Goal: Task Accomplishment & Management: Contribute content

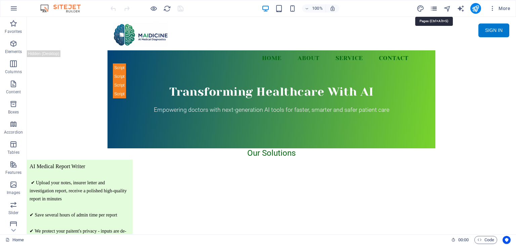
click at [433, 7] on icon "pages" at bounding box center [434, 9] width 8 height 8
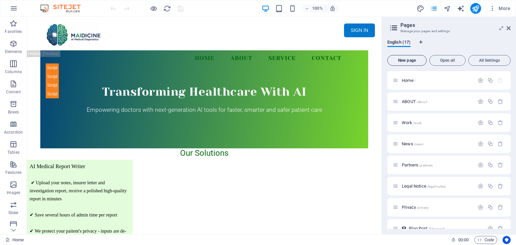
click at [416, 62] on span "New page" at bounding box center [406, 60] width 33 height 4
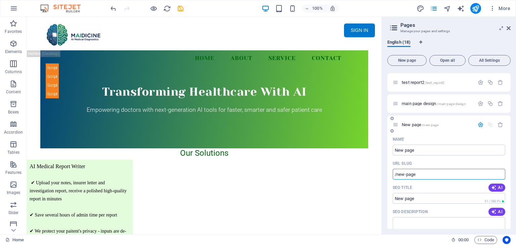
click at [434, 174] on input "/new-page" at bounding box center [449, 174] width 113 height 11
type input "/main"
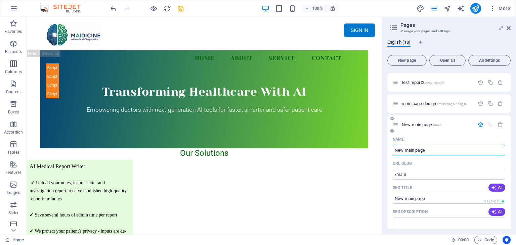
click at [398, 127] on icon at bounding box center [396, 125] width 6 height 6
type input "New main page"
click at [419, 124] on span "New main page /main" at bounding box center [422, 124] width 40 height 5
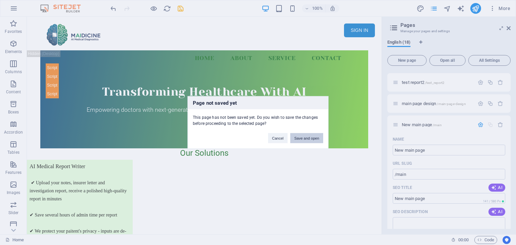
click at [310, 137] on button "Save and open" at bounding box center [306, 138] width 33 height 10
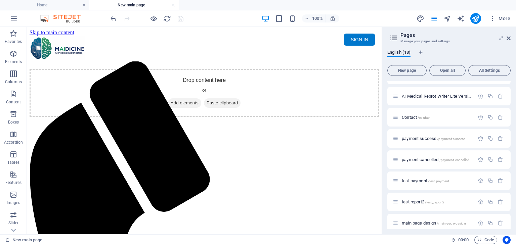
scroll to position [0, 0]
click at [209, 107] on div "+ Add section" at bounding box center [204, 107] width 37 height 11
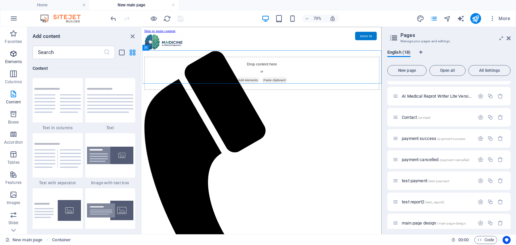
click at [12, 54] on icon "button" at bounding box center [13, 54] width 8 height 8
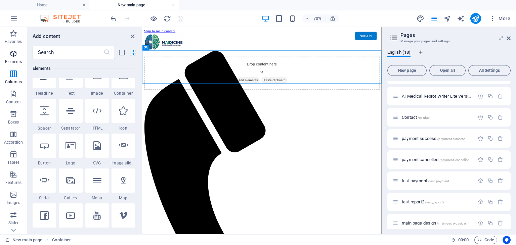
scroll to position [71, 0]
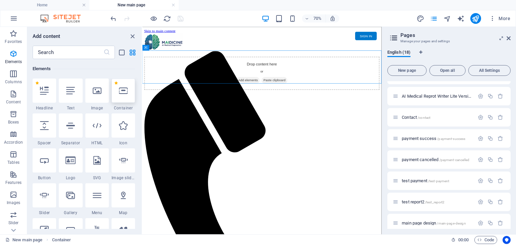
click at [126, 97] on div at bounding box center [124, 91] width 24 height 24
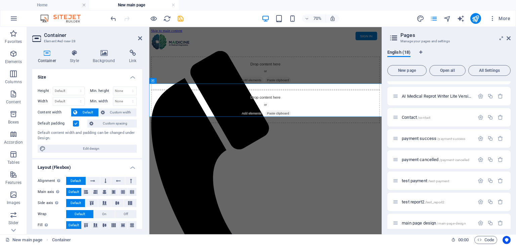
click at [379, 167] on html "Skip to main content Menu Home About Service Contact SIGN IN My MAIDICINE ▼ MY …" at bounding box center [315, 97] width 332 height 140
click at [400, 83] on div "Drop content here or Add elements Paste clipboard" at bounding box center [315, 93] width 327 height 48
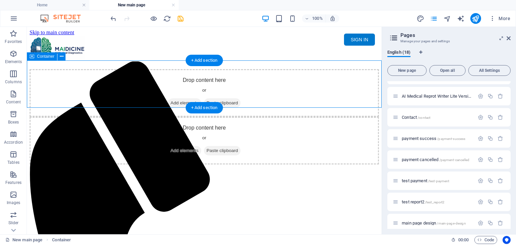
click at [180, 98] on span "Add elements" at bounding box center [184, 102] width 33 height 9
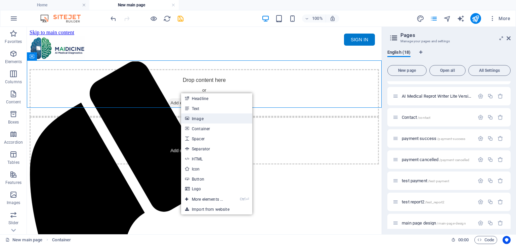
click at [215, 120] on link "Image" at bounding box center [216, 119] width 71 height 10
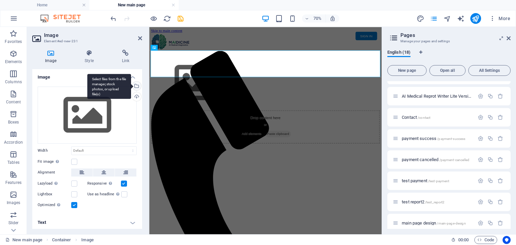
click at [136, 85] on div "Select files from the file manager, stock photos, or upload file(s)" at bounding box center [136, 87] width 10 height 10
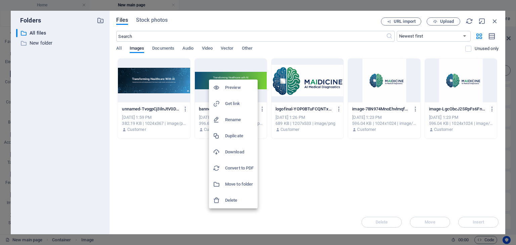
click at [316, 189] on div at bounding box center [258, 122] width 516 height 245
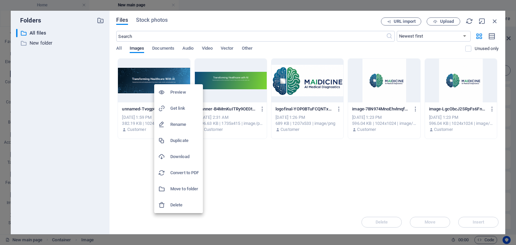
click at [189, 209] on h6 "Delete" at bounding box center [184, 205] width 29 height 8
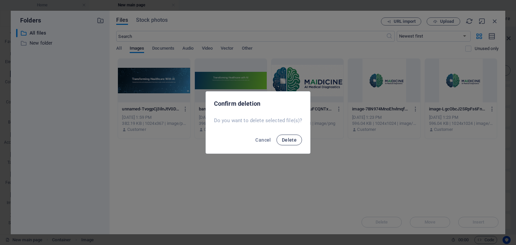
click at [284, 141] on span "Delete" at bounding box center [289, 139] width 15 height 5
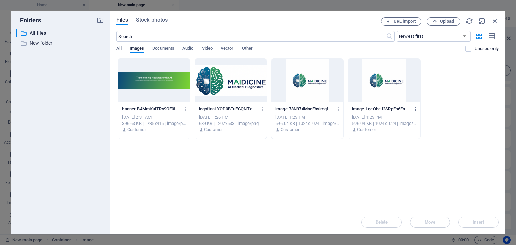
click at [290, 183] on div "Drop files here to upload them instantly banner-B4MmKuITRy9OE0tq2dcz6A.PNG bann…" at bounding box center [307, 134] width 382 height 152
click at [446, 23] on span "Upload" at bounding box center [447, 21] width 14 height 4
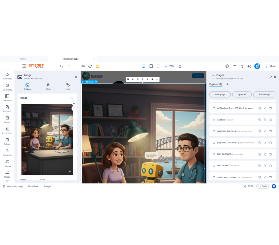
scroll to position [0, 0]
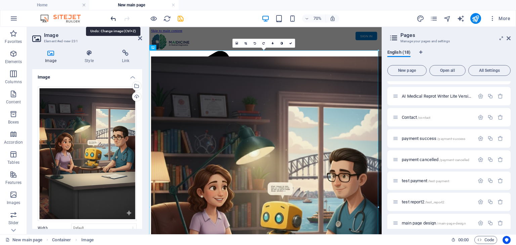
click at [113, 19] on icon "undo" at bounding box center [114, 19] width 8 height 8
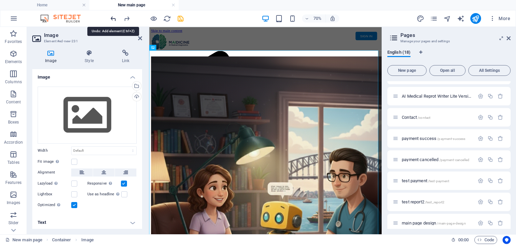
click at [113, 19] on icon "undo" at bounding box center [114, 19] width 8 height 8
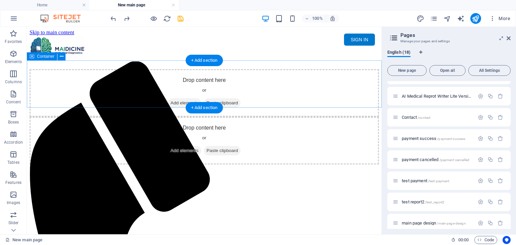
click at [179, 98] on span "Add elements" at bounding box center [184, 102] width 33 height 9
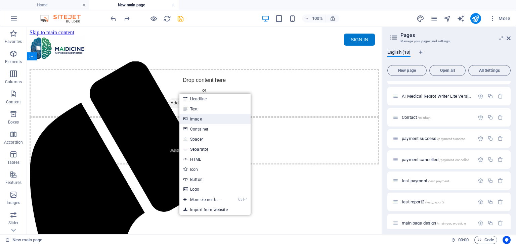
click at [201, 120] on link "Image" at bounding box center [214, 119] width 71 height 10
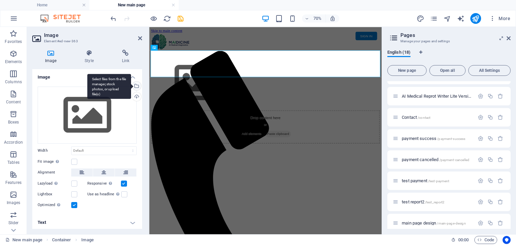
click at [135, 88] on div "Select files from the file manager, stock photos, or upload file(s)" at bounding box center [136, 87] width 10 height 10
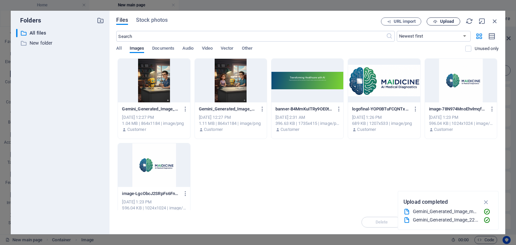
click at [443, 20] on span "Upload" at bounding box center [447, 21] width 14 height 4
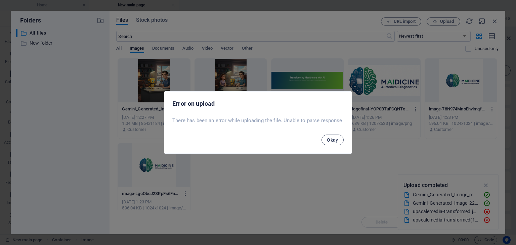
click at [332, 143] on button "Okay" at bounding box center [332, 140] width 22 height 11
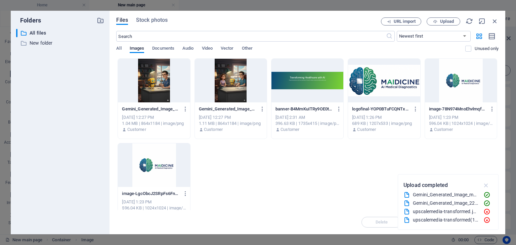
click at [486, 184] on icon "button" at bounding box center [486, 185] width 8 height 7
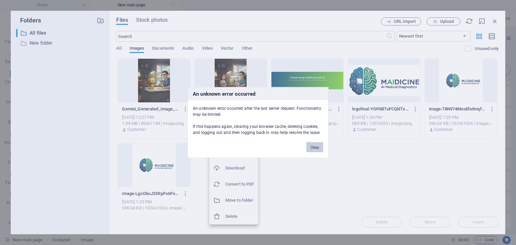
click at [316, 148] on button "Okay" at bounding box center [314, 147] width 17 height 10
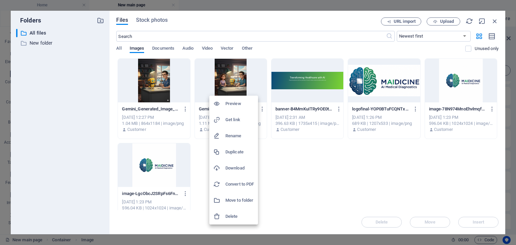
click at [307, 164] on div at bounding box center [258, 122] width 516 height 245
click at [315, 179] on div at bounding box center [258, 122] width 516 height 245
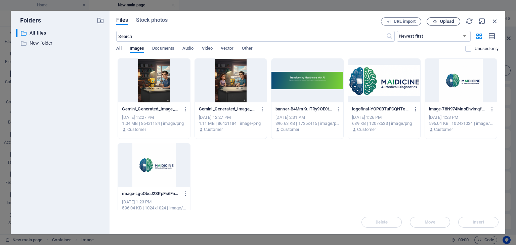
click at [449, 21] on span "Upload" at bounding box center [447, 21] width 14 height 4
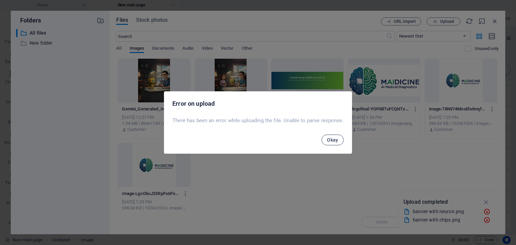
click at [334, 141] on span "Okay" at bounding box center [332, 139] width 11 height 5
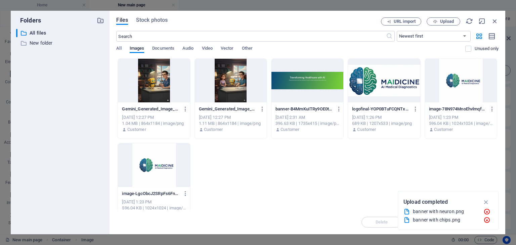
click at [318, 174] on div "Gemini_Generated_Image_22ybnr22ybnr22yb1-QcLOnFVOqrliTOlyh9jm8g.png Gemini_Gene…" at bounding box center [307, 140] width 382 height 165
click at [488, 209] on icon "button" at bounding box center [486, 212] width 7 height 7
click at [486, 219] on icon "button" at bounding box center [486, 220] width 7 height 7
click at [446, 20] on span "Upload" at bounding box center [447, 21] width 14 height 4
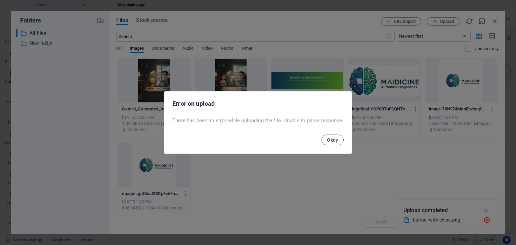
click at [334, 142] on span "Okay" at bounding box center [332, 139] width 11 height 5
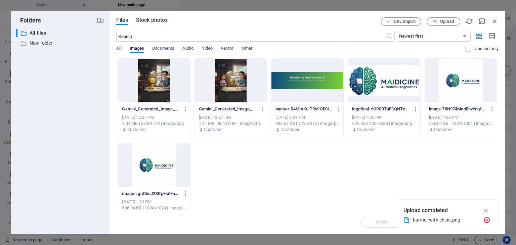
click at [147, 20] on span "Stock photos" at bounding box center [152, 20] width 32 height 8
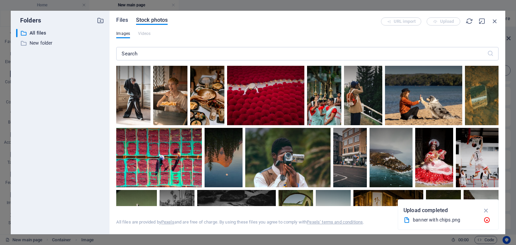
click at [122, 19] on span "Files" at bounding box center [122, 20] width 12 height 8
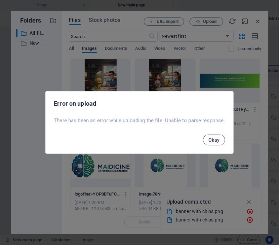
click at [212, 138] on span "Okay" at bounding box center [213, 139] width 11 height 5
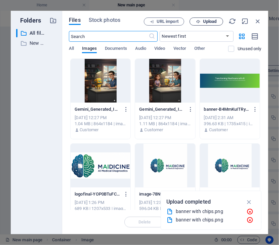
click at [203, 22] on span "Upload" at bounding box center [210, 21] width 14 height 4
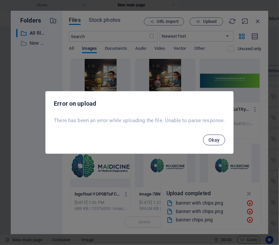
click at [208, 139] on span "Okay" at bounding box center [213, 139] width 11 height 5
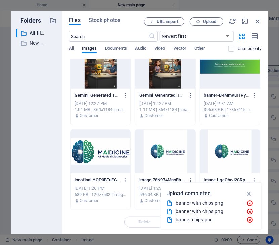
scroll to position [65, 0]
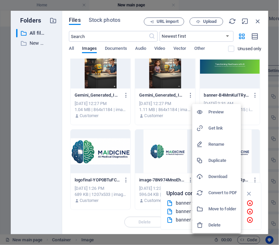
click at [222, 223] on h6 "Delete" at bounding box center [222, 225] width 29 height 8
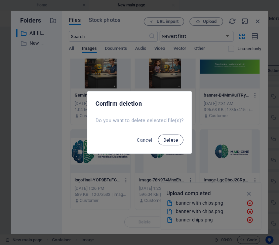
click at [175, 140] on span "Delete" at bounding box center [170, 139] width 15 height 5
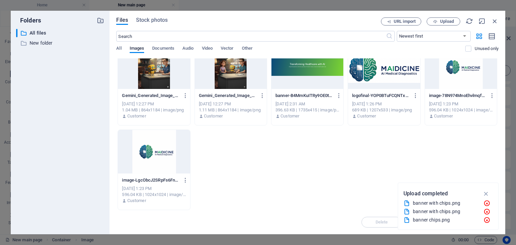
scroll to position [0, 0]
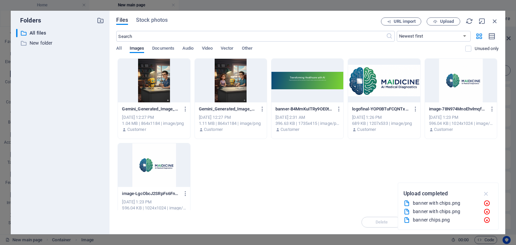
click at [487, 191] on icon "button" at bounding box center [486, 193] width 8 height 7
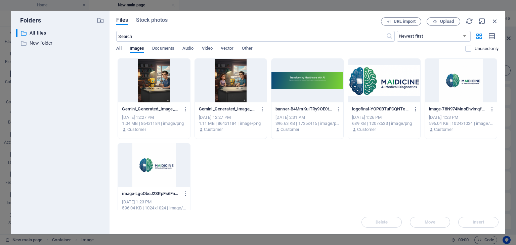
click at [304, 182] on div "Gemini_Generated_Image_22ybnr22ybnr22yb1-QcLOnFVOqrliTOlyh9jm8g.png Gemini_Gene…" at bounding box center [307, 140] width 382 height 165
click at [185, 109] on icon "button" at bounding box center [185, 109] width 6 height 6
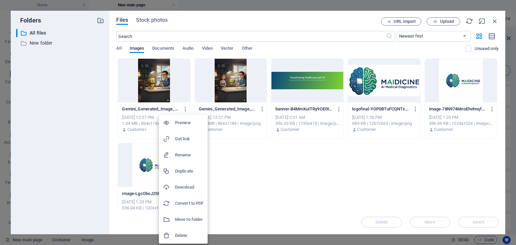
click at [234, 170] on div at bounding box center [258, 122] width 516 height 245
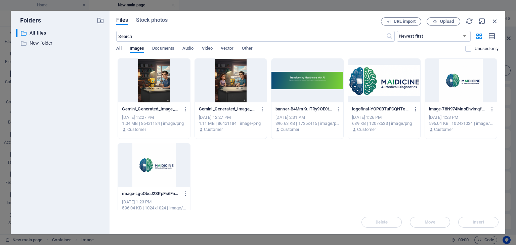
click at [322, 171] on div "Gemini_Generated_Image_22ybnr22ybnr22yb1-QcLOnFVOqrliTOlyh9jm8g.png Gemini_Gene…" at bounding box center [307, 140] width 382 height 165
click at [275, 183] on div "Gemini_Generated_Image_22ybnr22ybnr22yb1-QcLOnFVOqrliTOlyh9jm8g.png Gemini_Gene…" at bounding box center [307, 140] width 382 height 165
click at [338, 111] on icon "button" at bounding box center [339, 109] width 6 height 6
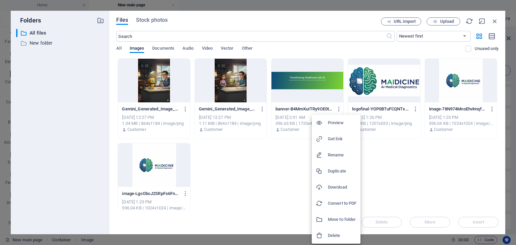
click at [261, 173] on div at bounding box center [258, 122] width 516 height 245
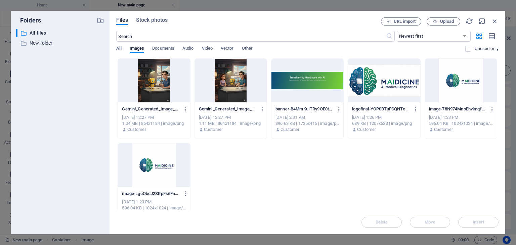
click at [379, 193] on div "Gemini_Generated_Image_22ybnr22ybnr22yb1-QcLOnFVOqrliTOlyh9jm8g.png Gemini_Gene…" at bounding box center [307, 140] width 382 height 165
click at [494, 23] on icon "button" at bounding box center [494, 20] width 7 height 7
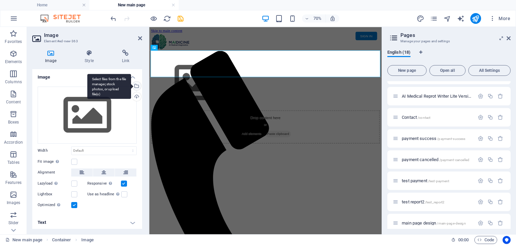
click at [136, 84] on div "Select files from the file manager, stock photos, or upload file(s)" at bounding box center [136, 87] width 10 height 10
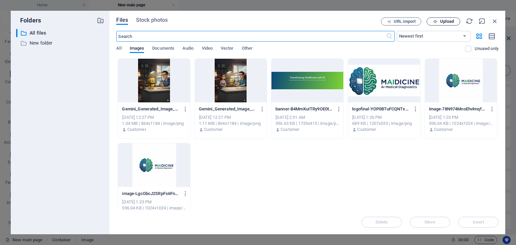
click at [446, 21] on span "Upload" at bounding box center [447, 21] width 14 height 4
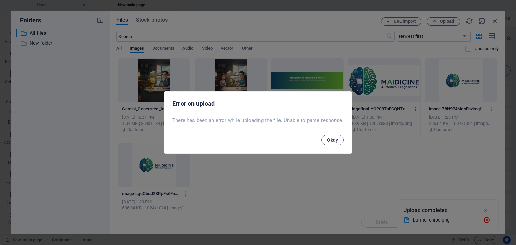
click at [336, 141] on span "Okay" at bounding box center [332, 139] width 11 height 5
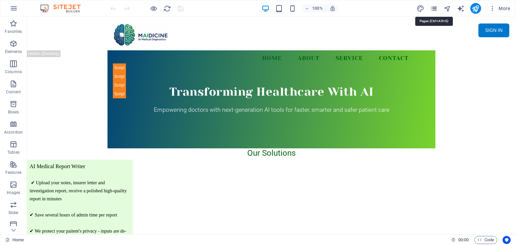
click at [435, 5] on icon "pages" at bounding box center [434, 9] width 8 height 8
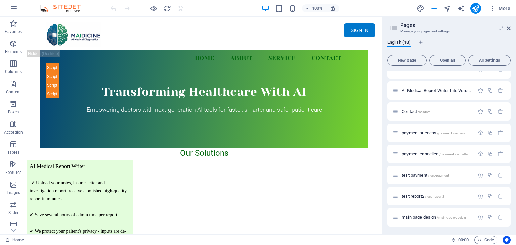
scroll to position [223, 0]
click at [420, 216] on span "New main page /main" at bounding box center [422, 217] width 40 height 5
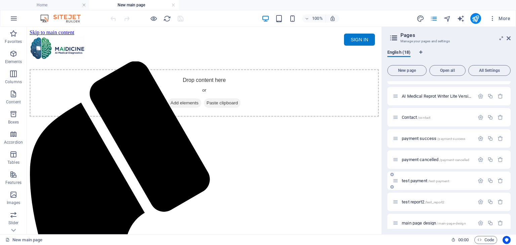
scroll to position [0, 0]
click at [203, 109] on div "+ Add section" at bounding box center [204, 107] width 37 height 11
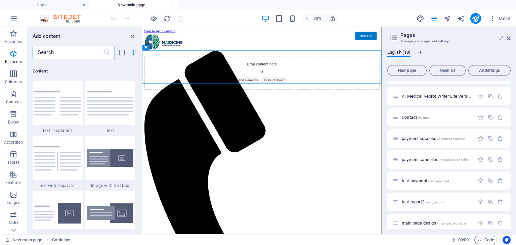
scroll to position [1175, 0]
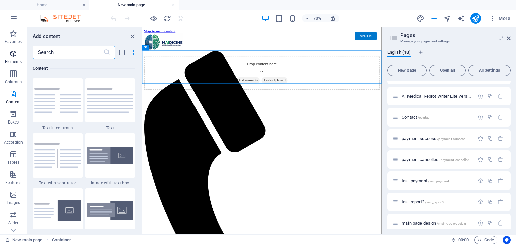
click at [13, 51] on icon "button" at bounding box center [13, 54] width 8 height 8
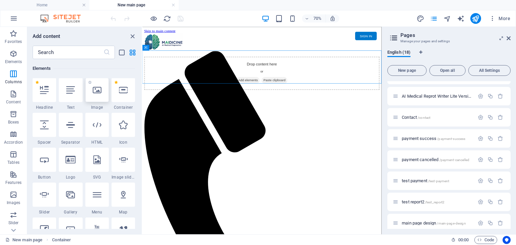
scroll to position [71, 0]
click at [127, 95] on div at bounding box center [124, 91] width 24 height 24
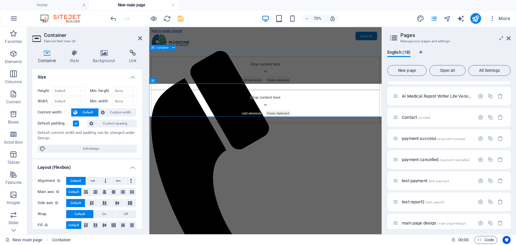
click at [324, 82] on div "Drop content here or Add elements Paste clipboard" at bounding box center [315, 93] width 327 height 48
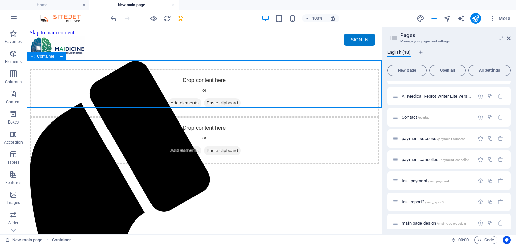
click at [180, 98] on span "Add elements" at bounding box center [184, 102] width 33 height 9
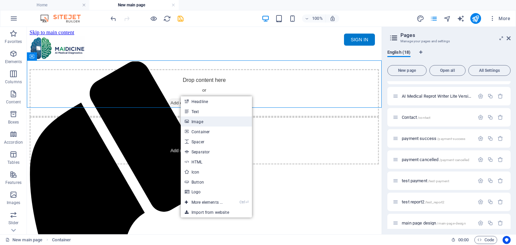
click at [211, 119] on link "Image" at bounding box center [216, 122] width 71 height 10
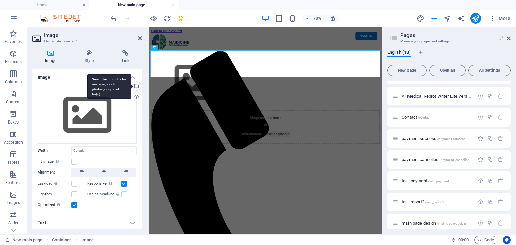
click at [136, 82] on div "Select files from the file manager, stock photos, or upload file(s)" at bounding box center [136, 87] width 10 height 10
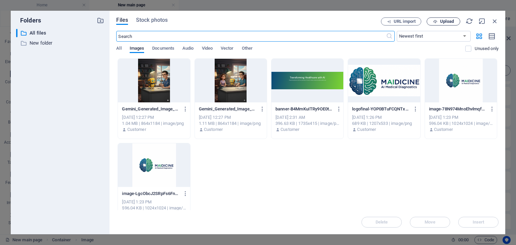
click at [448, 21] on span "Upload" at bounding box center [447, 21] width 14 height 4
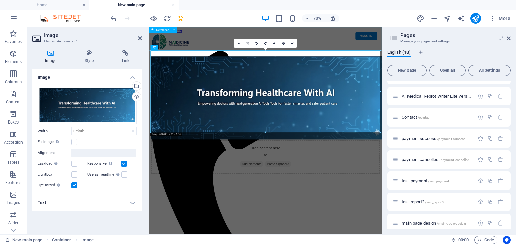
click at [188, 46] on div at bounding box center [315, 49] width 327 height 26
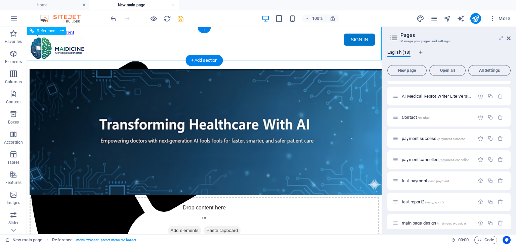
click at [62, 46] on div at bounding box center [204, 49] width 349 height 26
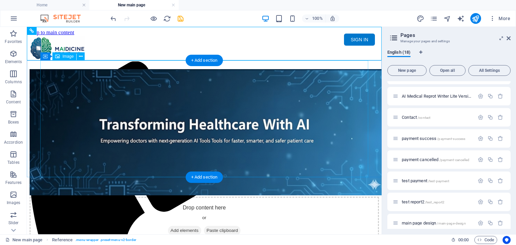
click at [343, 154] on figure at bounding box center [204, 133] width 349 height 128
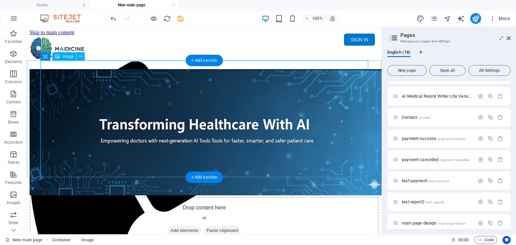
click at [347, 145] on figure at bounding box center [204, 133] width 349 height 128
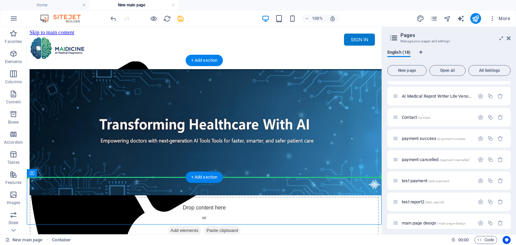
drag, startPoint x: 354, startPoint y: 179, endPoint x: 377, endPoint y: 130, distance: 54.3
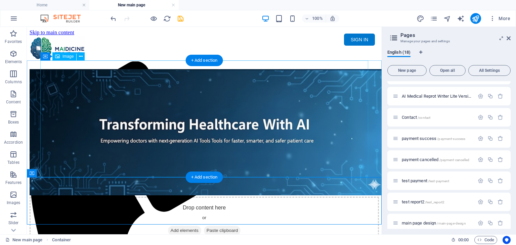
click at [311, 156] on figure at bounding box center [204, 133] width 349 height 128
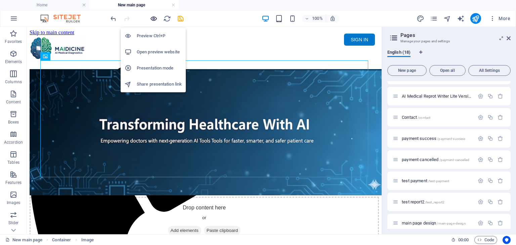
click at [152, 19] on icon "button" at bounding box center [154, 19] width 8 height 8
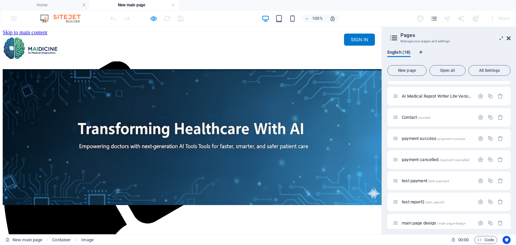
click at [508, 38] on icon at bounding box center [509, 38] width 4 height 5
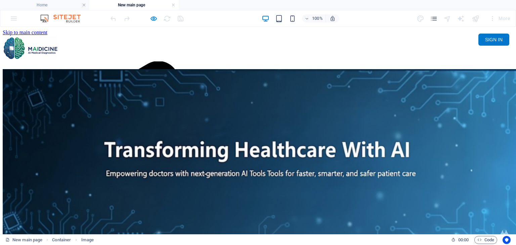
click at [253, 118] on img at bounding box center [261, 161] width 516 height 184
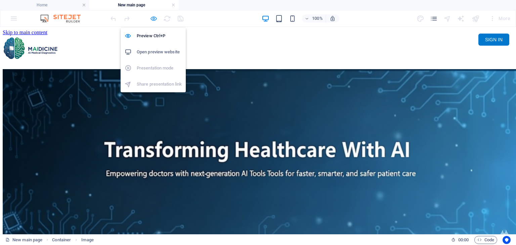
click at [153, 18] on icon "button" at bounding box center [154, 19] width 8 height 8
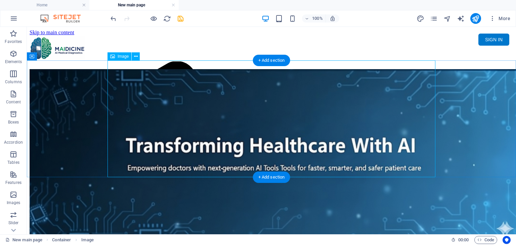
click at [240, 108] on figure at bounding box center [272, 157] width 484 height 176
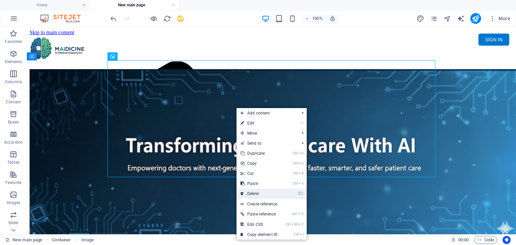
click at [263, 192] on link "⌦ Delete" at bounding box center [258, 194] width 45 height 10
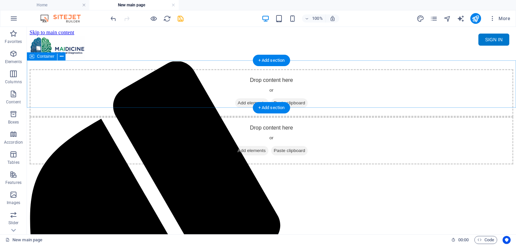
click at [250, 98] on span "Add elements" at bounding box center [251, 102] width 33 height 9
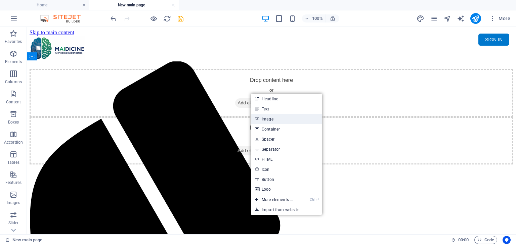
click at [266, 119] on link "Image" at bounding box center [286, 119] width 71 height 10
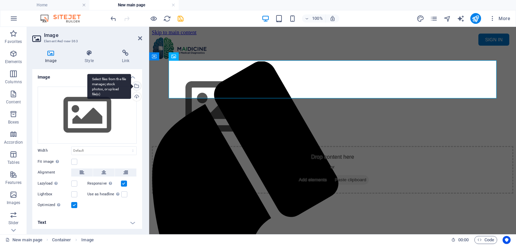
click at [137, 86] on div "Select files from the file manager, stock photos, or upload file(s)" at bounding box center [136, 87] width 10 height 10
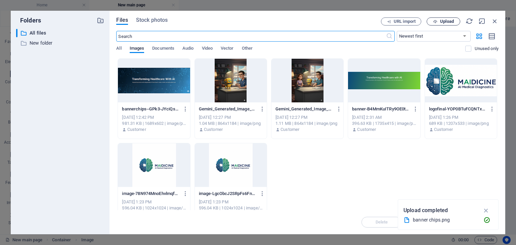
click at [451, 21] on span "Upload" at bounding box center [447, 21] width 14 height 4
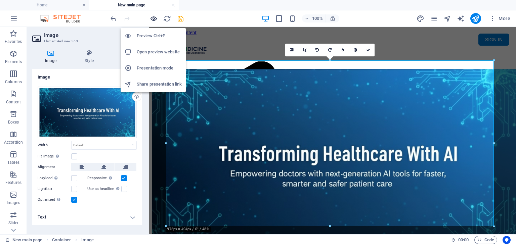
click at [153, 15] on icon "button" at bounding box center [154, 19] width 8 height 8
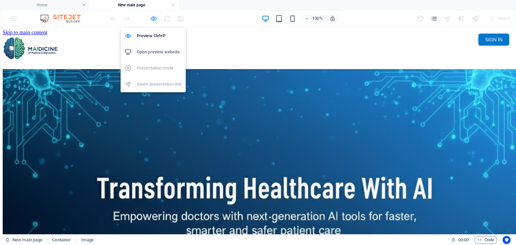
click at [154, 19] on icon "button" at bounding box center [154, 19] width 8 height 8
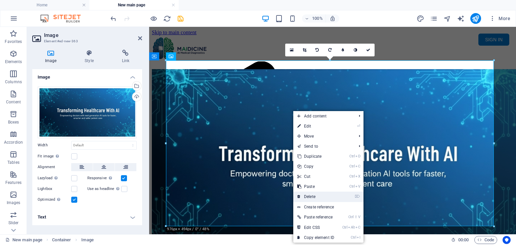
drag, startPoint x: 326, startPoint y: 196, endPoint x: 301, endPoint y: 168, distance: 37.1
click at [326, 196] on link "⌦ Delete" at bounding box center [315, 197] width 45 height 10
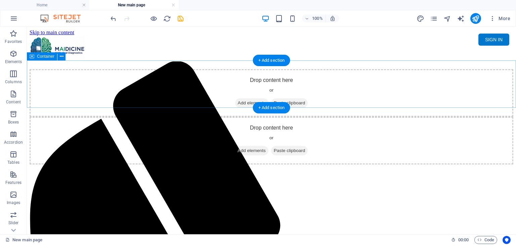
click at [249, 98] on span "Add elements" at bounding box center [251, 102] width 33 height 9
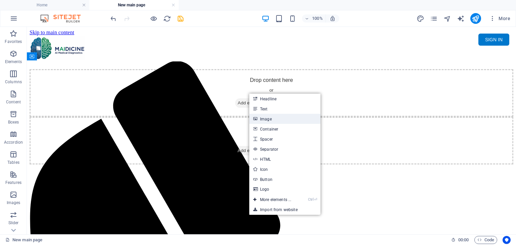
click at [275, 120] on link "Image" at bounding box center [284, 119] width 71 height 10
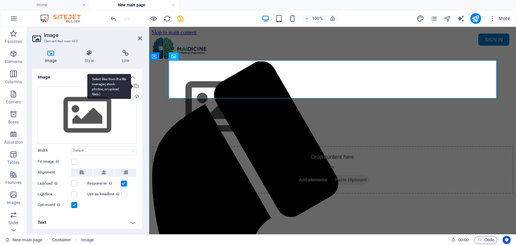
click at [135, 86] on div "Select files from the file manager, stock photos, or upload file(s)" at bounding box center [136, 87] width 10 height 10
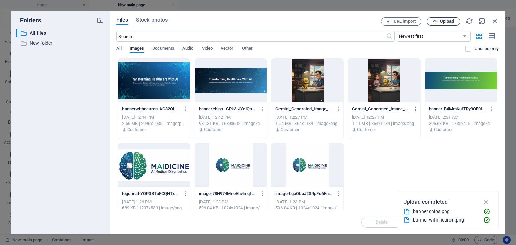
click at [450, 21] on span "Upload" at bounding box center [447, 21] width 14 height 4
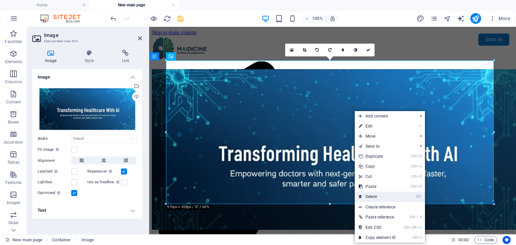
click at [382, 195] on link "⌦ Delete" at bounding box center [377, 197] width 45 height 10
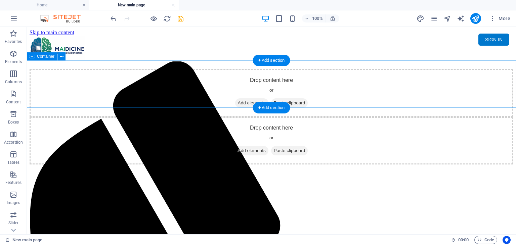
click at [244, 98] on span "Add elements" at bounding box center [251, 102] width 33 height 9
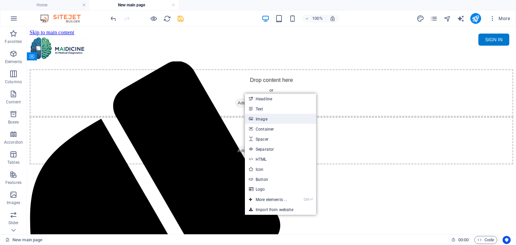
click at [265, 118] on link "Image" at bounding box center [280, 119] width 71 height 10
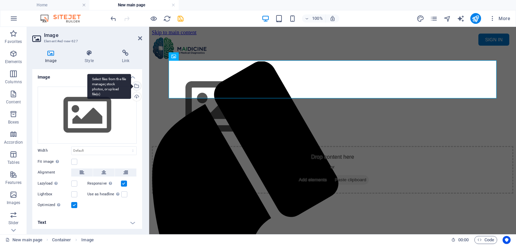
click at [135, 84] on div "Select files from the file manager, stock photos, or upload file(s)" at bounding box center [136, 87] width 10 height 10
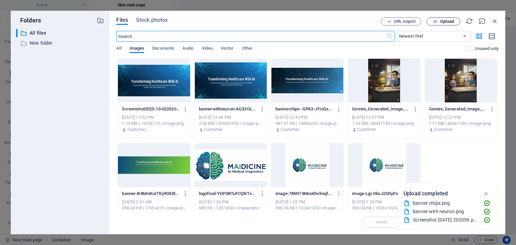
click at [452, 23] on span "Upload" at bounding box center [447, 21] width 14 height 4
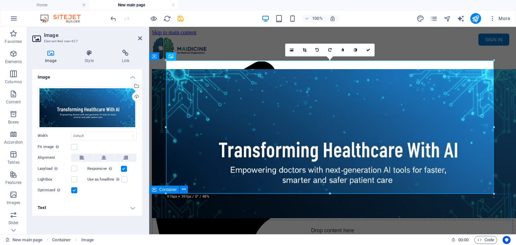
click at [378, 220] on div "Drop content here or Add elements Paste clipboard" at bounding box center [332, 244] width 361 height 48
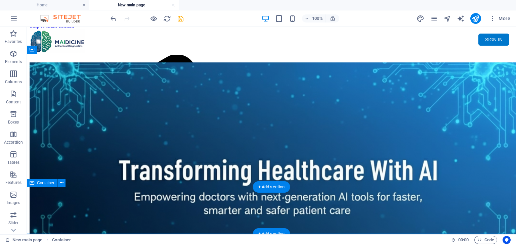
scroll to position [0, 0]
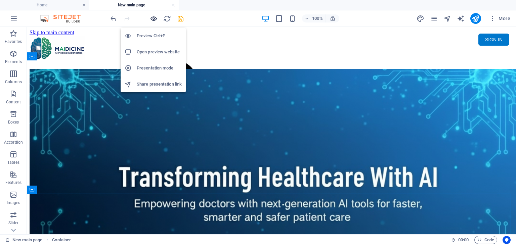
click at [152, 16] on icon "button" at bounding box center [154, 19] width 8 height 8
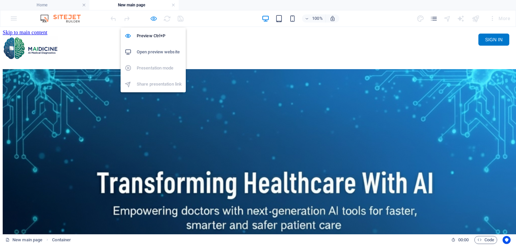
click at [154, 19] on icon "button" at bounding box center [154, 19] width 8 height 8
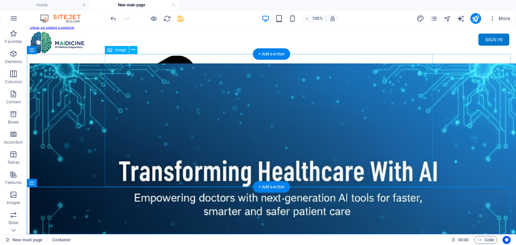
scroll to position [7, 0]
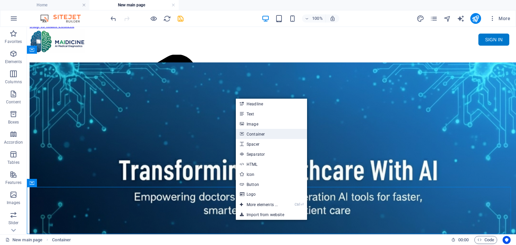
click at [275, 135] on link "Container" at bounding box center [271, 134] width 71 height 10
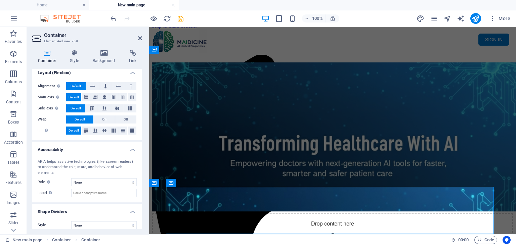
scroll to position [0, 0]
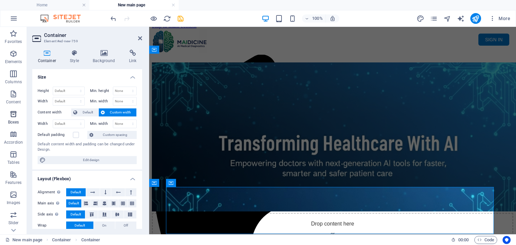
click at [17, 115] on span "Boxes" at bounding box center [13, 118] width 27 height 16
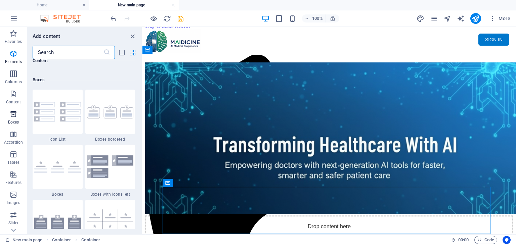
scroll to position [1853, 0]
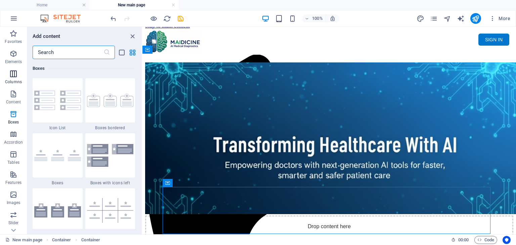
click at [12, 72] on icon "button" at bounding box center [13, 74] width 8 height 8
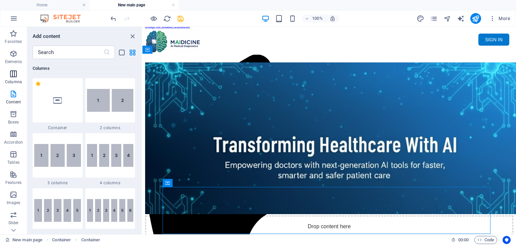
scroll to position [333, 0]
click at [105, 104] on img at bounding box center [110, 100] width 47 height 23
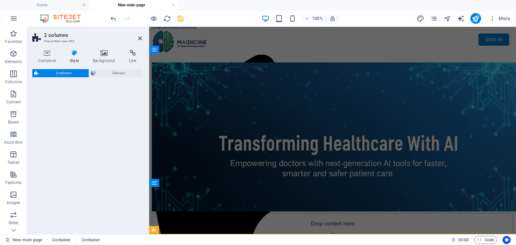
select select "rem"
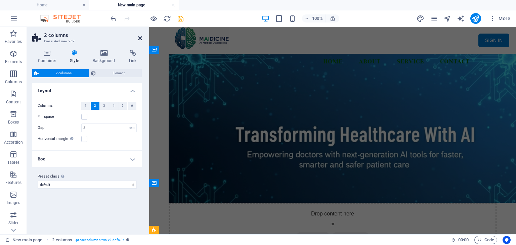
click at [140, 38] on icon at bounding box center [140, 38] width 4 height 5
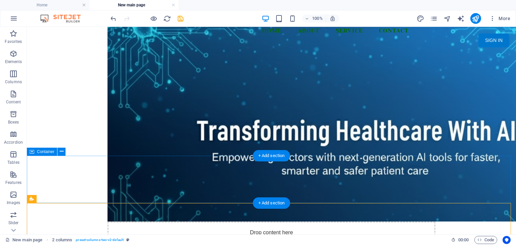
scroll to position [54, 0]
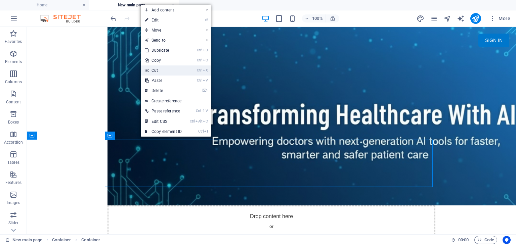
click at [173, 74] on link "Ctrl X Cut" at bounding box center [163, 71] width 45 height 10
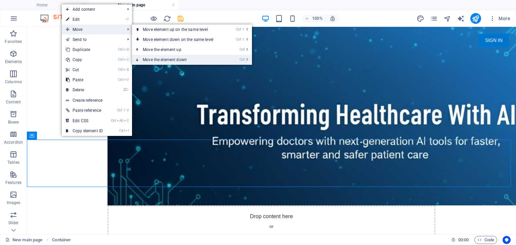
click at [150, 58] on link "Ctrl ⬇ Move the element down" at bounding box center [179, 60] width 95 height 10
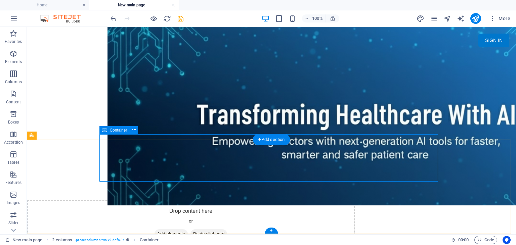
click at [133, 200] on div "Drop content here or Add elements Paste clipboard" at bounding box center [191, 224] width 328 height 48
click at [133, 132] on icon at bounding box center [134, 130] width 4 height 7
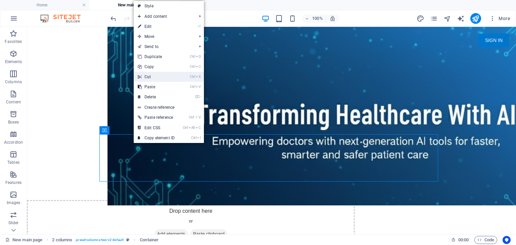
click at [175, 76] on link "Ctrl X Cut" at bounding box center [156, 77] width 45 height 10
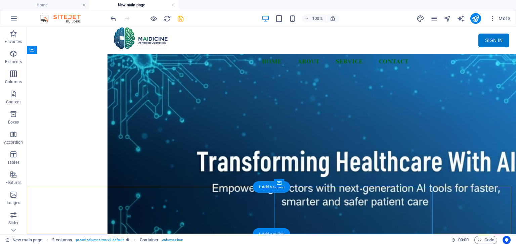
click at [278, 232] on div "+ Add section" at bounding box center [271, 233] width 37 height 11
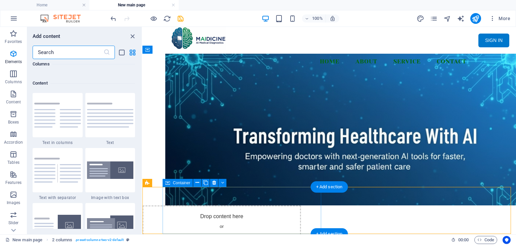
scroll to position [1175, 0]
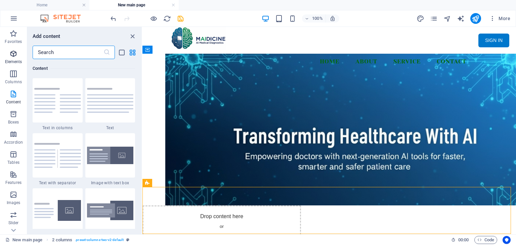
click at [14, 52] on icon "button" at bounding box center [13, 54] width 8 height 8
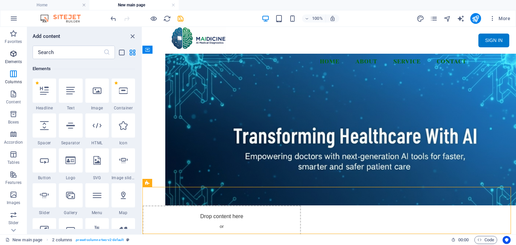
scroll to position [71, 0]
click at [124, 92] on icon at bounding box center [123, 90] width 9 height 9
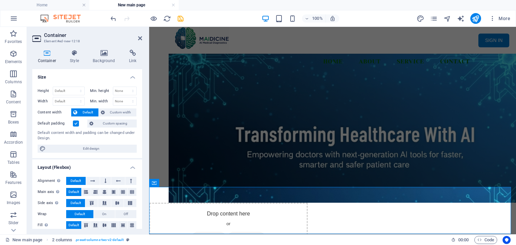
scroll to position [54, 0]
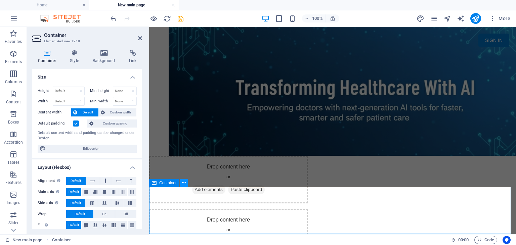
click at [186, 184] on button at bounding box center [184, 183] width 8 height 8
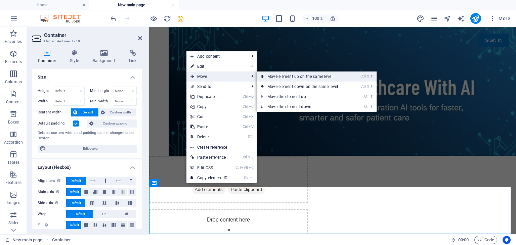
click at [270, 74] on link "Ctrl ⇧ ⬆ Move element up on the same level" at bounding box center [304, 77] width 95 height 10
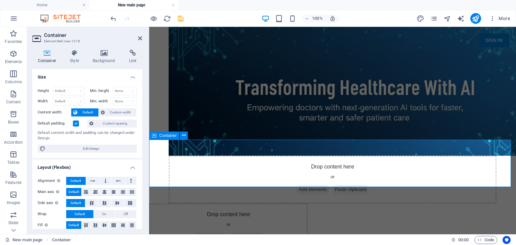
click at [307, 185] on span "Add elements" at bounding box center [312, 189] width 33 height 9
click at [236, 167] on div "Drop content here or Add elements Paste clipboard" at bounding box center [333, 180] width 328 height 48
click at [299, 185] on span "Add elements" at bounding box center [312, 189] width 33 height 9
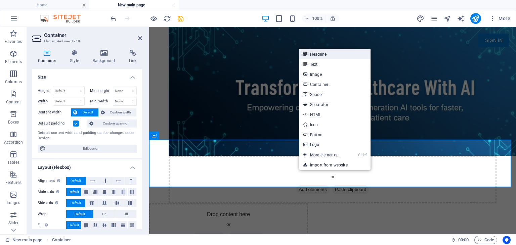
click at [335, 51] on link "Headline" at bounding box center [334, 54] width 71 height 10
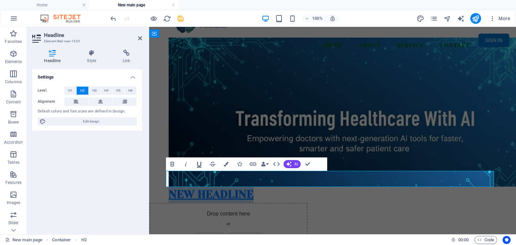
click at [200, 163] on icon "button" at bounding box center [199, 164] width 8 height 8
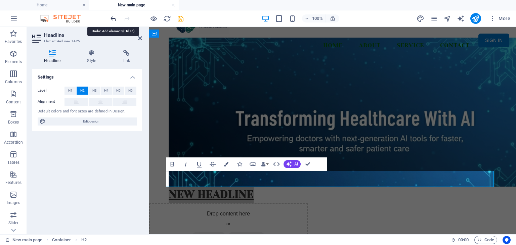
click at [113, 19] on icon "undo" at bounding box center [114, 19] width 8 height 8
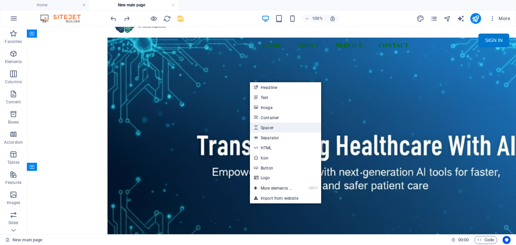
click at [286, 130] on link "Spacer" at bounding box center [285, 128] width 71 height 10
select select "px"
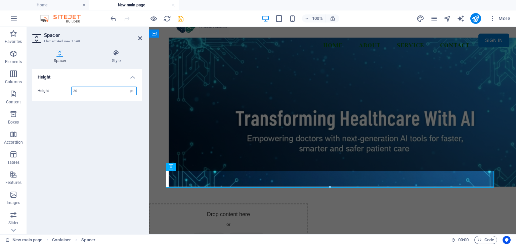
scroll to position [13, 0]
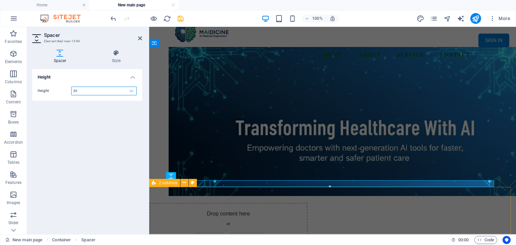
type input "20"
click at [505, 155] on div at bounding box center [332, 121] width 367 height 149
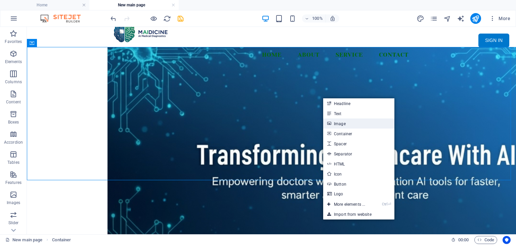
click at [342, 126] on link "Image" at bounding box center [358, 124] width 71 height 10
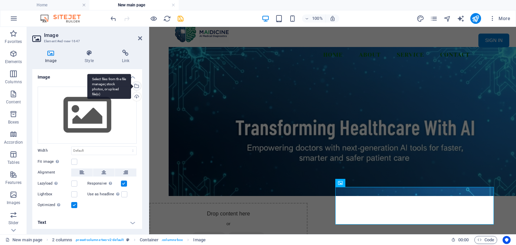
click at [137, 87] on div "Select files from the file manager, stock photos, or upload file(s)" at bounding box center [136, 87] width 10 height 10
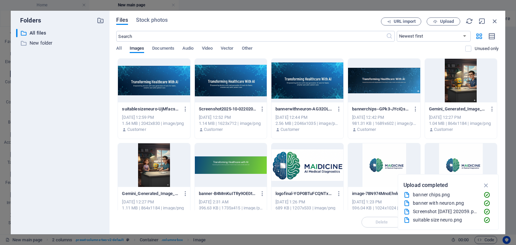
click at [457, 80] on div at bounding box center [461, 81] width 72 height 44
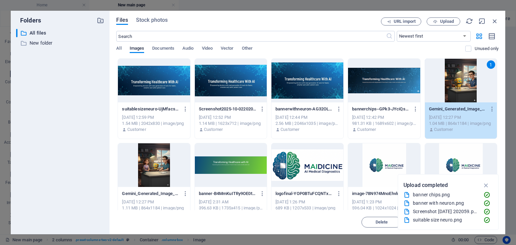
click at [464, 76] on div "1" at bounding box center [461, 81] width 72 height 44
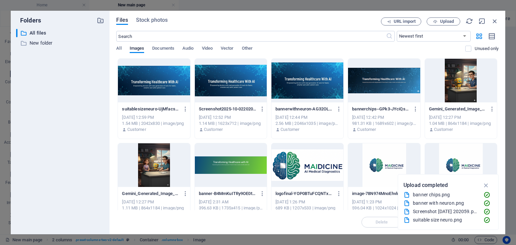
click at [464, 76] on div at bounding box center [461, 81] width 72 height 44
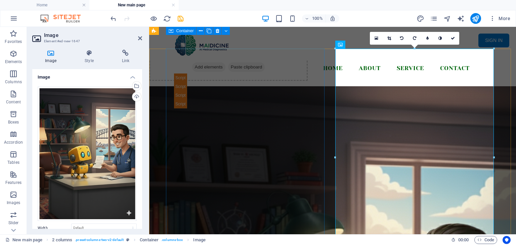
scroll to position [116, 0]
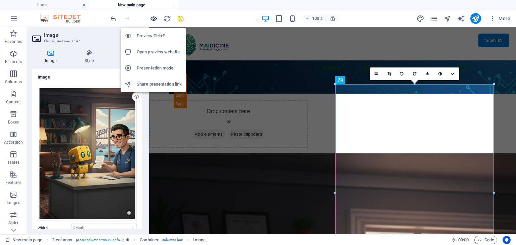
click at [153, 17] on icon "button" at bounding box center [154, 19] width 8 height 8
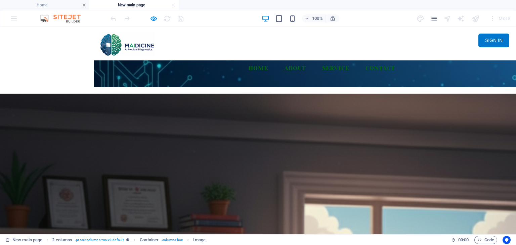
scroll to position [149, 0]
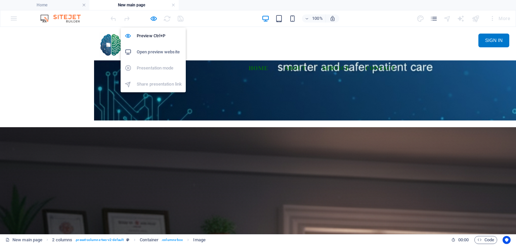
drag, startPoint x: 152, startPoint y: 20, endPoint x: 163, endPoint y: 27, distance: 13.0
click at [152, 20] on icon "button" at bounding box center [154, 19] width 8 height 8
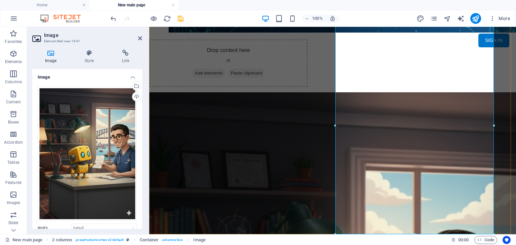
scroll to position [183, 0]
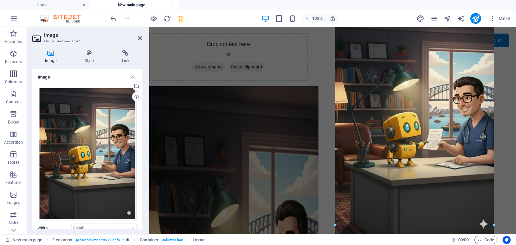
drag, startPoint x: 336, startPoint y: 233, endPoint x: 326, endPoint y: 240, distance: 12.5
type input "472"
select select "px"
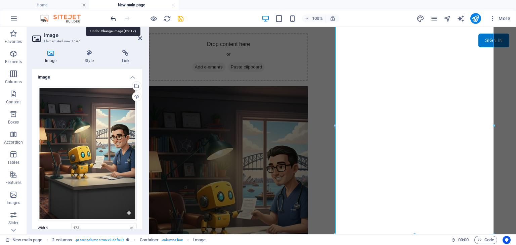
click at [113, 18] on icon "undo" at bounding box center [114, 19] width 8 height 8
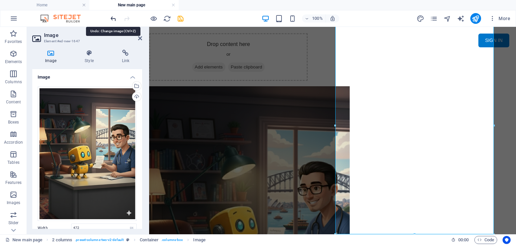
select select "DISABLED_OPTION_VALUE"
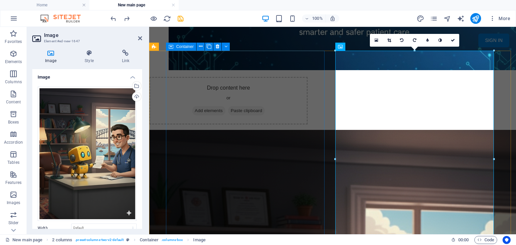
scroll to position [149, 0]
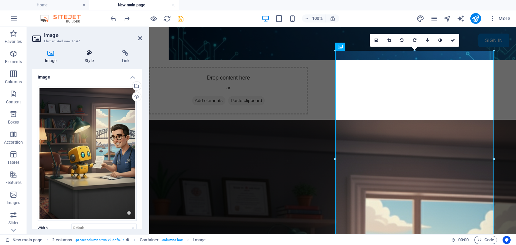
click at [90, 50] on icon at bounding box center [89, 53] width 34 height 7
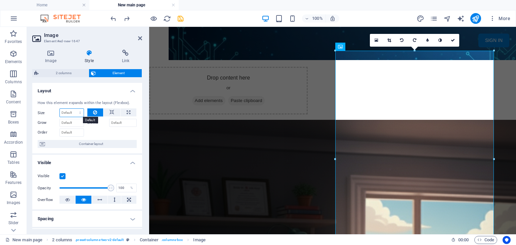
click at [74, 113] on select "Default auto px % 1/1 1/2 1/3 1/4 1/5 1/6 1/7 1/8 1/9 1/10" at bounding box center [72, 113] width 24 height 8
select select "px"
click at [73, 109] on select "Default auto px % 1/1 1/2 1/3 1/4 1/5 1/6 1/7 1/8 1/9 1/10" at bounding box center [72, 113] width 24 height 8
type input "0"
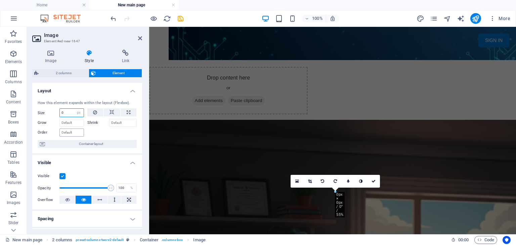
scroll to position [13, 0]
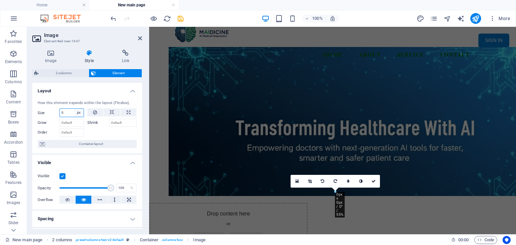
click at [78, 113] on select "Default auto px % 1/1 1/2 1/3 1/4 1/5 1/6 1/7 1/8 1/9 1/10" at bounding box center [78, 113] width 9 height 8
select select "a9css9k7fu"
click at [74, 109] on select "Default auto px % 1/1 1/2 1/3 1/4 1/5 1/6 1/7 1/8 1/9 1/10" at bounding box center [78, 113] width 9 height 8
select select "DISABLED_OPTION_VALUE"
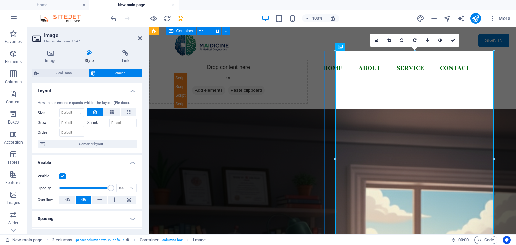
scroll to position [149, 0]
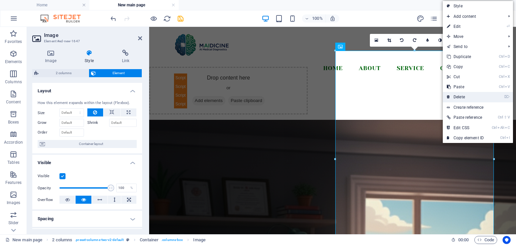
click at [467, 96] on link "⌦ Delete" at bounding box center [465, 97] width 45 height 10
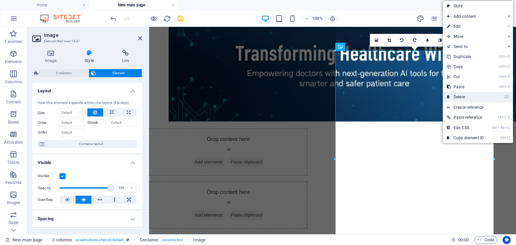
scroll to position [13, 0]
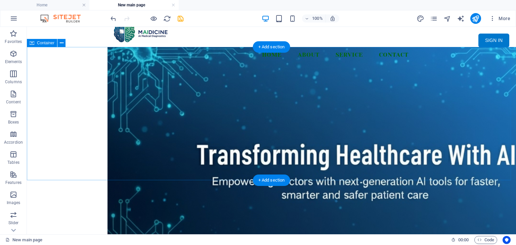
click at [488, 109] on div at bounding box center [271, 146] width 489 height 199
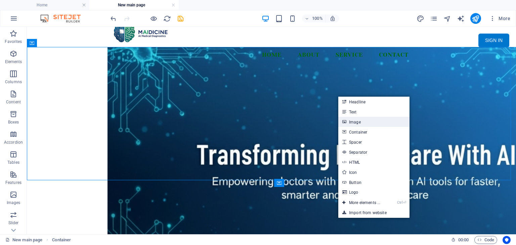
click at [373, 125] on link "Image" at bounding box center [373, 122] width 71 height 10
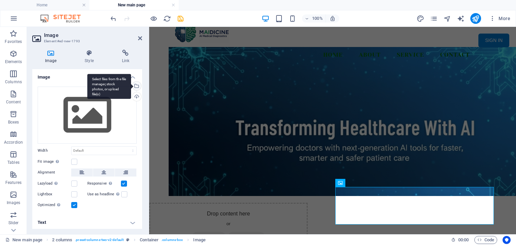
click at [135, 87] on div "Select files from the file manager, stock photos, or upload file(s)" at bounding box center [136, 87] width 10 height 10
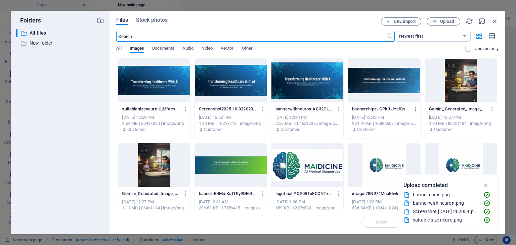
scroll to position [0, 0]
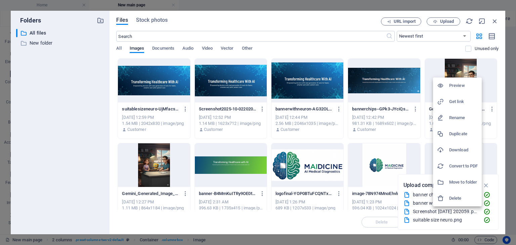
click at [459, 197] on h6 "Delete" at bounding box center [463, 198] width 29 height 8
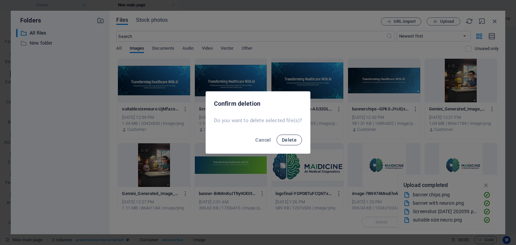
click at [290, 140] on span "Delete" at bounding box center [289, 139] width 15 height 5
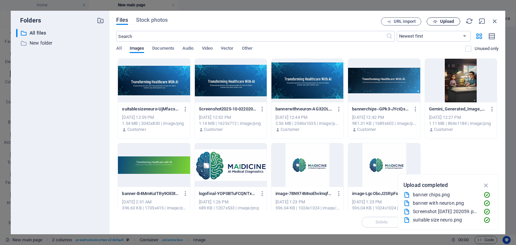
click at [446, 21] on span "Upload" at bounding box center [447, 21] width 14 height 4
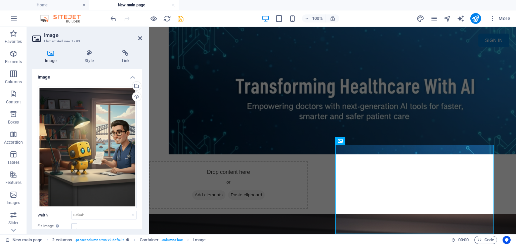
scroll to position [64, 0]
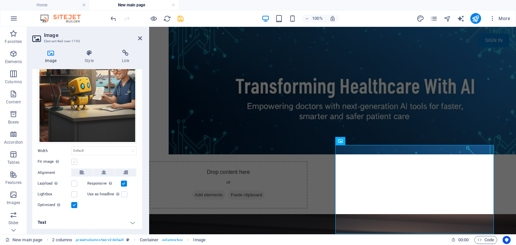
click at [74, 160] on label at bounding box center [74, 162] width 6 height 6
click at [0, 0] on input "Fit image Automatically fit image to a fixed width and height" at bounding box center [0, 0] width 0 height 0
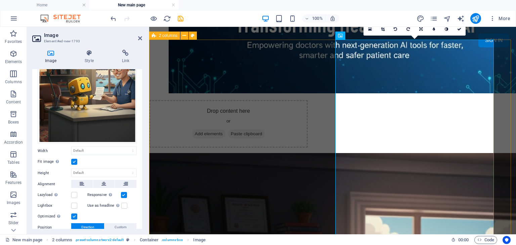
scroll to position [162, 0]
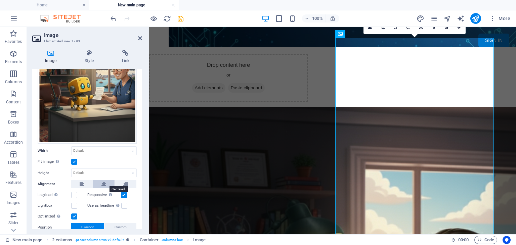
click at [105, 182] on button at bounding box center [103, 184] width 21 height 8
click at [128, 180] on button at bounding box center [125, 184] width 21 height 8
click at [85, 180] on button at bounding box center [81, 184] width 21 height 8
click at [121, 181] on button at bounding box center [125, 184] width 21 height 8
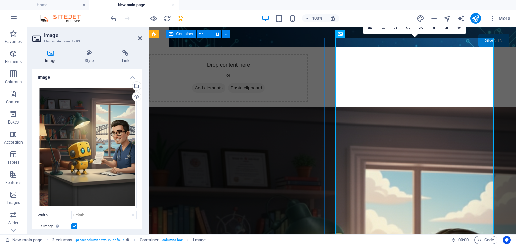
click at [215, 83] on span "Add elements" at bounding box center [208, 87] width 33 height 9
click at [140, 38] on icon at bounding box center [140, 38] width 4 height 5
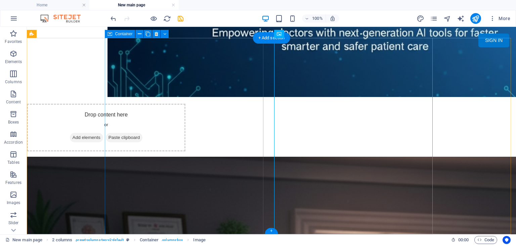
click at [103, 133] on span "Add elements" at bounding box center [86, 137] width 33 height 9
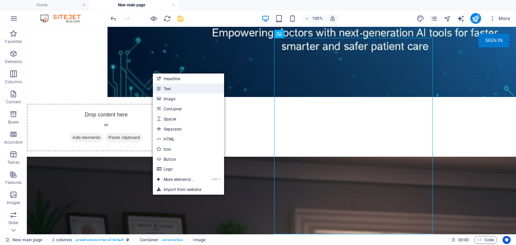
click at [168, 86] on link "Text" at bounding box center [188, 89] width 71 height 10
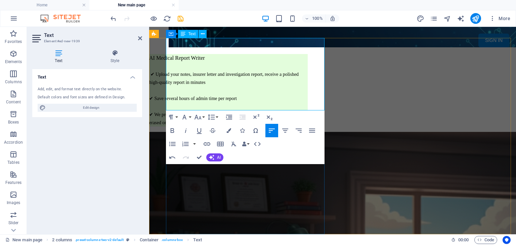
click at [261, 102] on p at bounding box center [228, 106] width 159 height 8
drag, startPoint x: 233, startPoint y: 106, endPoint x: 189, endPoint y: 61, distance: 63.7
click at [183, 61] on div "AI Medical Report Writer ✔ Upload your notes, insurer letter and investigation …" at bounding box center [228, 90] width 159 height 73
click at [223, 70] on p "✔ Upload your notes, insurer letter and investigation report, receive a polishe…" at bounding box center [228, 78] width 159 height 16
drag, startPoint x: 233, startPoint y: 68, endPoint x: 173, endPoint y: 60, distance: 60.2
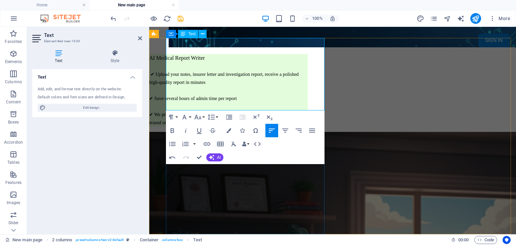
click at [173, 70] on p "✔ Upload your notes, insurer letter and investigation report, receive a polishe…" at bounding box center [228, 78] width 159 height 16
click at [244, 86] on p at bounding box center [228, 90] width 159 height 8
click at [114, 54] on icon at bounding box center [115, 53] width 54 height 7
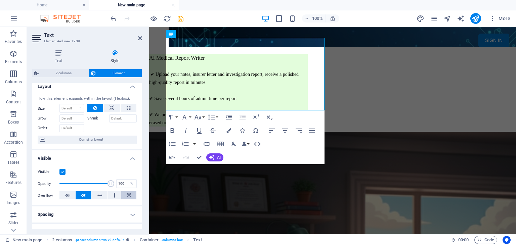
scroll to position [0, 0]
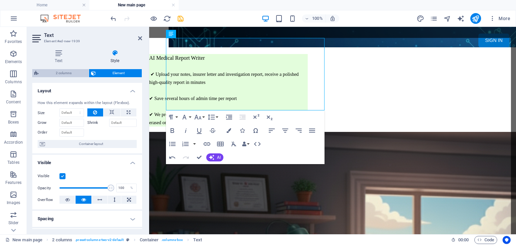
click at [68, 75] on span "2 columns" at bounding box center [64, 73] width 46 height 8
select select "rem"
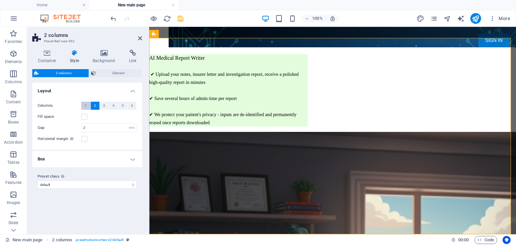
click at [87, 104] on button "1" at bounding box center [85, 106] width 9 height 8
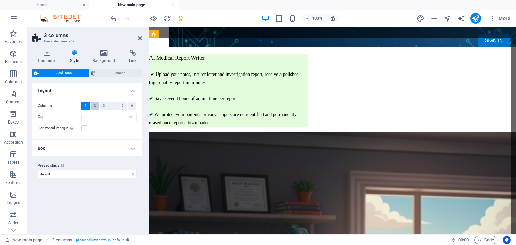
click at [93, 104] on button "2" at bounding box center [95, 106] width 9 height 8
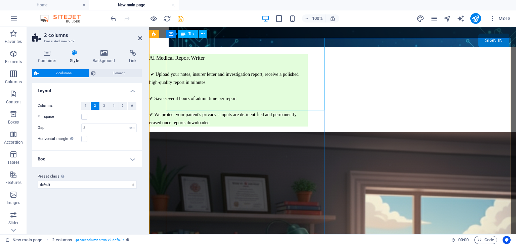
click at [230, 64] on div "AI Medical Report Writer ✔ Upload your notes, insurer letter and investigation …" at bounding box center [228, 90] width 159 height 73
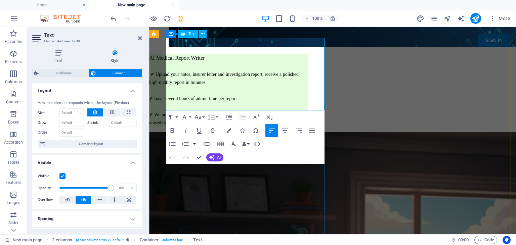
click at [267, 102] on p at bounding box center [228, 106] width 159 height 8
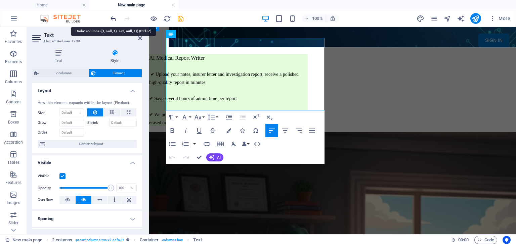
click at [112, 20] on icon "undo" at bounding box center [114, 19] width 8 height 8
click at [114, 18] on icon "undo" at bounding box center [114, 19] width 8 height 8
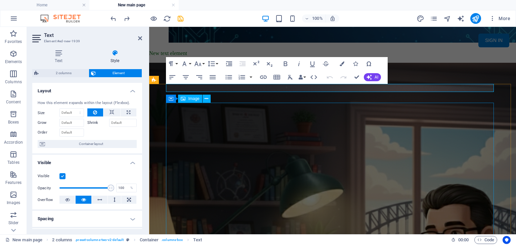
scroll to position [168, 0]
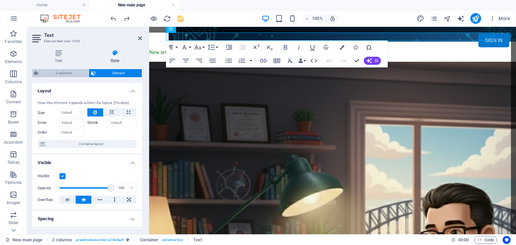
click at [71, 75] on span "2 columns" at bounding box center [64, 73] width 46 height 8
select select "rem"
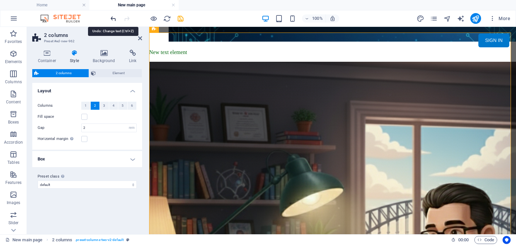
click at [114, 17] on icon "undo" at bounding box center [114, 19] width 8 height 8
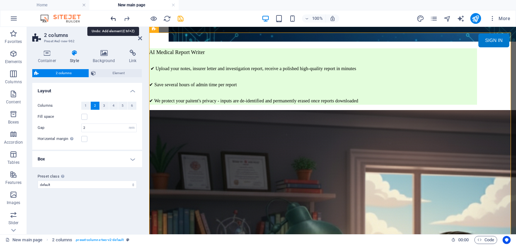
click at [114, 17] on icon "undo" at bounding box center [114, 19] width 8 height 8
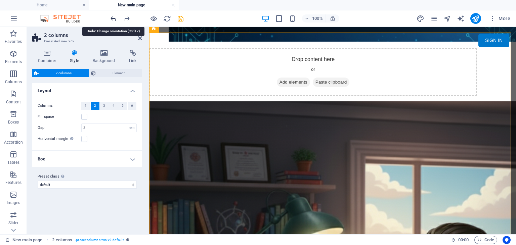
click at [114, 17] on icon "undo" at bounding box center [114, 19] width 8 height 8
click at [124, 18] on icon "redo" at bounding box center [127, 19] width 8 height 8
click at [128, 18] on icon "redo" at bounding box center [127, 19] width 8 height 8
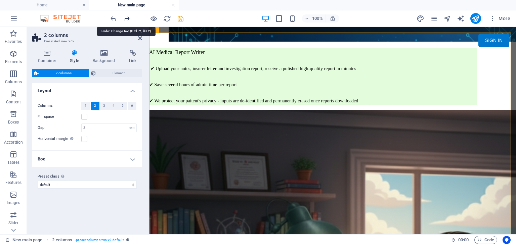
click at [128, 18] on icon "redo" at bounding box center [127, 19] width 8 height 8
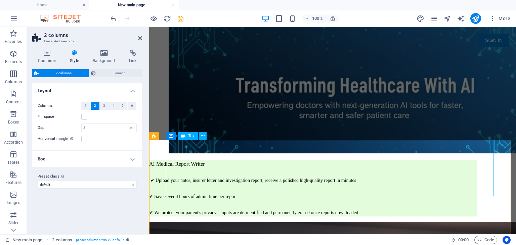
scroll to position [67, 0]
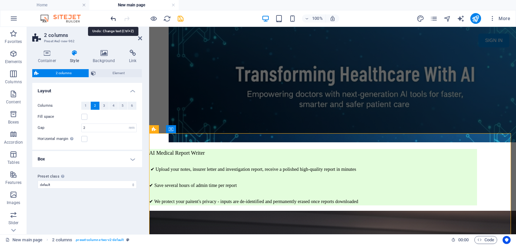
click at [112, 16] on icon "undo" at bounding box center [114, 19] width 8 height 8
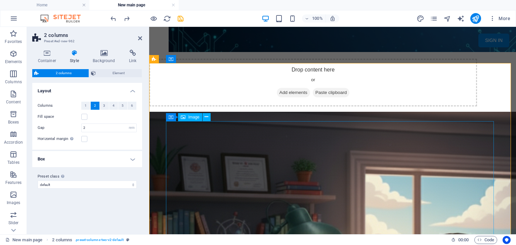
scroll to position [202, 0]
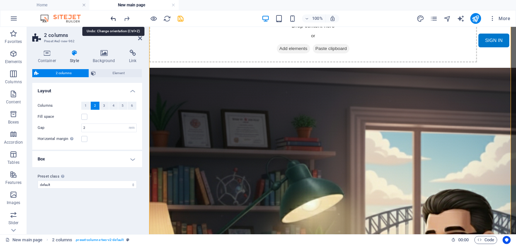
click at [116, 19] on icon "undo" at bounding box center [114, 19] width 8 height 8
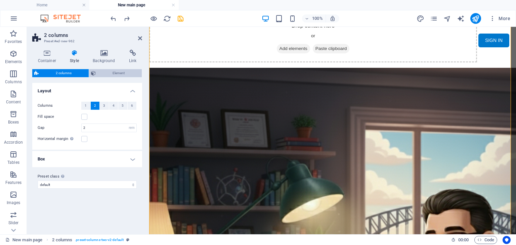
click at [118, 72] on span "Element" at bounding box center [119, 73] width 42 height 8
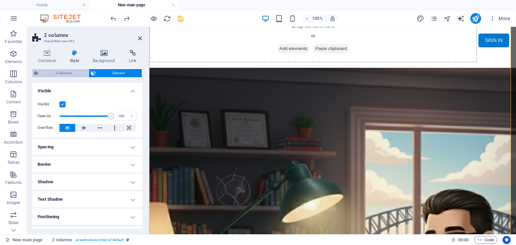
click at [72, 74] on span "2 columns" at bounding box center [64, 73] width 46 height 8
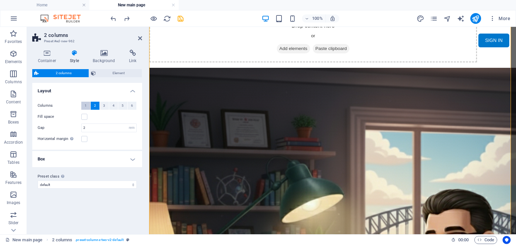
click at [86, 105] on span "1" at bounding box center [86, 106] width 2 height 8
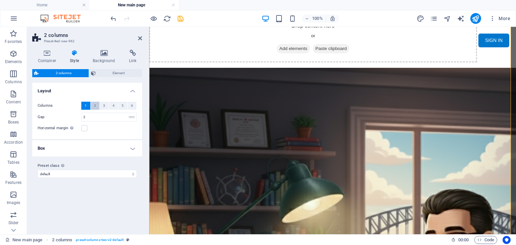
click at [93, 105] on button "2" at bounding box center [95, 106] width 9 height 8
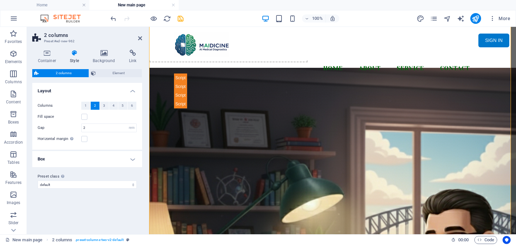
scroll to position [162, 0]
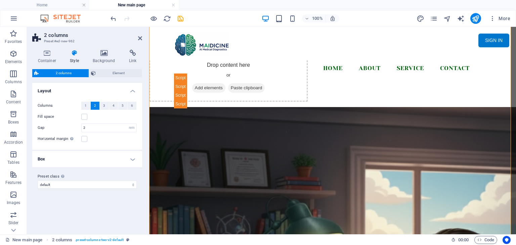
click at [132, 157] on h4 "Box" at bounding box center [87, 159] width 110 height 16
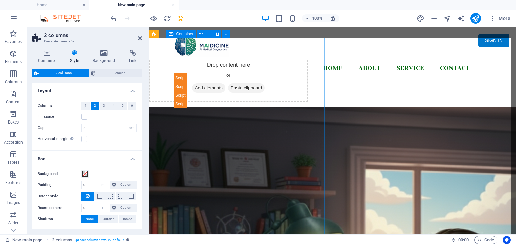
click at [193, 102] on div "Drop content here or Add elements Paste clipboard" at bounding box center [228, 78] width 159 height 48
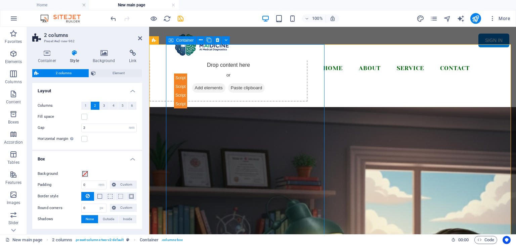
scroll to position [95, 0]
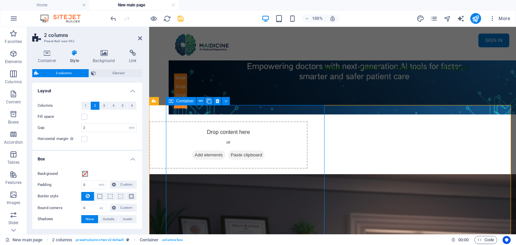
click at [211, 150] on span "Add elements" at bounding box center [208, 154] width 33 height 9
click at [214, 169] on div "Drop content here or Add elements Paste clipboard" at bounding box center [228, 145] width 159 height 48
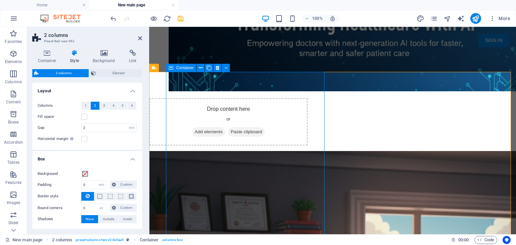
scroll to position [162, 0]
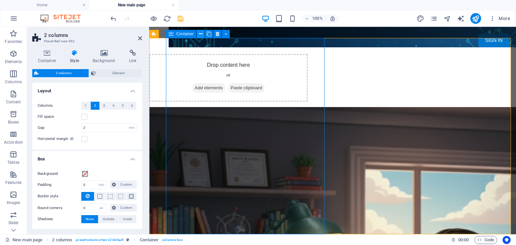
click at [201, 36] on icon at bounding box center [201, 34] width 4 height 7
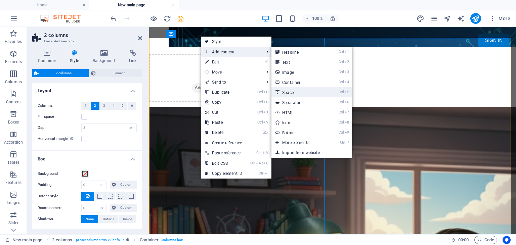
click at [292, 91] on link "Ctrl 5 Spacer" at bounding box center [298, 92] width 55 height 10
select select "px"
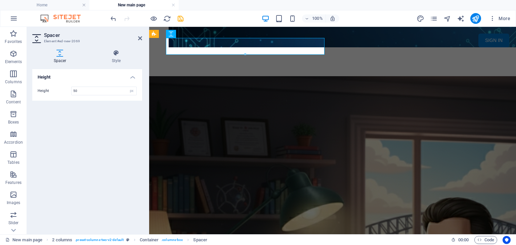
click at [256, 71] on div at bounding box center [228, 62] width 159 height 17
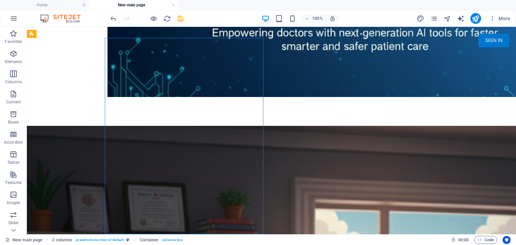
click at [185, 121] on div at bounding box center [106, 112] width 159 height 17
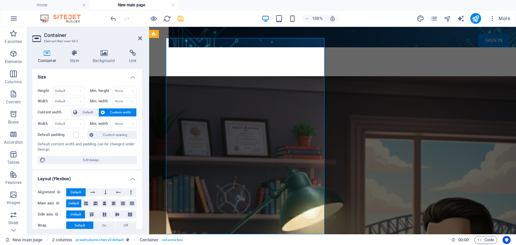
drag, startPoint x: 230, startPoint y: 85, endPoint x: 231, endPoint y: 81, distance: 4.5
click at [231, 71] on div at bounding box center [228, 62] width 159 height 17
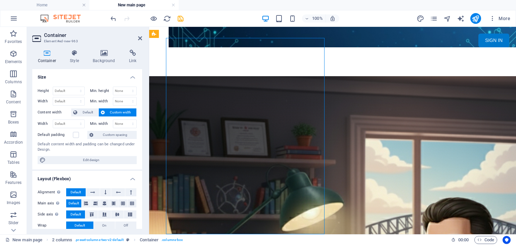
click at [212, 71] on div at bounding box center [228, 62] width 159 height 17
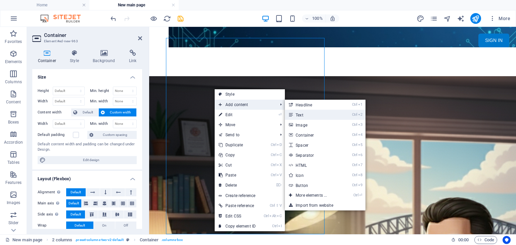
drag, startPoint x: 298, startPoint y: 115, endPoint x: 147, endPoint y: 89, distance: 153.0
click at [298, 115] on link "Ctrl 2 Text" at bounding box center [312, 115] width 55 height 10
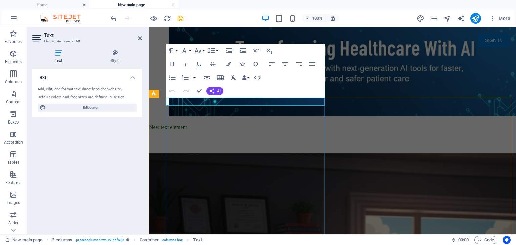
scroll to position [129, 0]
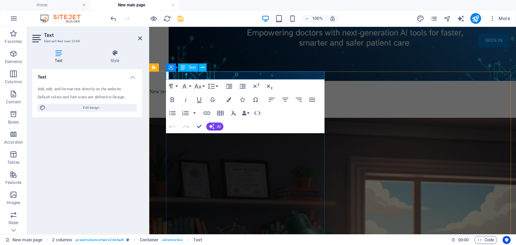
click at [210, 88] on p "New text element" at bounding box center [228, 92] width 159 height 8
drag, startPoint x: 211, startPoint y: 76, endPoint x: 159, endPoint y: 78, distance: 52.5
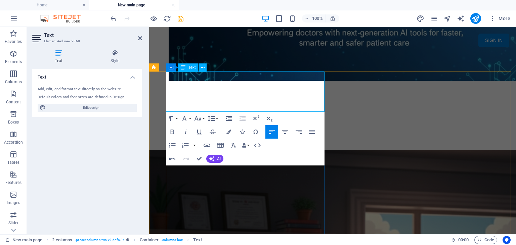
click at [173, 120] on p at bounding box center [228, 124] width 159 height 8
click at [190, 104] on p at bounding box center [228, 108] width 159 height 8
click at [173, 104] on p at bounding box center [228, 108] width 159 height 8
click at [203, 112] on p at bounding box center [228, 116] width 159 height 8
click at [169, 104] on p at bounding box center [228, 108] width 159 height 8
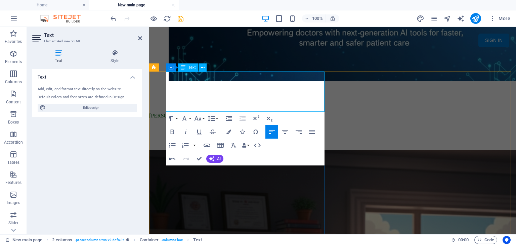
click at [175, 104] on p at bounding box center [228, 108] width 159 height 8
click at [172, 104] on p at bounding box center [228, 108] width 159 height 8
click at [170, 104] on p at bounding box center [228, 108] width 159 height 8
click at [167, 112] on p "Dr Kai Wan" at bounding box center [228, 116] width 159 height 8
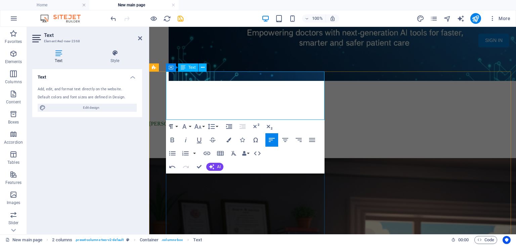
click at [175, 120] on p "Dr Kai Wan" at bounding box center [228, 124] width 159 height 8
drag, startPoint x: 192, startPoint y: 107, endPoint x: 166, endPoint y: 109, distance: 25.9
click at [166, 120] on p "Dr Kai Wan" at bounding box center [228, 124] width 159 height 8
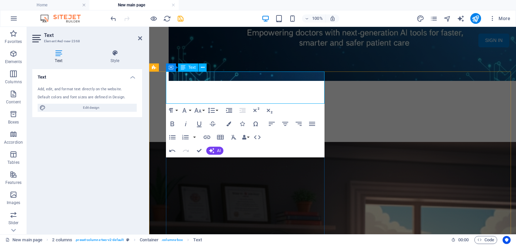
click at [197, 96] on p at bounding box center [228, 100] width 159 height 8
click at [190, 88] on p "​" at bounding box center [228, 92] width 159 height 8
click at [178, 88] on p "​" at bounding box center [228, 92] width 159 height 8
click at [201, 110] on icon "button" at bounding box center [198, 110] width 8 height 8
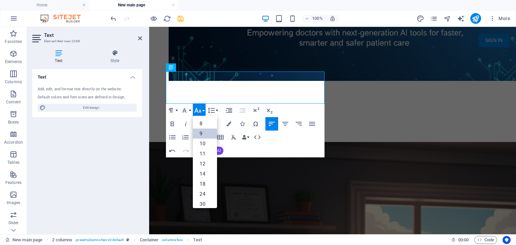
click at [208, 131] on link "9" at bounding box center [205, 134] width 24 height 10
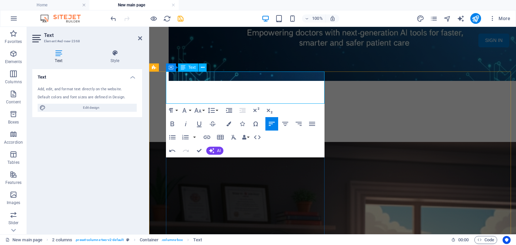
click at [195, 88] on p "​ ​" at bounding box center [228, 92] width 159 height 8
click at [199, 96] on p at bounding box center [228, 100] width 159 height 8
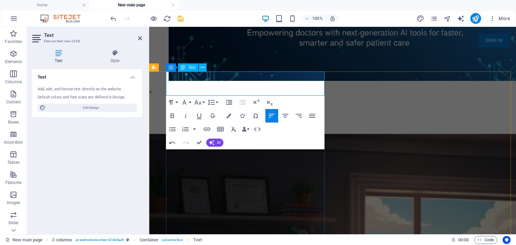
click at [199, 96] on p at bounding box center [228, 100] width 159 height 8
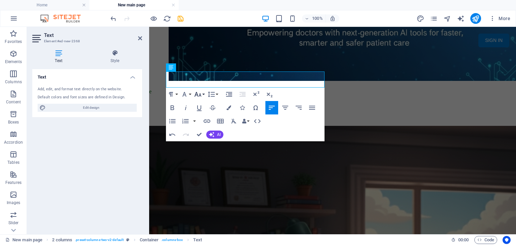
click at [199, 96] on icon "button" at bounding box center [198, 94] width 8 height 8
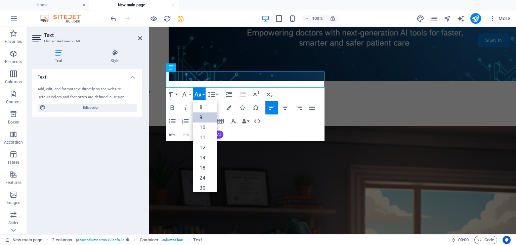
scroll to position [17, 0]
click at [206, 111] on link "10" at bounding box center [205, 110] width 24 height 10
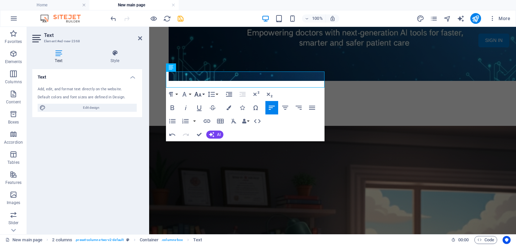
click at [198, 92] on icon "button" at bounding box center [198, 94] width 8 height 8
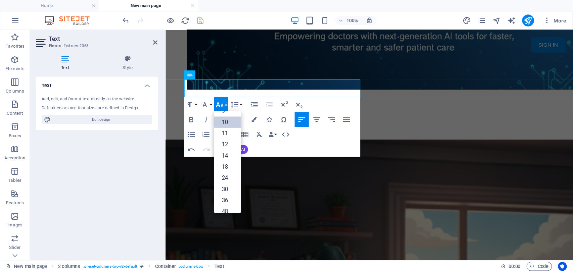
scroll to position [28, 0]
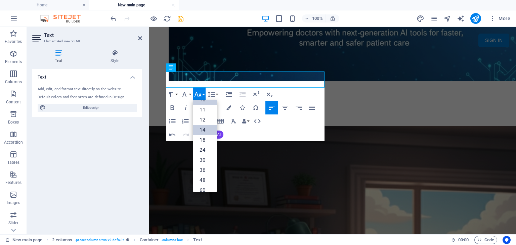
click at [208, 128] on link "14" at bounding box center [205, 130] width 24 height 10
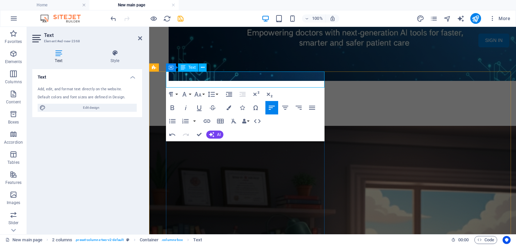
click at [183, 96] on p "​" at bounding box center [228, 100] width 159 height 8
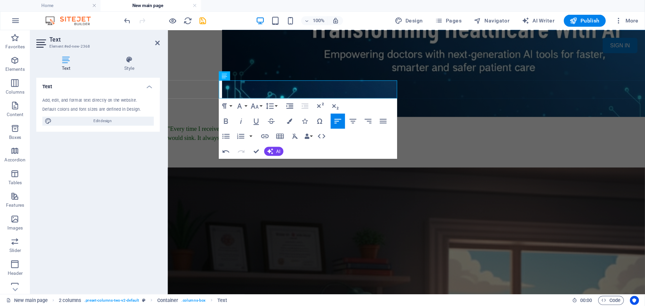
scroll to position [129, 0]
click at [301, 111] on p "​"Every time I received a request to write a medical report, my heart would sin…" at bounding box center [228, 119] width 159 height 16
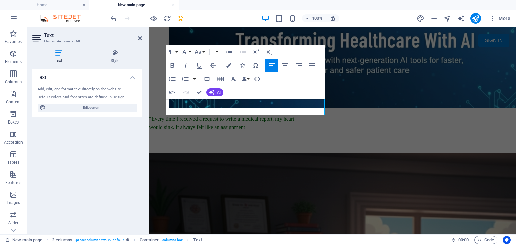
scroll to position [101, 0]
drag, startPoint x: 268, startPoint y: 110, endPoint x: 262, endPoint y: 112, distance: 6.3
click at [262, 115] on p ""Every time I received a request to write a medical report, my heart would sink…" at bounding box center [228, 123] width 159 height 16
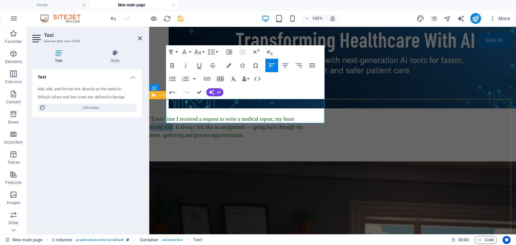
drag, startPoint x: 189, startPoint y: 110, endPoint x: 164, endPoint y: 110, distance: 25.5
drag, startPoint x: 264, startPoint y: 119, endPoint x: 170, endPoint y: 112, distance: 93.6
click at [170, 115] on p ""Every time I received a request to write a medical report, my heart sank. It a…" at bounding box center [228, 127] width 159 height 24
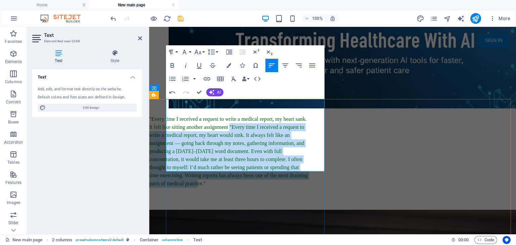
drag, startPoint x: 223, startPoint y: 170, endPoint x: 247, endPoint y: 112, distance: 62.9
click at [247, 115] on p ""Every time I received a request to write a medical report, my heart sank. It f…" at bounding box center [228, 151] width 159 height 73
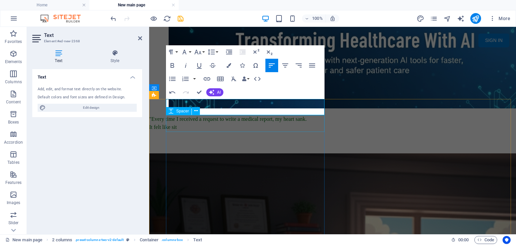
click at [285, 131] on div at bounding box center [228, 139] width 159 height 17
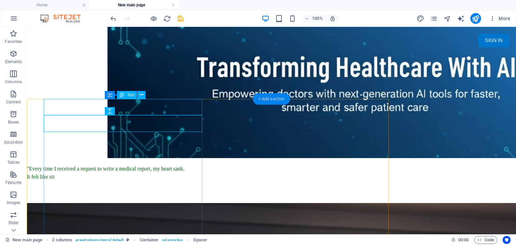
click at [287, 101] on div "+ Add section" at bounding box center [271, 98] width 37 height 11
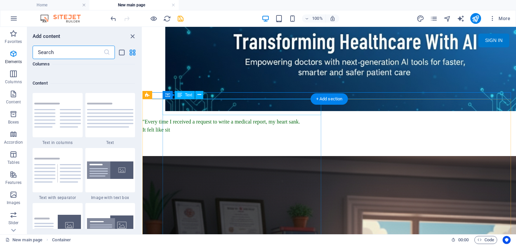
scroll to position [1175, 0]
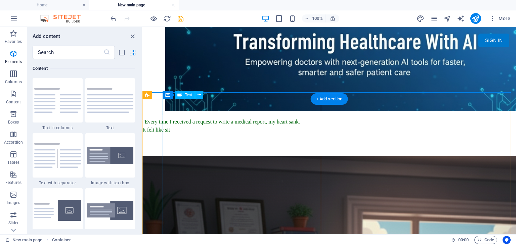
click at [232, 118] on div ""Every time I received a request to write a medical report, my heart sank. It f…" at bounding box center [221, 126] width 159 height 16
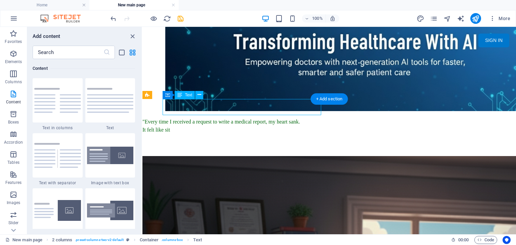
click at [216, 118] on div ""Every time I received a request to write a medical report, my heart sank. It f…" at bounding box center [221, 126] width 159 height 16
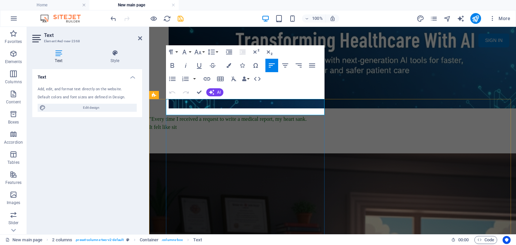
click at [216, 115] on p ""Every time I received a request to write a medical report, my heart sank. It f…" at bounding box center [228, 123] width 159 height 16
click at [257, 115] on p ""Every time I received a request to write a medical report, my heart sank. It a…" at bounding box center [228, 123] width 159 height 16
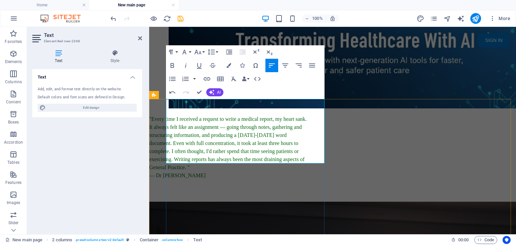
click at [166, 115] on p ""Every time I received a request to write a medical report, my heart sank. It a…" at bounding box center [228, 143] width 159 height 56
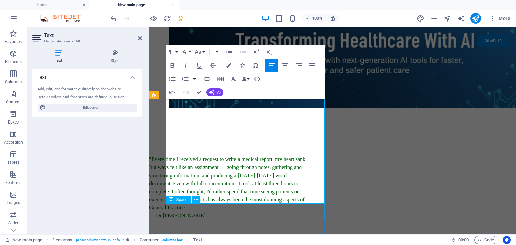
click at [257, 220] on div at bounding box center [228, 228] width 159 height 17
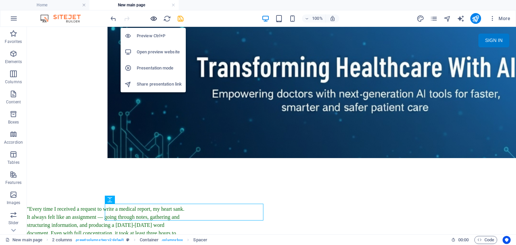
click at [153, 16] on icon "button" at bounding box center [154, 19] width 8 height 8
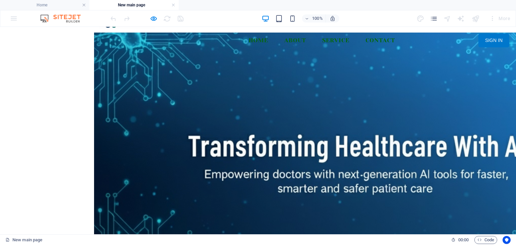
scroll to position [0, 0]
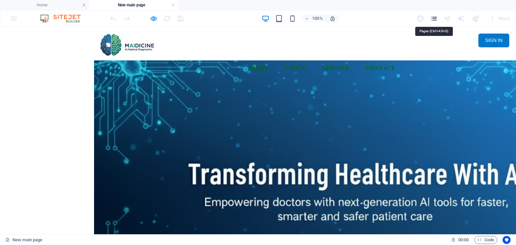
click at [437, 20] on icon "pages" at bounding box center [434, 19] width 8 height 8
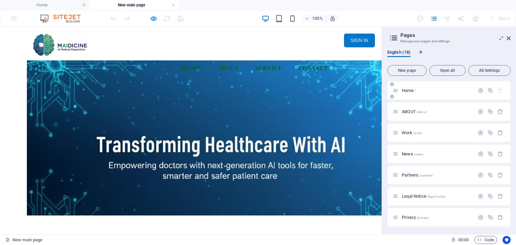
click at [416, 91] on p "Home /" at bounding box center [437, 90] width 71 height 4
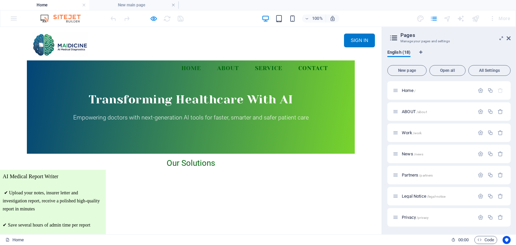
click at [55, 45] on img at bounding box center [59, 44] width 55 height 25
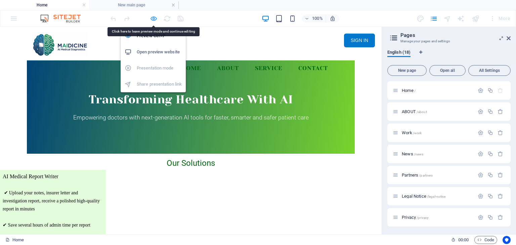
click at [153, 17] on icon "button" at bounding box center [154, 19] width 8 height 8
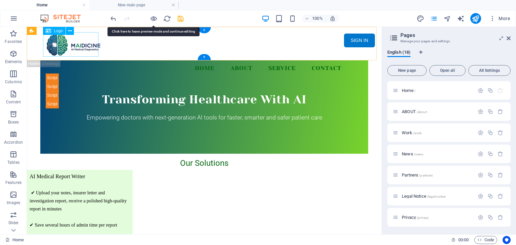
click at [81, 48] on div at bounding box center [204, 44] width 317 height 25
select select "px"
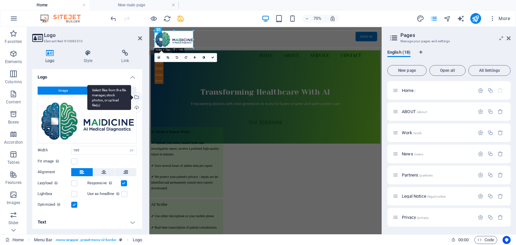
click at [135, 98] on div "Select files from the file manager, stock photos, or upload file(s)" at bounding box center [136, 98] width 10 height 10
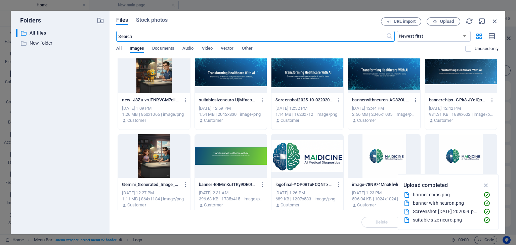
scroll to position [13, 0]
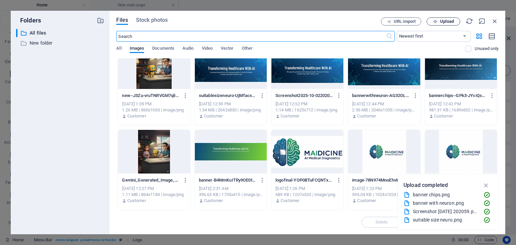
click at [442, 20] on span "Upload" at bounding box center [447, 21] width 14 height 4
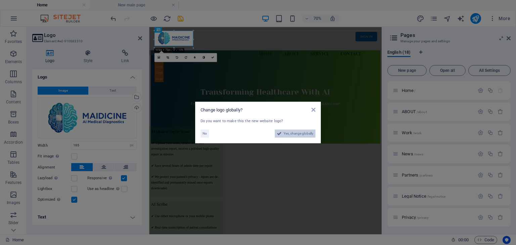
click at [304, 134] on span "Yes, change globally" at bounding box center [299, 134] width 30 height 8
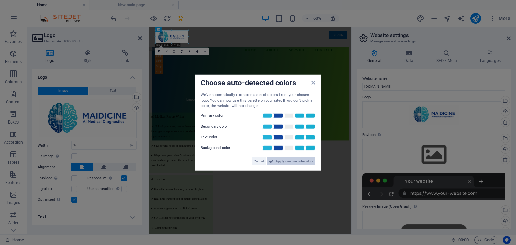
drag, startPoint x: 244, startPoint y: 222, endPoint x: 296, endPoint y: 160, distance: 81.1
click at [296, 160] on span "Apply new website colors" at bounding box center [295, 161] width 38 height 8
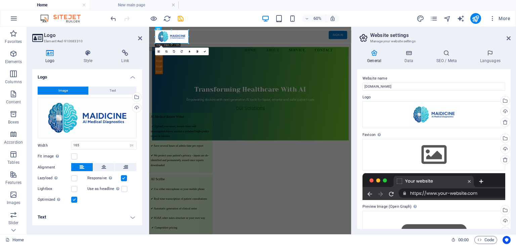
click at [188, 43] on div at bounding box center [188, 43] width 2 height 2
click at [140, 38] on icon at bounding box center [140, 38] width 4 height 5
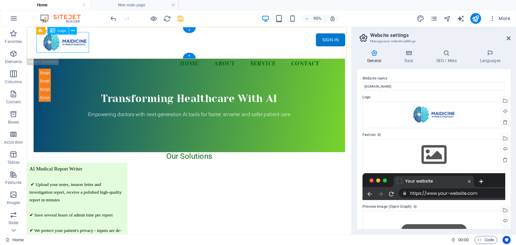
click at [89, 50] on div at bounding box center [197, 43] width 317 height 22
click at [87, 51] on div at bounding box center [197, 43] width 317 height 22
select select "px"
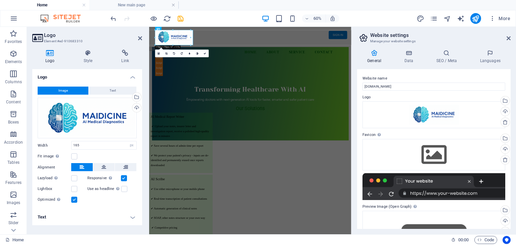
drag, startPoint x: 189, startPoint y: 43, endPoint x: 79, endPoint y: 32, distance: 110.3
type input "188"
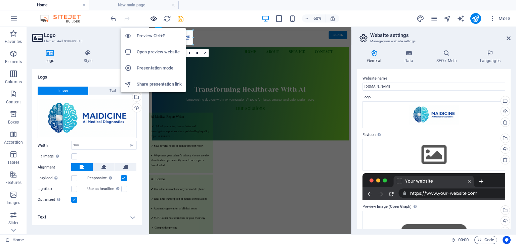
click at [155, 19] on icon "button" at bounding box center [154, 19] width 8 height 8
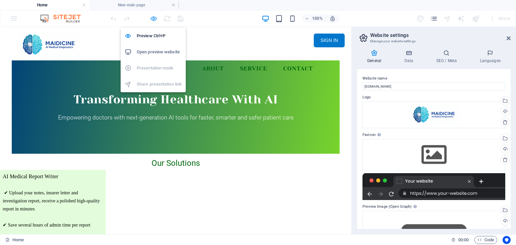
click at [153, 19] on icon "button" at bounding box center [154, 19] width 8 height 8
select select "px"
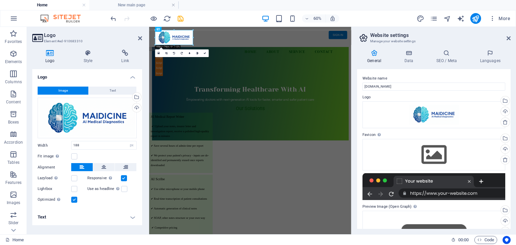
click at [137, 38] on header "Logo Element #ed-910683310" at bounding box center [87, 35] width 110 height 17
click at [140, 38] on icon at bounding box center [140, 38] width 4 height 5
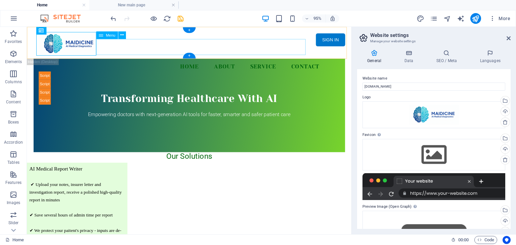
click at [198, 60] on nav "Home About Service Contact" at bounding box center [197, 68] width 317 height 17
select select
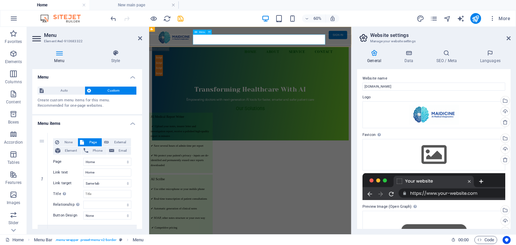
click at [410, 60] on nav "Home About Service Contact" at bounding box center [317, 68] width 317 height 17
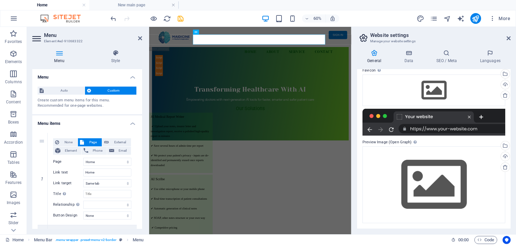
scroll to position [0, 0]
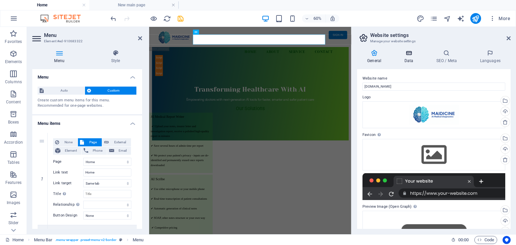
click at [408, 55] on icon at bounding box center [408, 53] width 29 height 7
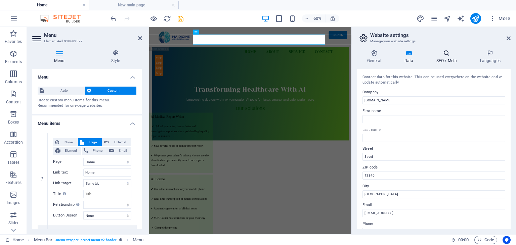
click at [448, 57] on h4 "SEO / Meta" at bounding box center [448, 57] width 44 height 14
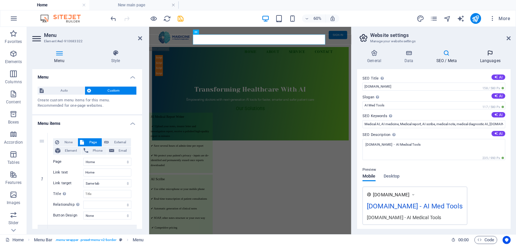
click at [490, 55] on icon at bounding box center [490, 53] width 41 height 7
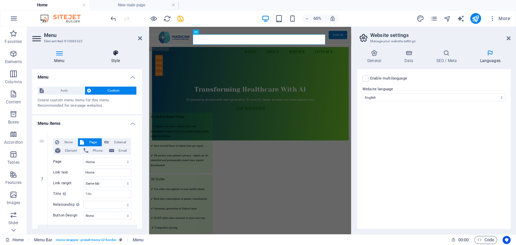
click at [113, 56] on h4 "Style" at bounding box center [115, 57] width 53 height 14
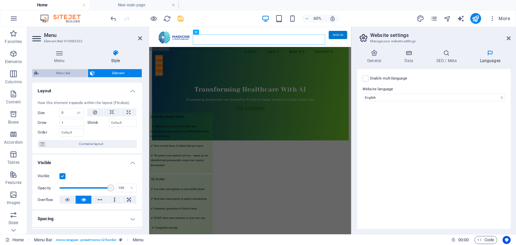
click at [68, 75] on span "Menu Bar" at bounding box center [63, 73] width 45 height 8
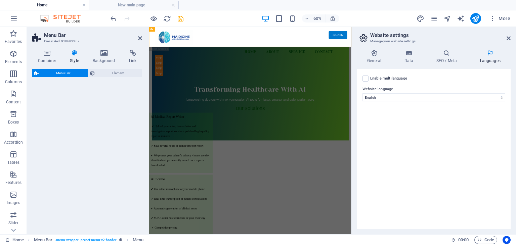
select select "rem"
select select "preset-menu-v2-border"
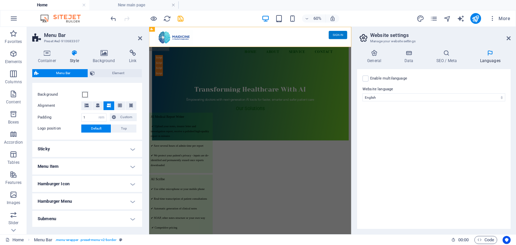
scroll to position [150, 0]
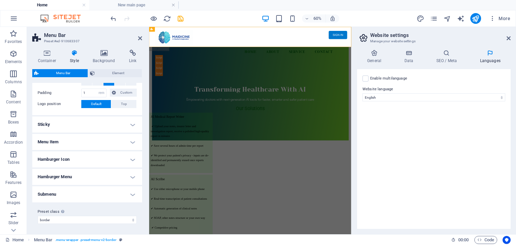
click at [133, 125] on h4 "Sticky" at bounding box center [87, 125] width 110 height 16
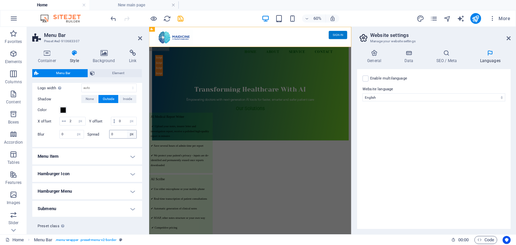
scroll to position [251, 0]
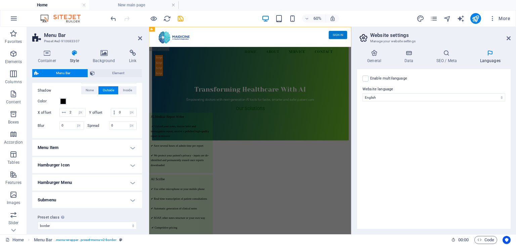
click at [129, 154] on h4 "Menu Item" at bounding box center [87, 148] width 110 height 16
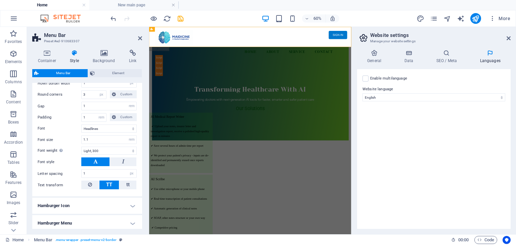
scroll to position [419, 0]
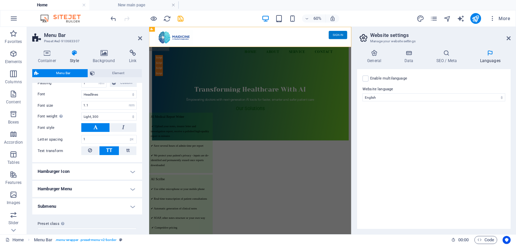
click at [128, 180] on h4 "Hamburger Icon" at bounding box center [87, 172] width 110 height 16
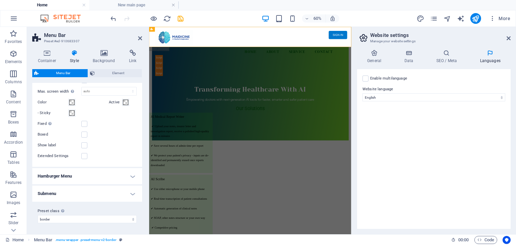
scroll to position [545, 0]
click at [127, 176] on h4 "Hamburger Menu" at bounding box center [87, 176] width 110 height 16
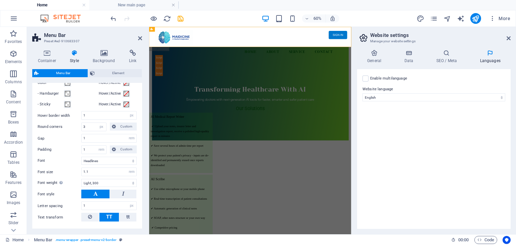
scroll to position [343, 0]
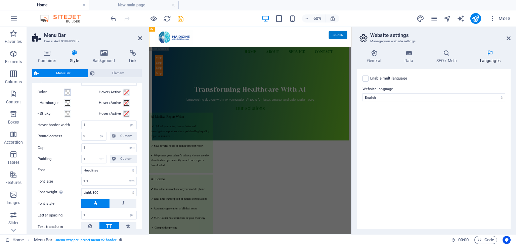
click at [65, 95] on span at bounding box center [67, 92] width 5 height 5
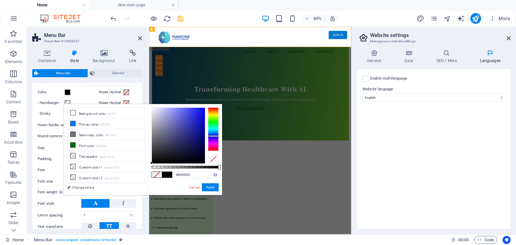
click at [216, 136] on div at bounding box center [213, 129] width 11 height 44
click at [216, 137] on div at bounding box center [213, 129] width 11 height 44
click at [216, 137] on div at bounding box center [213, 138] width 11 height 2
click at [217, 137] on div at bounding box center [213, 138] width 11 height 2
click at [218, 137] on div at bounding box center [213, 138] width 11 height 2
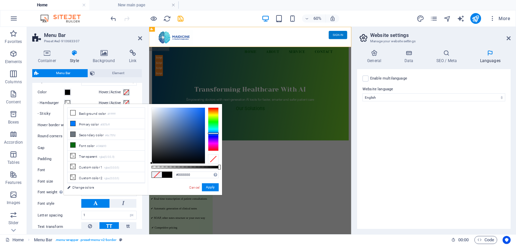
click at [218, 133] on div at bounding box center [213, 134] width 11 height 2
click at [201, 149] on div at bounding box center [178, 136] width 53 height 56
type input "#02193d"
click at [203, 150] on div at bounding box center [178, 136] width 53 height 56
click at [214, 187] on button "Apply" at bounding box center [210, 187] width 17 height 8
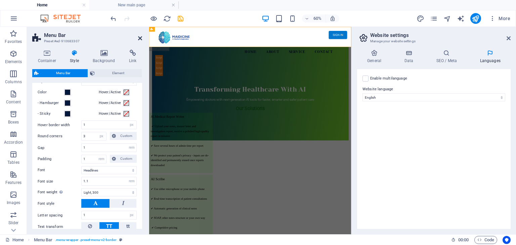
click at [142, 40] on icon at bounding box center [140, 38] width 4 height 5
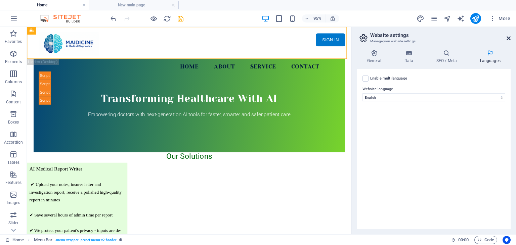
click at [507, 37] on icon at bounding box center [509, 38] width 4 height 5
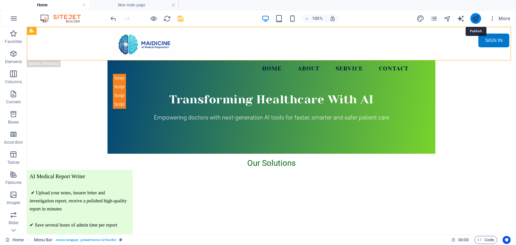
click at [476, 15] on icon "publish" at bounding box center [476, 19] width 8 height 8
select select "px"
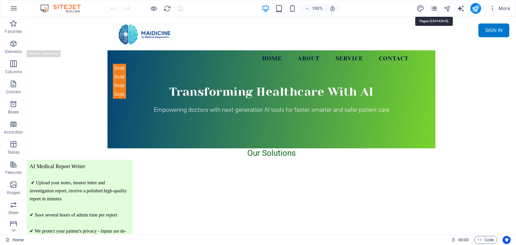
click at [435, 9] on icon "pages" at bounding box center [434, 9] width 8 height 8
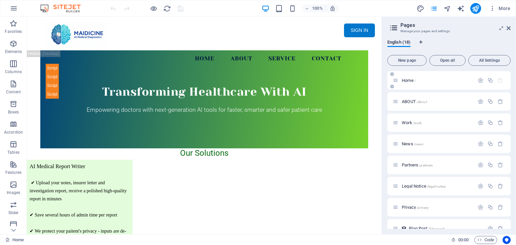
click at [416, 81] on p "Home /" at bounding box center [437, 80] width 71 height 4
click at [396, 82] on icon at bounding box center [396, 81] width 6 height 6
click at [397, 82] on icon at bounding box center [396, 81] width 6 height 6
click at [433, 146] on div "News /news" at bounding box center [434, 144] width 82 height 8
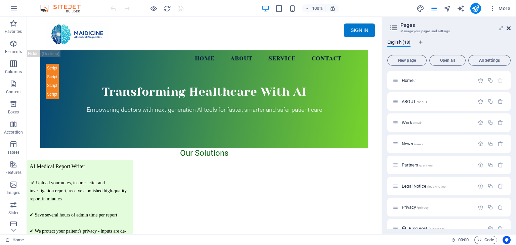
click at [508, 29] on icon at bounding box center [509, 28] width 4 height 5
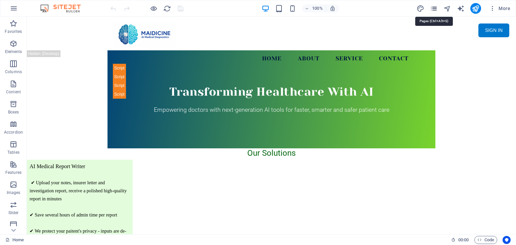
click at [434, 8] on icon "pages" at bounding box center [434, 9] width 8 height 8
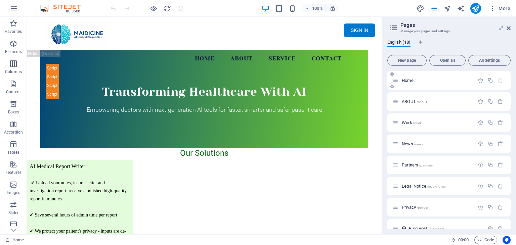
click at [397, 81] on icon at bounding box center [396, 81] width 6 height 6
click at [414, 80] on span "/" at bounding box center [414, 81] width 1 height 4
click at [428, 80] on p "Home /" at bounding box center [437, 80] width 71 height 4
click at [424, 81] on p "Home /" at bounding box center [437, 80] width 71 height 4
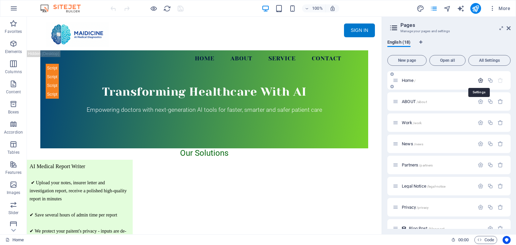
click at [479, 80] on icon "button" at bounding box center [481, 81] width 6 height 6
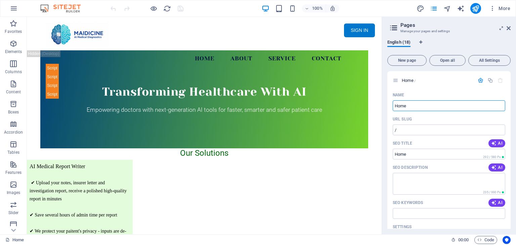
drag, startPoint x: 429, startPoint y: 106, endPoint x: 384, endPoint y: 106, distance: 44.7
click at [384, 106] on div "English (18) New page Open all All Settings Home / Name Home ​ URL SLUG / ​ SEO…" at bounding box center [449, 134] width 134 height 200
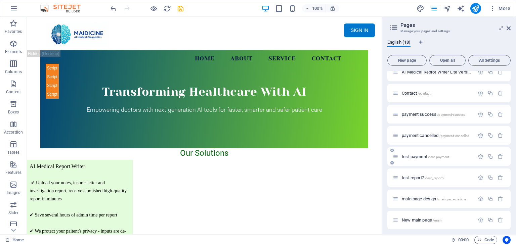
scroll to position [483, 0]
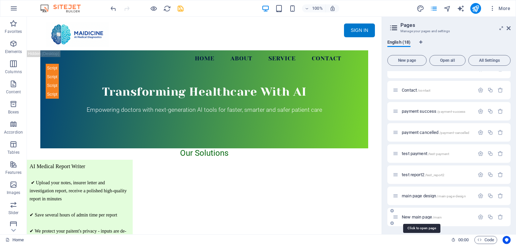
type input "old home"
click at [430, 216] on span "New main page /main" at bounding box center [422, 217] width 40 height 5
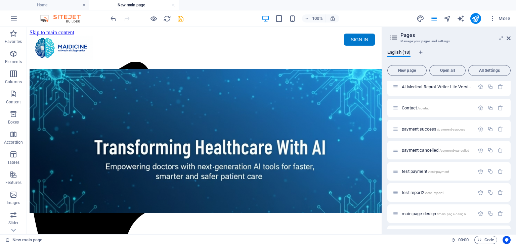
scroll to position [0, 0]
click at [480, 217] on icon "button" at bounding box center [481, 214] width 6 height 6
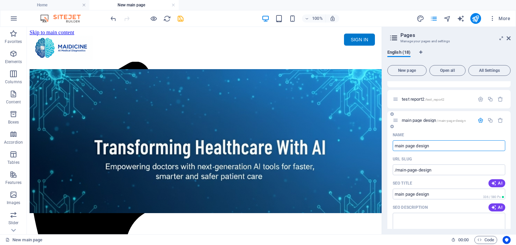
drag, startPoint x: 447, startPoint y: 154, endPoint x: 451, endPoint y: 156, distance: 4.5
click at [451, 151] on input "main page design" at bounding box center [449, 145] width 113 height 11
drag, startPoint x: 440, startPoint y: 154, endPoint x: 404, endPoint y: 156, distance: 35.7
click at [404, 151] on input "main page design" at bounding box center [449, 145] width 113 height 11
type input "m"
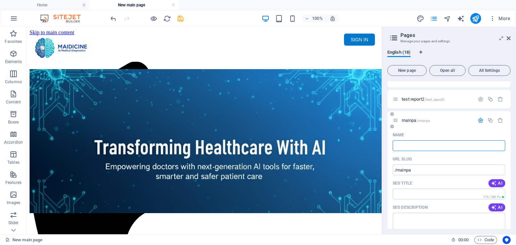
type input "/mainpa"
type input "/"
type input "home"
type input "/home"
type input "home"
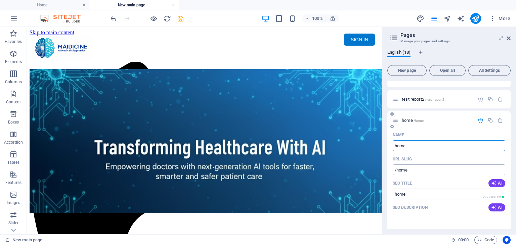
type input "home"
click at [414, 175] on input "/home" at bounding box center [449, 170] width 113 height 11
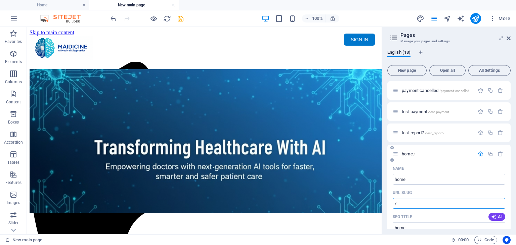
scroll to position [593, 0]
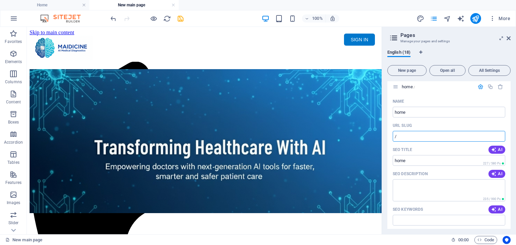
type input "/"
click at [386, 183] on div "English (18) New page Open all All Settings old home / Name old home ​ URL SLUG…" at bounding box center [449, 139] width 134 height 190
click at [481, 90] on icon "button" at bounding box center [481, 87] width 6 height 6
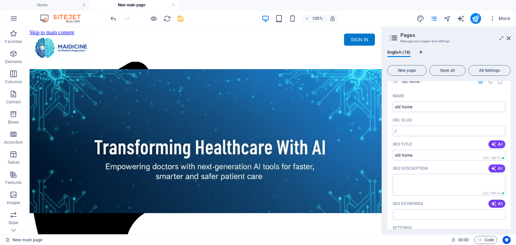
scroll to position [0, 0]
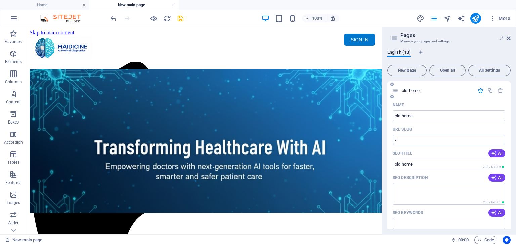
click at [415, 137] on input "/" at bounding box center [449, 140] width 113 height 11
type input "/old-home"
click at [480, 89] on icon "button" at bounding box center [481, 91] width 6 height 6
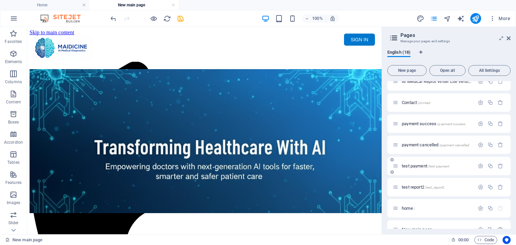
scroll to position [233, 0]
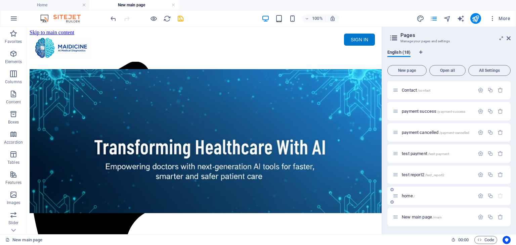
click at [395, 196] on icon at bounding box center [396, 196] width 6 height 6
click at [482, 196] on button "button" at bounding box center [481, 196] width 10 height 6
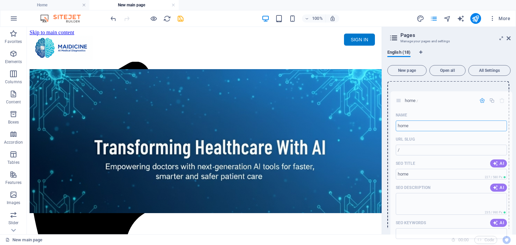
drag, startPoint x: 397, startPoint y: 198, endPoint x: 402, endPoint y: 100, distance: 98.2
click at [402, 100] on div "old home /old-home ABOUT /about Work /work News /news Partners /partners Legal …" at bounding box center [448, 162] width 123 height 629
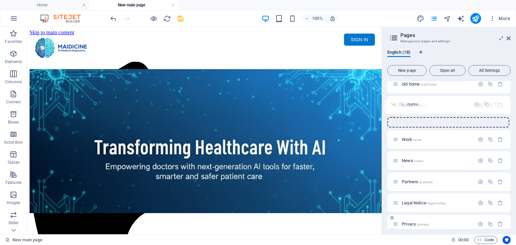
scroll to position [0, 0]
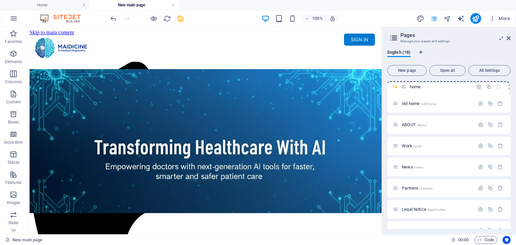
drag, startPoint x: 404, startPoint y: 215, endPoint x: 404, endPoint y: 88, distance: 127.0
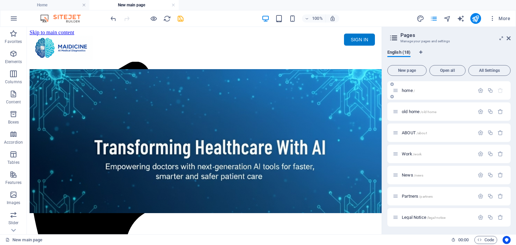
click at [406, 89] on span "home /" at bounding box center [408, 90] width 13 height 5
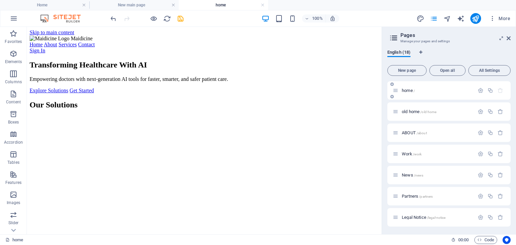
click at [404, 88] on span "home /" at bounding box center [408, 90] width 13 height 5
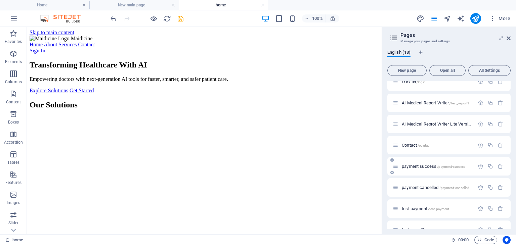
scroll to position [233, 0]
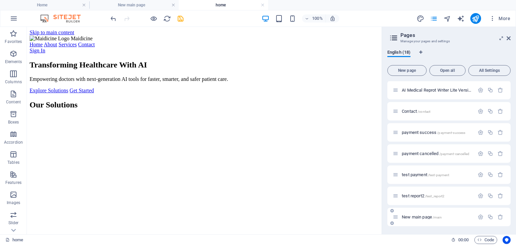
click at [414, 217] on span "New main page /main" at bounding box center [422, 217] width 40 height 5
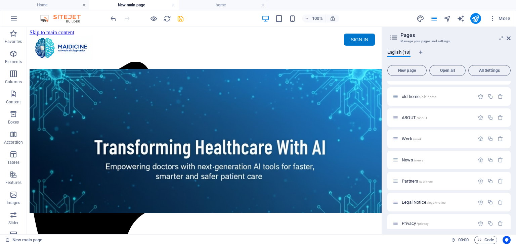
scroll to position [0, 0]
click at [397, 91] on icon at bounding box center [396, 91] width 6 height 6
click at [394, 90] on icon at bounding box center [396, 91] width 6 height 6
click at [478, 93] on div at bounding box center [491, 90] width 30 height 7
click at [478, 91] on icon "button" at bounding box center [481, 91] width 6 height 6
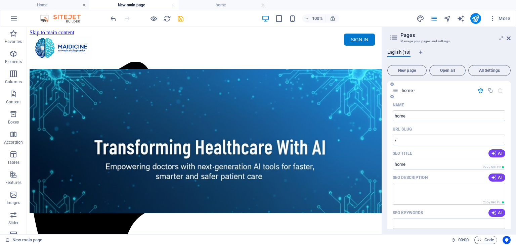
click at [406, 89] on span "home /" at bounding box center [408, 90] width 13 height 5
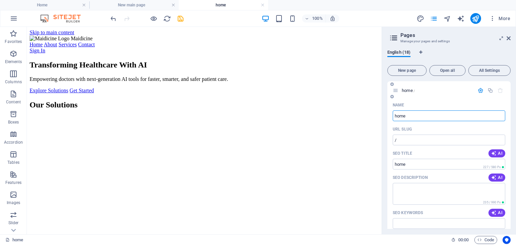
drag, startPoint x: 417, startPoint y: 115, endPoint x: 400, endPoint y: 115, distance: 16.5
click at [400, 115] on input "home" at bounding box center [449, 116] width 113 height 11
click at [478, 90] on icon "button" at bounding box center [481, 91] width 6 height 6
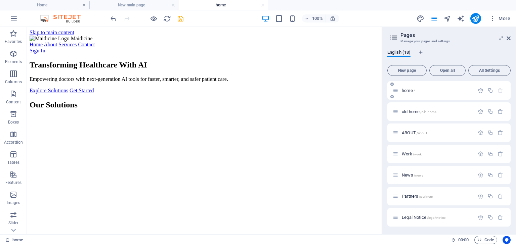
click at [501, 90] on icon "button" at bounding box center [500, 91] width 6 height 6
click at [416, 90] on p "home /" at bounding box center [437, 90] width 71 height 4
click at [497, 91] on icon "button" at bounding box center [500, 91] width 6 height 6
click at [394, 90] on icon at bounding box center [396, 91] width 6 height 6
click at [478, 89] on icon "button" at bounding box center [481, 91] width 6 height 6
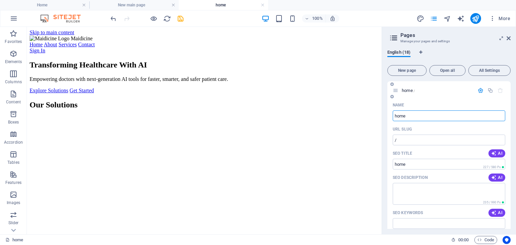
drag, startPoint x: 421, startPoint y: 113, endPoint x: 390, endPoint y: 115, distance: 30.6
click at [390, 115] on div "Name home ​ URL SLUG / ​ SEO Title AI home ​ 227 / 580 Px SEO Description AI ​ …" at bounding box center [448, 225] width 123 height 250
type input "not needed"
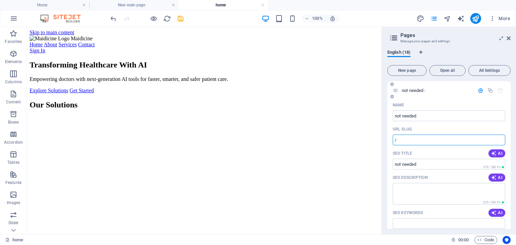
click at [412, 139] on input "/" at bounding box center [449, 140] width 113 height 11
type input "/notneeded"
click at [398, 90] on div "not needed /notneeded" at bounding box center [434, 91] width 82 height 8
click at [480, 88] on icon "button" at bounding box center [481, 91] width 6 height 6
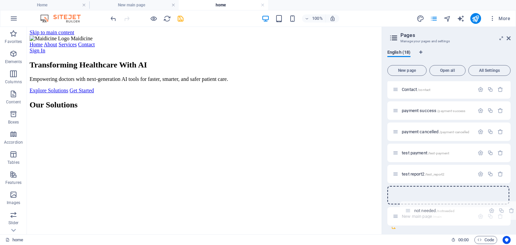
scroll to position [233, 0]
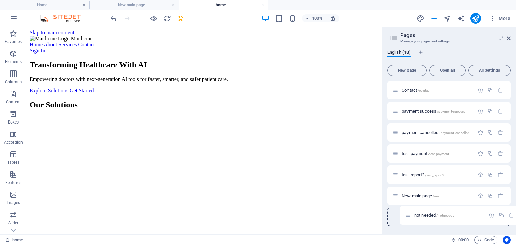
drag, startPoint x: 396, startPoint y: 90, endPoint x: 409, endPoint y: 217, distance: 127.7
click at [409, 217] on div "not needed /notneeded old home /old-home ABOUT /about Work /work News /news Par…" at bounding box center [448, 37] width 123 height 378
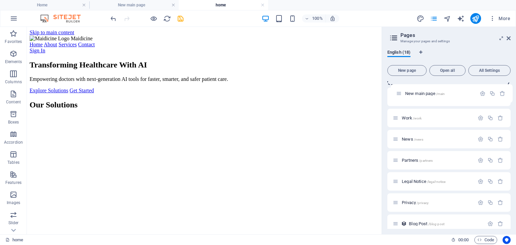
scroll to position [0, 0]
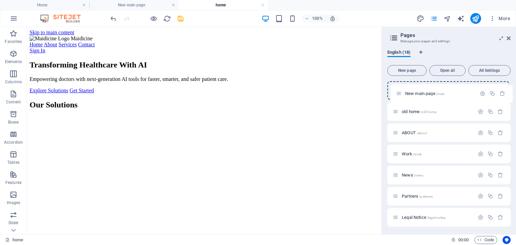
drag, startPoint x: 396, startPoint y: 196, endPoint x: 399, endPoint y: 91, distance: 104.9
click at [478, 91] on icon "button" at bounding box center [481, 91] width 6 height 6
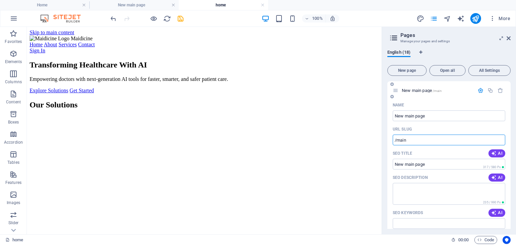
click at [417, 139] on input "/main" at bounding box center [449, 140] width 113 height 11
type input "/"
drag, startPoint x: 427, startPoint y: 115, endPoint x: 392, endPoint y: 119, distance: 35.8
click at [392, 119] on div "Name New main page ​ URL SLUG / ​ SEO Title AI ​ 317 / 580 Px SEO Description A…" at bounding box center [448, 230] width 123 height 260
type input "home page"
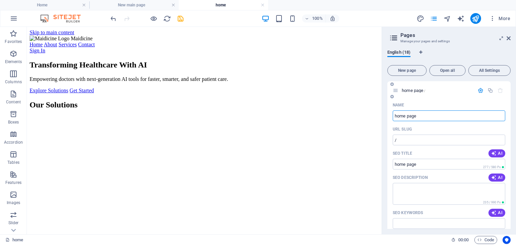
click at [478, 89] on icon "button" at bounding box center [481, 91] width 6 height 6
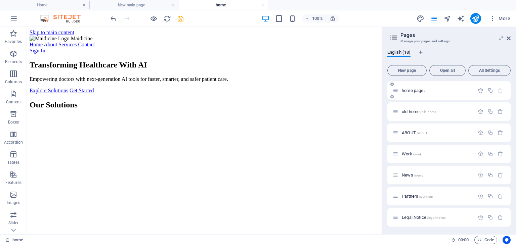
click at [414, 90] on span "home page /" at bounding box center [414, 90] width 24 height 5
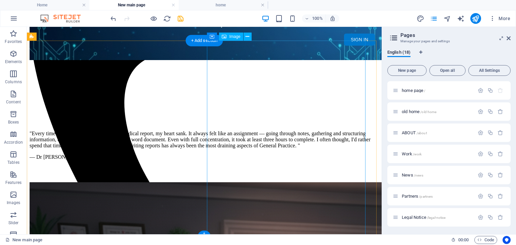
scroll to position [162, 0]
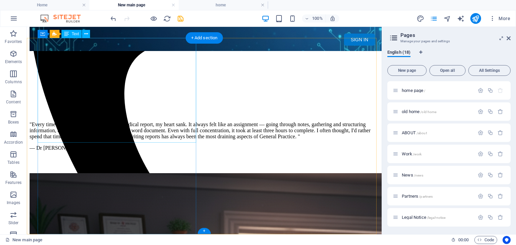
click at [82, 131] on div ""Every time I received a request to write a medical report, my heart sank. It a…" at bounding box center [204, 107] width 349 height 87
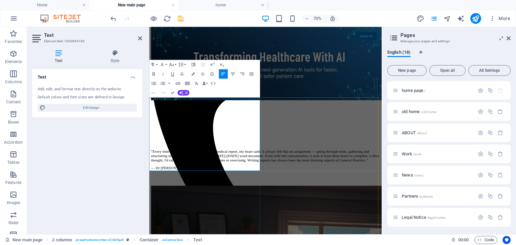
click at [193, 226] on p "— Dr [PERSON_NAME]" at bounding box center [315, 229] width 327 height 6
click at [222, 245] on div at bounding box center [315, 245] width 327 height 17
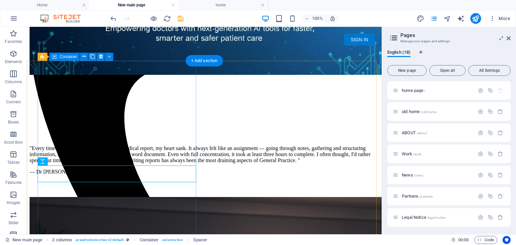
scroll to position [140, 0]
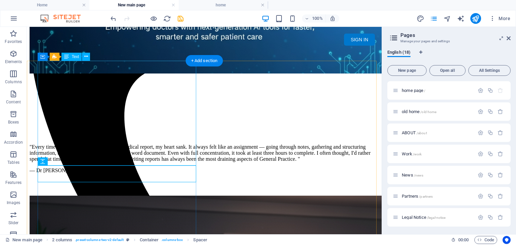
click at [109, 160] on div ""Every time I received a request to write a medical report, my heart sank. It a…" at bounding box center [204, 130] width 349 height 87
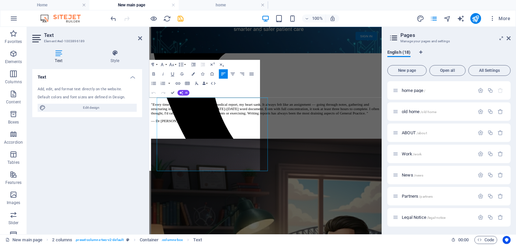
scroll to position [73, 0]
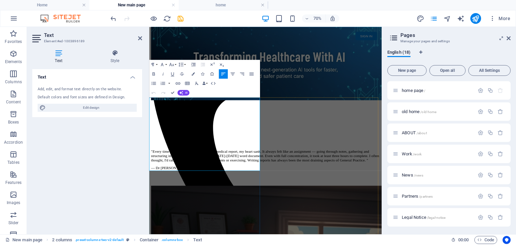
click at [205, 226] on p "— Dr [PERSON_NAME], FRACGP" at bounding box center [315, 229] width 327 height 6
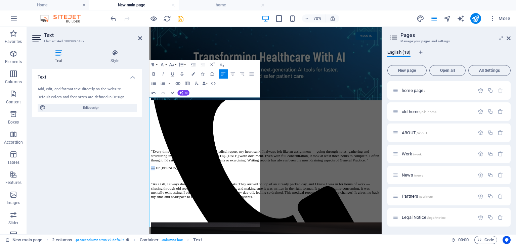
drag, startPoint x: 154, startPoint y: 228, endPoint x: 296, endPoint y: 194, distance: 146.3
copy p "—"
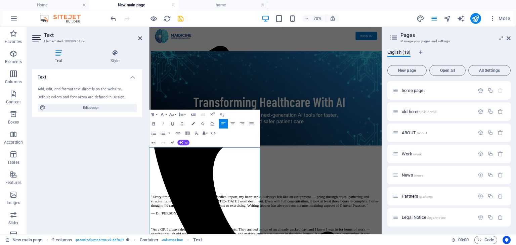
scroll to position [0, 0]
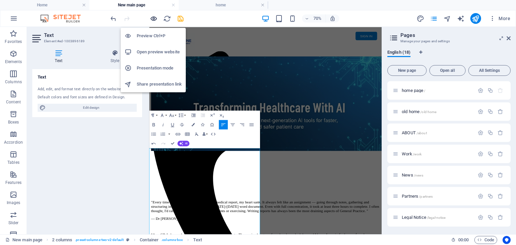
click at [153, 19] on icon "button" at bounding box center [154, 19] width 8 height 8
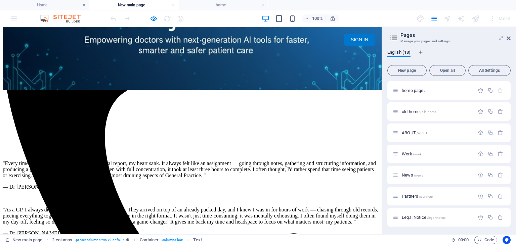
scroll to position [67, 0]
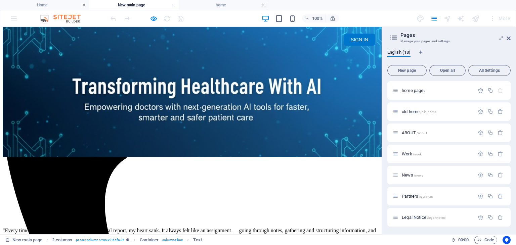
click at [162, 216] on p at bounding box center [191, 219] width 376 height 6
click at [145, 228] on p ""Every time I received a request to write a medical report, my heart sank. It a…" at bounding box center [191, 237] width 376 height 18
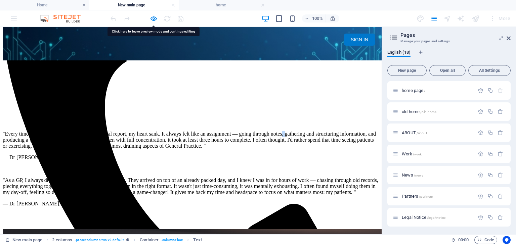
scroll to position [168, 0]
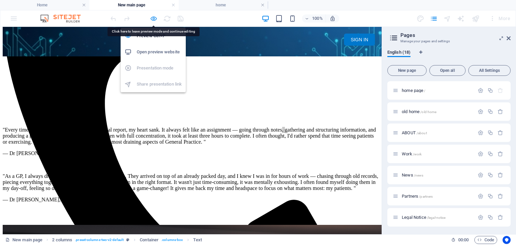
click at [150, 18] on icon "button" at bounding box center [154, 19] width 8 height 8
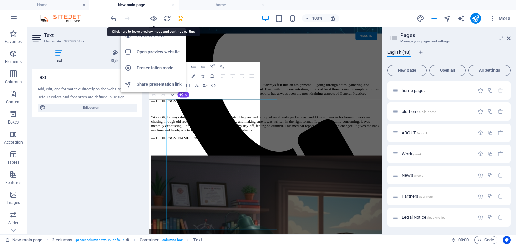
scroll to position [70, 0]
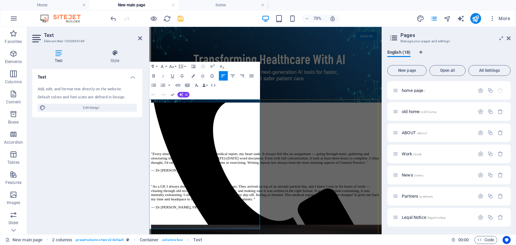
click at [197, 205] on p ""Every time I received a request to write a medical report, my heart sank. It a…" at bounding box center [315, 214] width 327 height 18
click at [174, 194] on p at bounding box center [315, 197] width 327 height 6
click at [167, 194] on p at bounding box center [315, 197] width 327 height 6
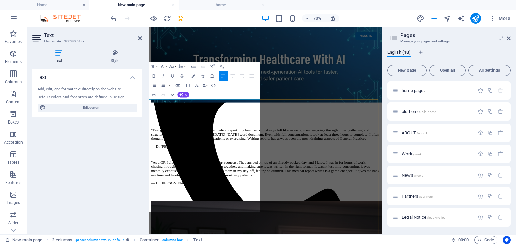
click at [205, 201] on p "— Dr [PERSON_NAME], FRACGP" at bounding box center [315, 197] width 327 height 6
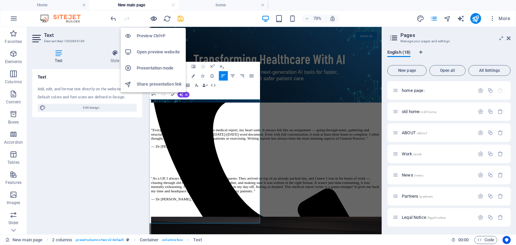
click at [152, 18] on icon "button" at bounding box center [154, 19] width 8 height 8
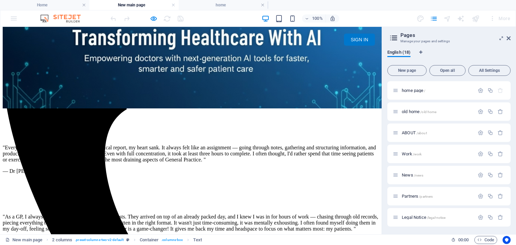
scroll to position [129, 0]
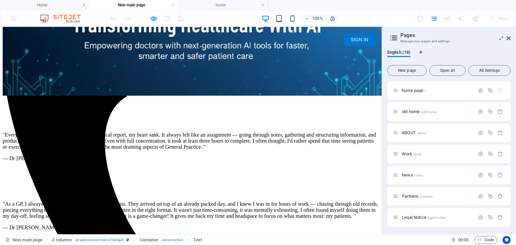
click at [132, 132] on p ""Every time I received a request to write a medical report, my heart sank. It a…" at bounding box center [191, 141] width 376 height 18
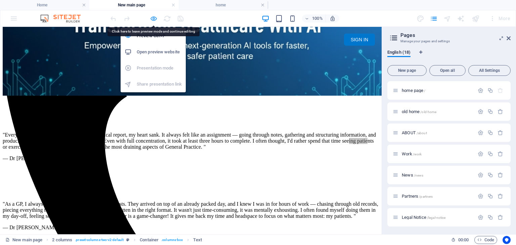
click at [155, 17] on icon "button" at bounding box center [154, 19] width 8 height 8
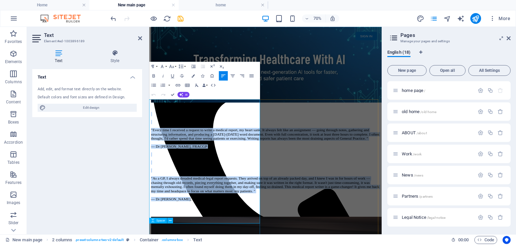
drag, startPoint x: 152, startPoint y: 134, endPoint x: 240, endPoint y: 309, distance: 195.6
click at [240, 245] on div ""Every time I received a request to write a medical report, my heart sank. It a…" at bounding box center [315, 223] width 327 height 150
click at [188, 189] on p ""Every time I received a request to write a medical report, my heart sank. It a…" at bounding box center [315, 180] width 327 height 18
drag, startPoint x: 157, startPoint y: 141, endPoint x: 228, endPoint y: 303, distance: 176.9
click at [228, 245] on div ""Every time I received a request to write a medical report, my heart sank. It a…" at bounding box center [315, 212] width 327 height 128
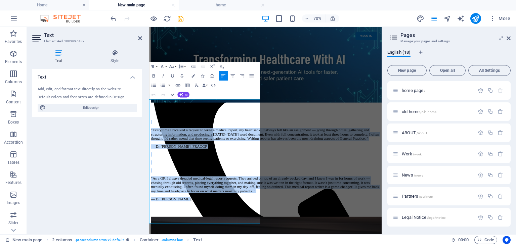
click at [164, 74] on icon "button" at bounding box center [163, 76] width 6 height 6
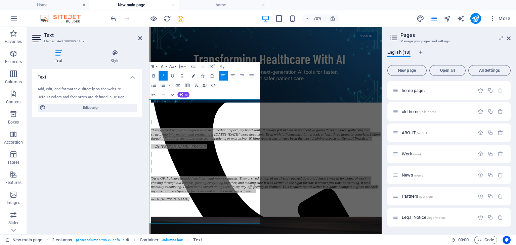
click at [193, 76] on icon "button" at bounding box center [192, 75] width 3 height 3
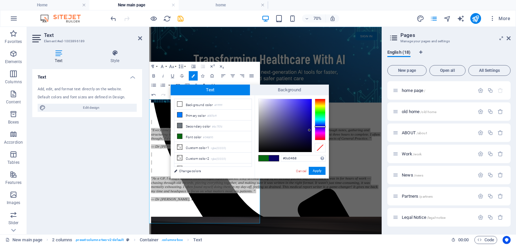
click at [323, 127] on div at bounding box center [320, 120] width 11 height 42
click at [324, 126] on div at bounding box center [320, 127] width 11 height 2
click at [309, 131] on div at bounding box center [285, 125] width 53 height 53
click at [310, 130] on div at bounding box center [285, 125] width 53 height 53
click at [310, 134] on div at bounding box center [285, 125] width 53 height 53
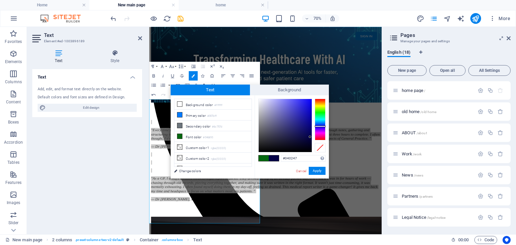
click at [310, 137] on div at bounding box center [285, 125] width 53 height 53
click at [310, 140] on div at bounding box center [285, 125] width 53 height 53
click at [307, 140] on div at bounding box center [285, 125] width 53 height 53
click at [308, 141] on div at bounding box center [285, 125] width 53 height 53
click at [310, 141] on div at bounding box center [285, 125] width 53 height 53
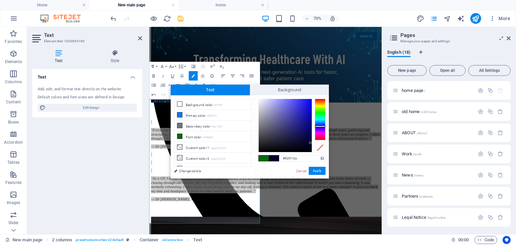
click at [310, 143] on div at bounding box center [285, 125] width 53 height 53
click at [307, 143] on div at bounding box center [285, 125] width 53 height 53
type input "#000000"
click at [312, 154] on div "#000000 Supported formats #0852ed rgb(8, 82, 237) rgba(8, 82, 237, 90%) hsv(221…" at bounding box center [292, 185] width 74 height 181
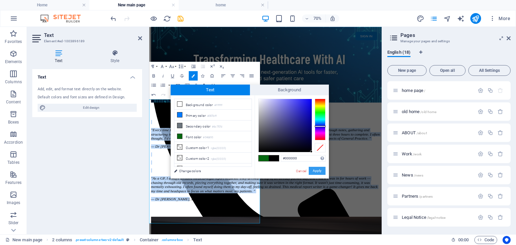
click at [316, 168] on button "Apply" at bounding box center [317, 171] width 17 height 8
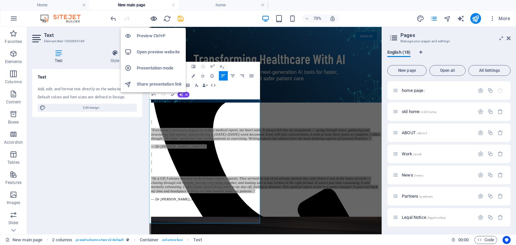
click at [154, 18] on icon "button" at bounding box center [154, 19] width 8 height 8
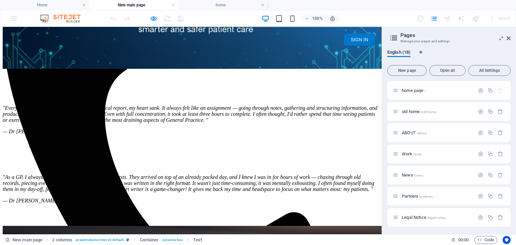
scroll to position [162, 0]
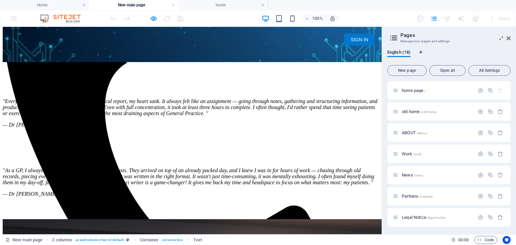
click at [118, 170] on em ""As a GP, I always dreaded medical-legal report requests. They arrived on top o…" at bounding box center [189, 177] width 372 height 18
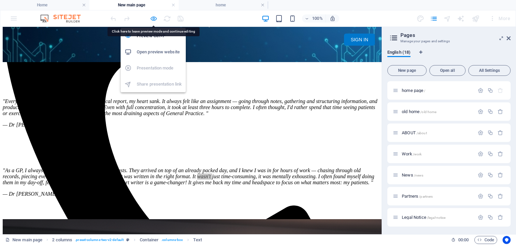
click at [152, 18] on icon "button" at bounding box center [154, 19] width 8 height 8
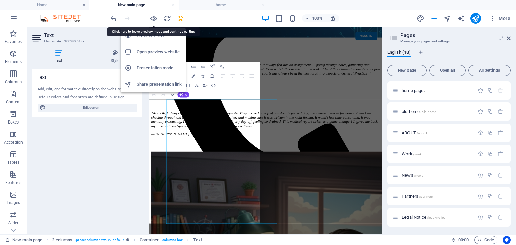
scroll to position [70, 0]
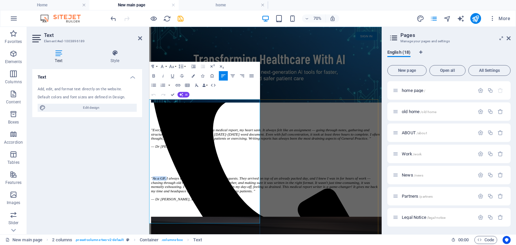
drag, startPoint x: 170, startPoint y: 240, endPoint x: 151, endPoint y: 237, distance: 18.9
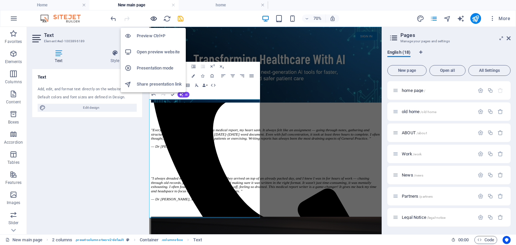
click at [153, 18] on icon "button" at bounding box center [154, 19] width 8 height 8
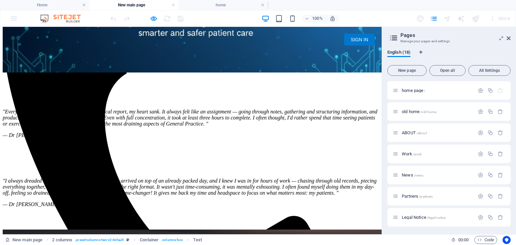
scroll to position [162, 0]
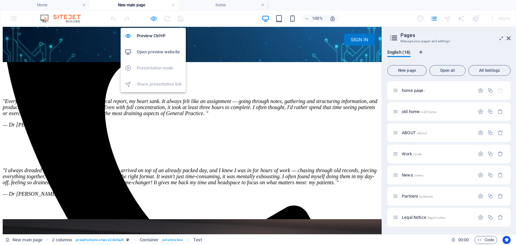
click at [155, 19] on icon "button" at bounding box center [154, 19] width 8 height 8
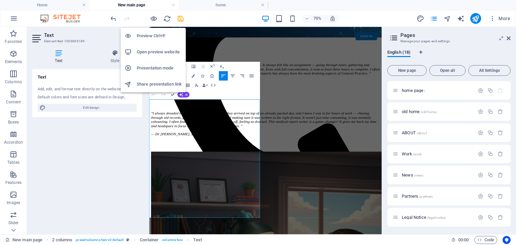
scroll to position [70, 0]
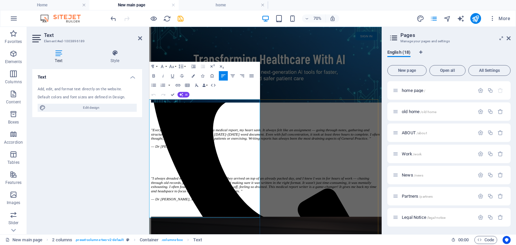
click at [179, 181] on em ""Every time I received a request to write a medical report, my heart sank. It a…" at bounding box center [315, 180] width 327 height 18
click at [260, 181] on em ""Every time I received a request to write a medical report, my heart sank. It a…" at bounding box center [311, 180] width 318 height 18
click at [278, 189] on em ""Every time I received a request to write a medical report, my heart sank. It a…" at bounding box center [311, 180] width 318 height 18
click at [258, 184] on em ""Every time I received a request to write a medical report, my heart sank. It a…" at bounding box center [311, 180] width 318 height 18
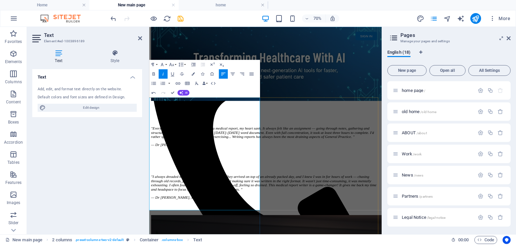
scroll to position [73, 0]
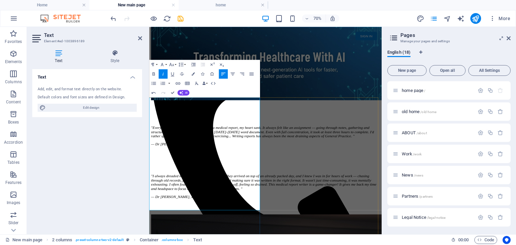
click at [276, 186] on em ""Every time I received a request to write a medical report, my heart sank. It a…" at bounding box center [311, 177] width 318 height 18
click at [274, 186] on em ""Every time I received a request to write a medical report, my heart sank. It a…" at bounding box center [311, 177] width 318 height 18
click at [276, 186] on em ""Every time I received a request to write a medical report, my heart sank. It a…" at bounding box center [311, 177] width 318 height 18
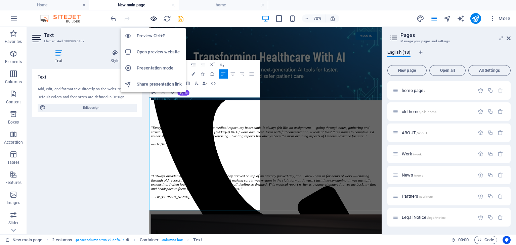
click at [153, 17] on icon "button" at bounding box center [154, 19] width 8 height 8
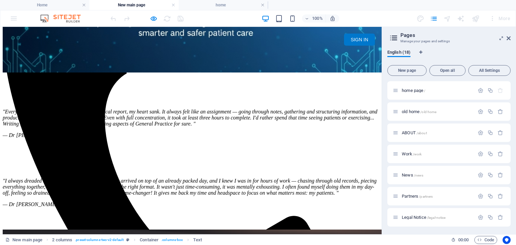
scroll to position [162, 0]
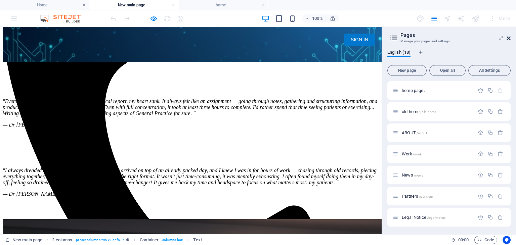
click at [510, 37] on icon at bounding box center [509, 38] width 4 height 5
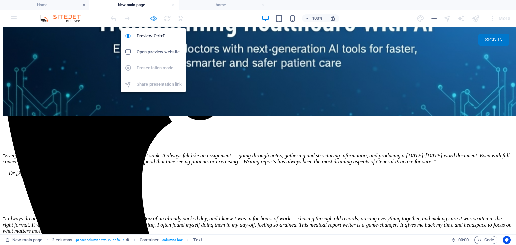
click at [153, 17] on icon "button" at bounding box center [154, 19] width 8 height 8
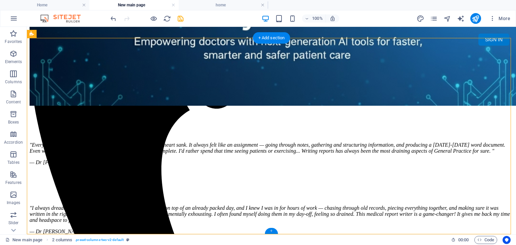
click at [271, 231] on div "+" at bounding box center [271, 231] width 13 height 6
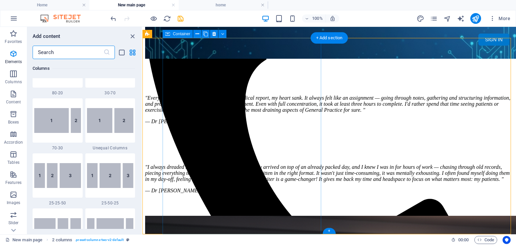
scroll to position [1175, 0]
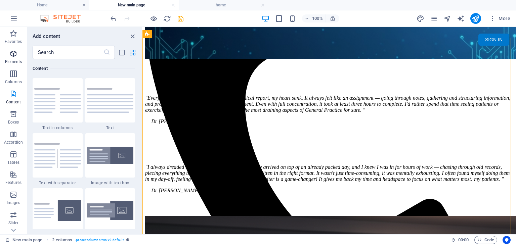
click at [14, 57] on icon "button" at bounding box center [13, 54] width 8 height 8
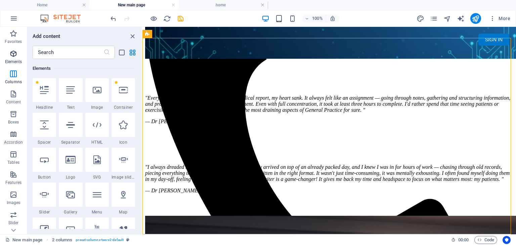
scroll to position [71, 0]
click at [122, 94] on icon at bounding box center [123, 90] width 9 height 9
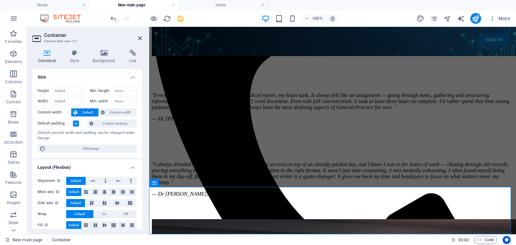
scroll to position [210, 0]
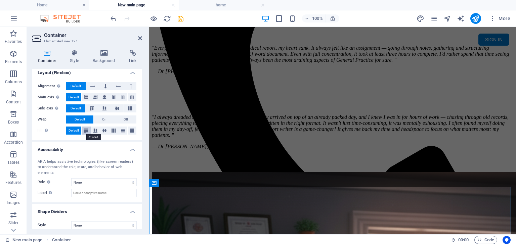
scroll to position [0, 0]
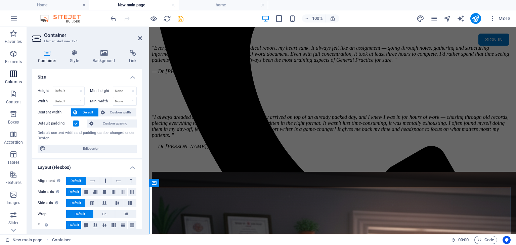
click at [13, 76] on icon "button" at bounding box center [13, 74] width 8 height 8
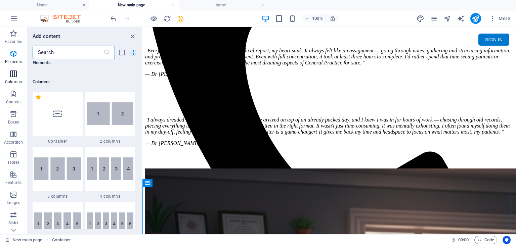
scroll to position [333, 0]
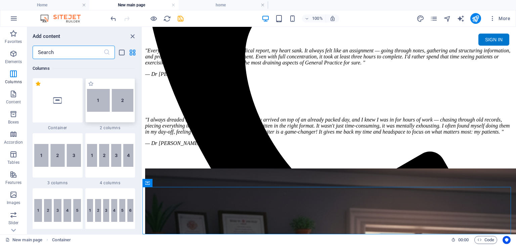
click at [106, 104] on img at bounding box center [110, 100] width 47 height 23
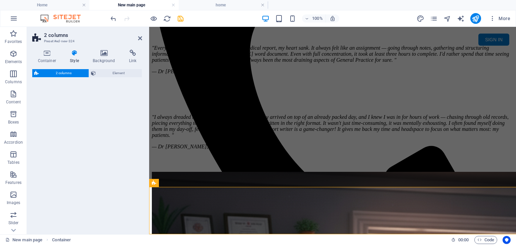
select select "rem"
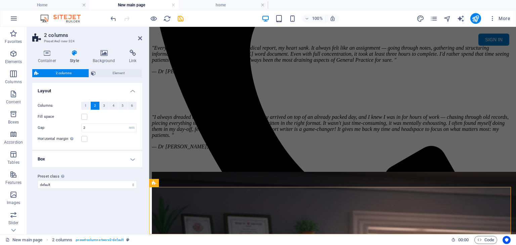
scroll to position [257, 0]
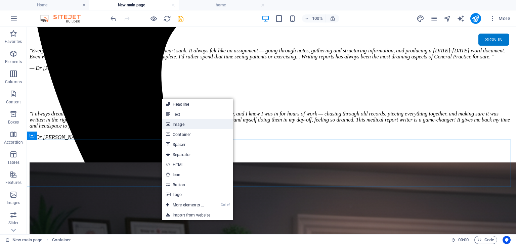
click at [192, 126] on link "Image" at bounding box center [197, 124] width 71 height 10
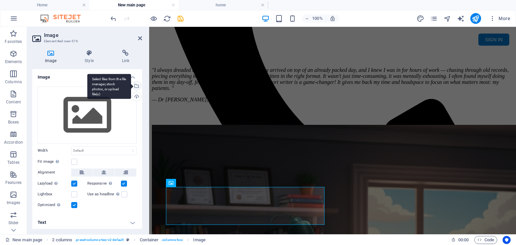
click at [135, 86] on div "Select files from the file manager, stock photos, or upload file(s)" at bounding box center [136, 87] width 10 height 10
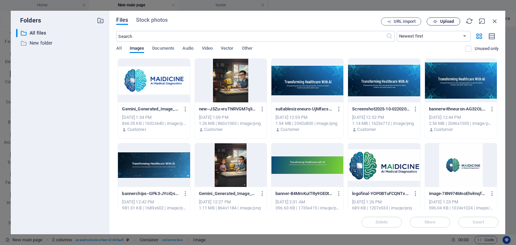
click at [450, 24] on span "Upload" at bounding box center [447, 21] width 14 height 4
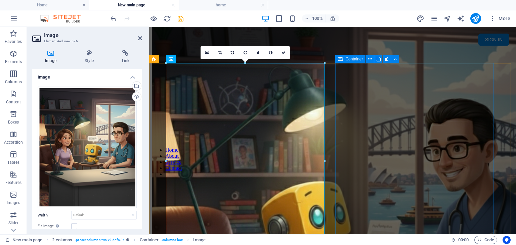
scroll to position [406, 0]
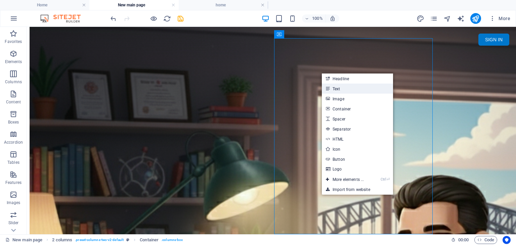
click at [335, 89] on link "Text" at bounding box center [357, 89] width 71 height 10
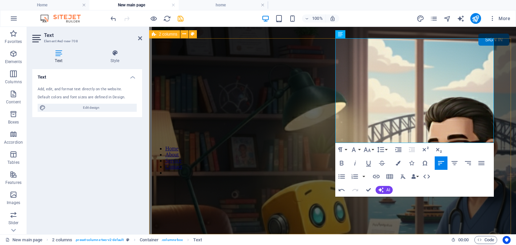
drag, startPoint x: 359, startPoint y: 82, endPoint x: 335, endPoint y: 82, distance: 23.9
drag, startPoint x: 373, startPoint y: 139, endPoint x: 334, endPoint y: 101, distance: 54.4
click at [356, 164] on icon "button" at bounding box center [355, 163] width 8 height 8
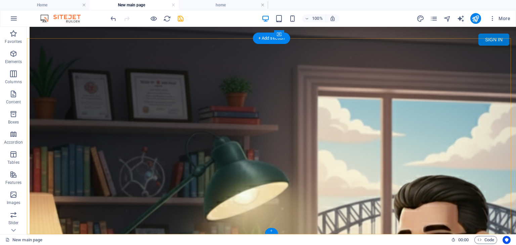
click at [273, 230] on div "+" at bounding box center [271, 231] width 13 height 6
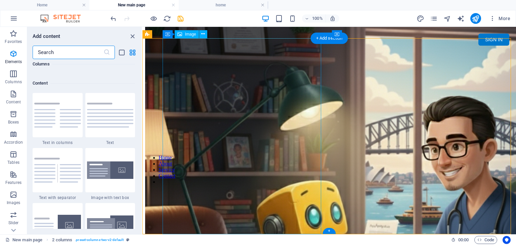
scroll to position [1175, 0]
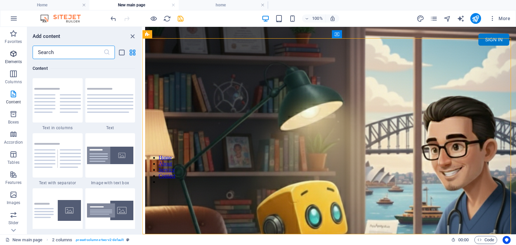
click at [17, 51] on icon "button" at bounding box center [13, 54] width 8 height 8
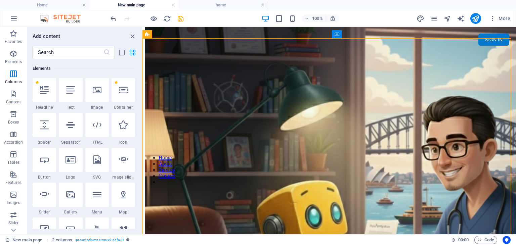
scroll to position [71, 0]
click at [126, 96] on div at bounding box center [124, 91] width 24 height 24
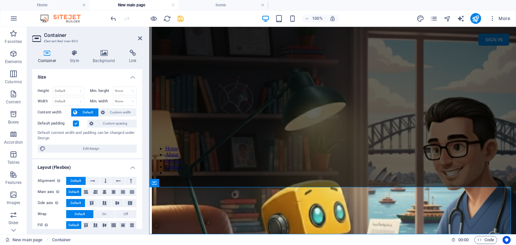
scroll to position [453, 0]
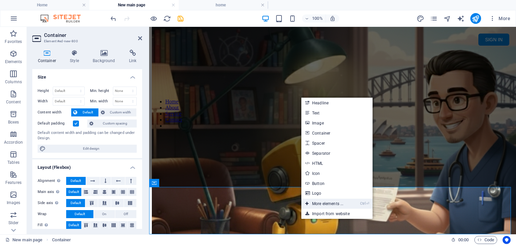
click at [344, 204] on link "Ctrl ⏎ More elements ..." at bounding box center [324, 204] width 46 height 10
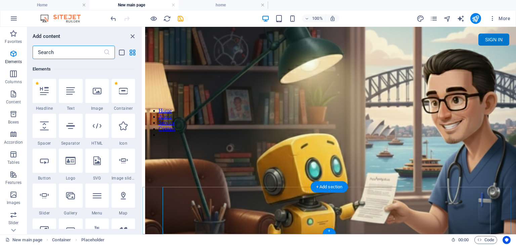
scroll to position [71, 0]
click at [46, 130] on div at bounding box center [45, 126] width 24 height 24
select select "px"
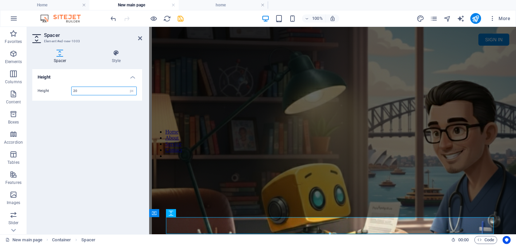
scroll to position [413, 0]
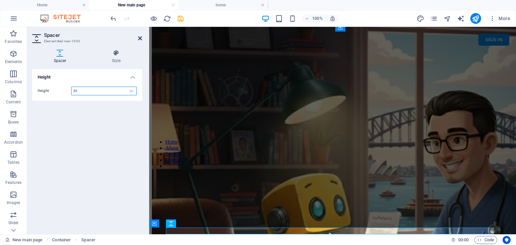
type input "20"
click at [139, 38] on icon at bounding box center [140, 38] width 4 height 5
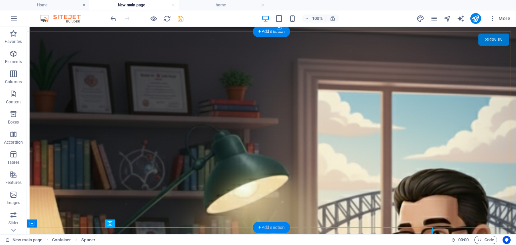
click at [261, 227] on div "+ Add section" at bounding box center [271, 227] width 37 height 11
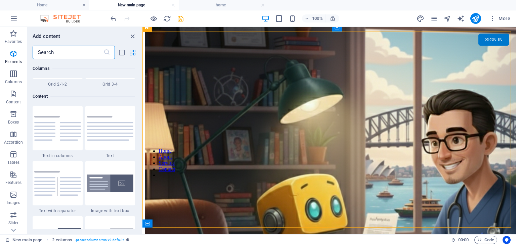
scroll to position [1175, 0]
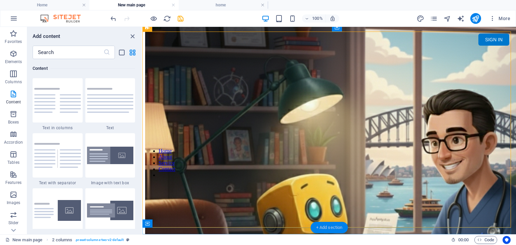
click at [316, 226] on div "+ Add section" at bounding box center [329, 227] width 37 height 11
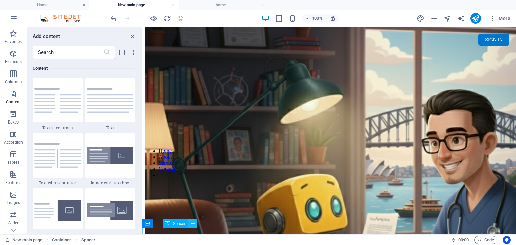
click at [191, 223] on icon at bounding box center [193, 223] width 4 height 7
click at [176, 226] on icon at bounding box center [177, 223] width 4 height 7
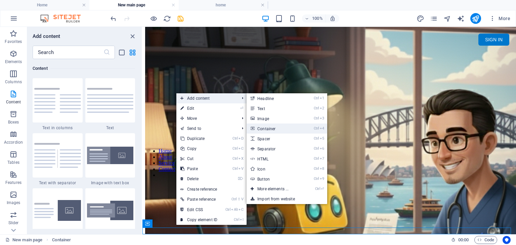
click at [271, 127] on link "Ctrl 4 Container" at bounding box center [274, 129] width 55 height 10
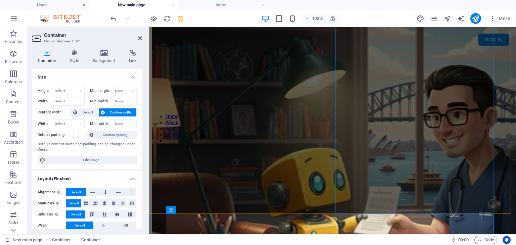
scroll to position [460, 0]
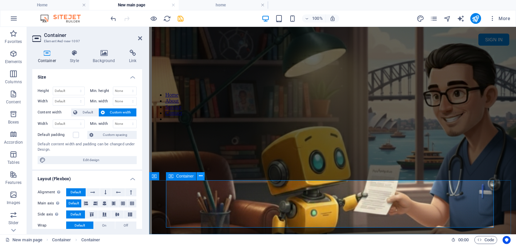
click at [199, 176] on icon at bounding box center [201, 176] width 4 height 7
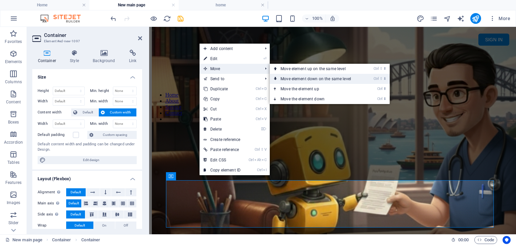
click at [294, 76] on link "Ctrl ⇧ ⬇ Move element down on the same level" at bounding box center [317, 79] width 95 height 10
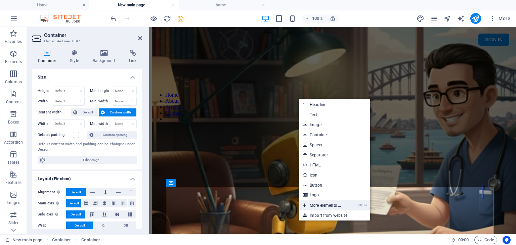
click at [311, 206] on link "Ctrl ⏎ More elements ..." at bounding box center [322, 206] width 46 height 10
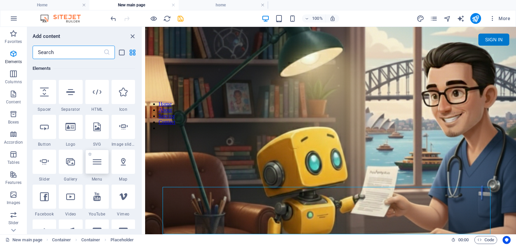
scroll to position [38, 0]
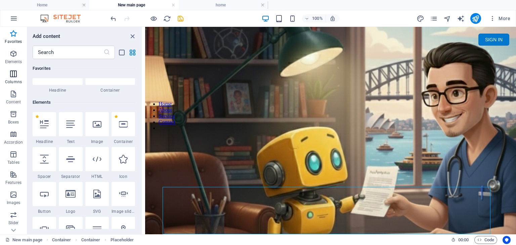
click at [13, 76] on icon "button" at bounding box center [13, 74] width 8 height 8
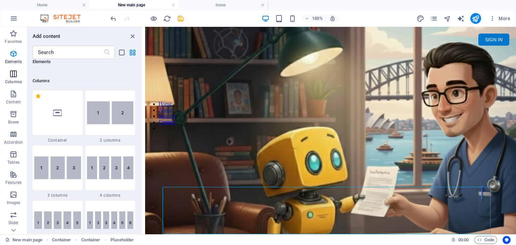
scroll to position [332, 0]
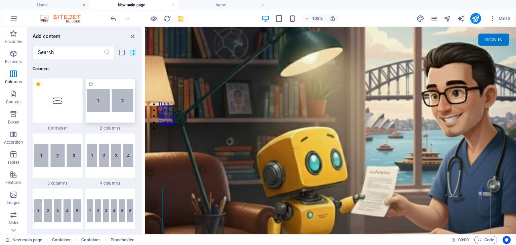
click at [106, 106] on img at bounding box center [110, 100] width 47 height 23
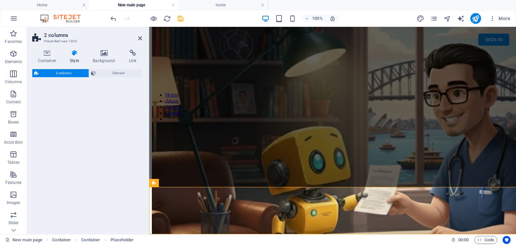
select select "rem"
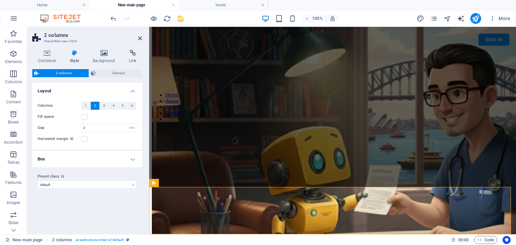
scroll to position [507, 0]
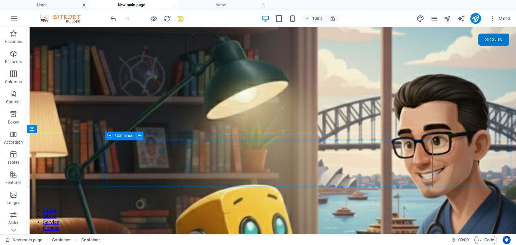
click at [141, 136] on icon at bounding box center [140, 135] width 4 height 7
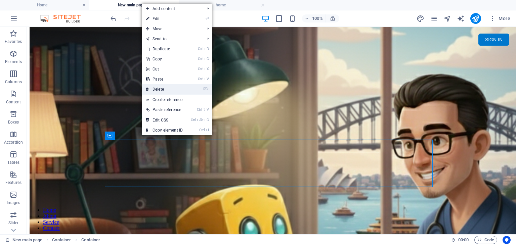
click at [177, 90] on link "⌦ Delete" at bounding box center [164, 89] width 45 height 10
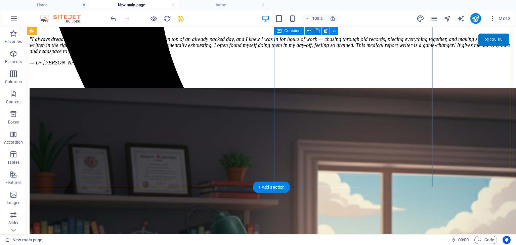
scroll to position [325, 0]
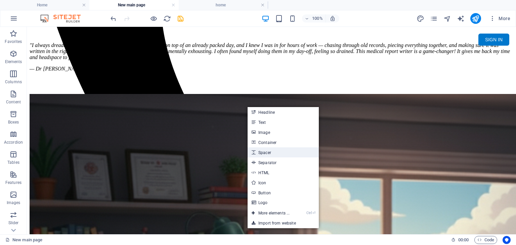
click at [269, 155] on link "Spacer" at bounding box center [283, 152] width 71 height 10
select select "px"
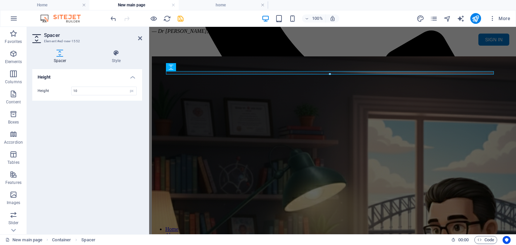
drag, startPoint x: 94, startPoint y: 90, endPoint x: 62, endPoint y: 90, distance: 31.6
click at [62, 90] on div "Height 10 px rem vh vw" at bounding box center [87, 91] width 99 height 9
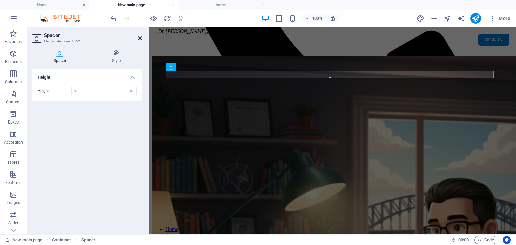
type input "20"
click at [142, 37] on icon at bounding box center [140, 38] width 4 height 5
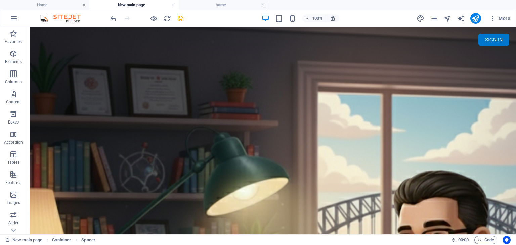
scroll to position [419, 0]
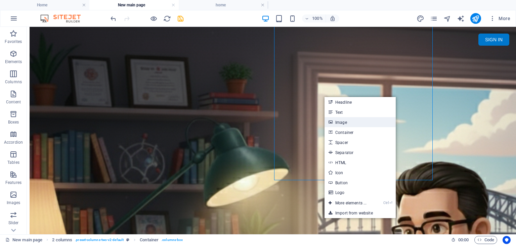
click at [360, 125] on link "Image" at bounding box center [359, 122] width 71 height 10
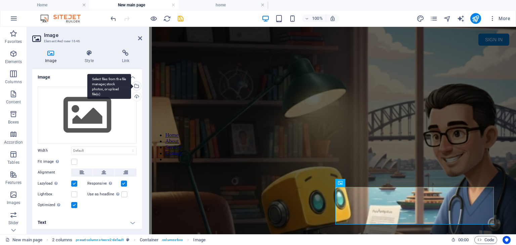
click at [131, 84] on div "Select files from the file manager, stock photos, or upload file(s)" at bounding box center [109, 86] width 44 height 25
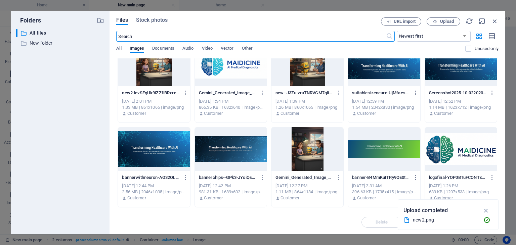
scroll to position [0, 0]
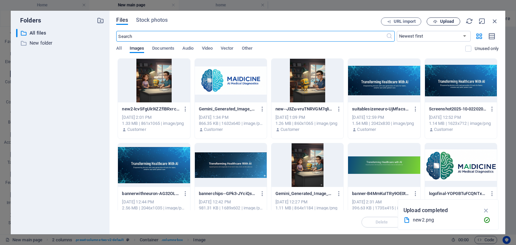
click at [437, 20] on icon "button" at bounding box center [435, 21] width 4 height 4
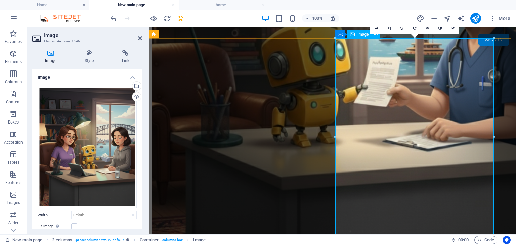
scroll to position [568, 0]
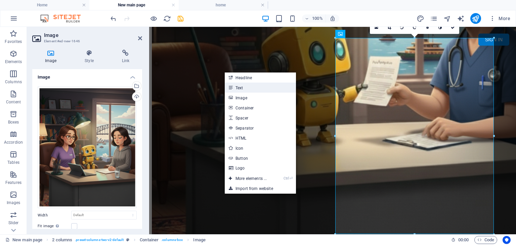
click at [241, 86] on link "Text" at bounding box center [260, 88] width 71 height 10
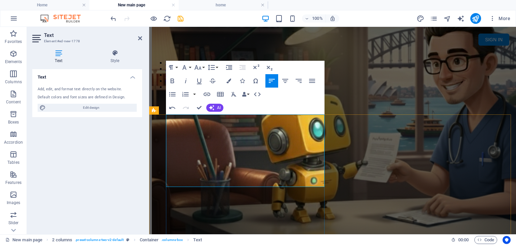
scroll to position [501, 0]
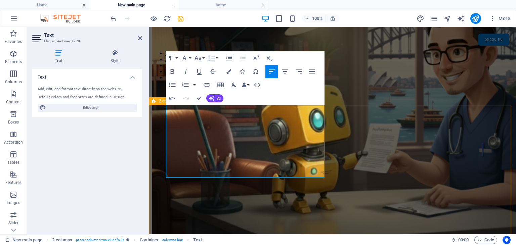
drag, startPoint x: 204, startPoint y: 175, endPoint x: 163, endPoint y: 158, distance: 45.0
click at [185, 72] on icon "button" at bounding box center [186, 71] width 2 height 5
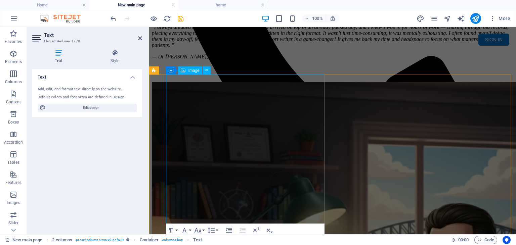
scroll to position [468, 0]
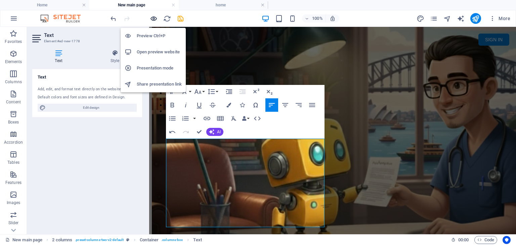
click at [155, 18] on icon "button" at bounding box center [154, 19] width 8 height 8
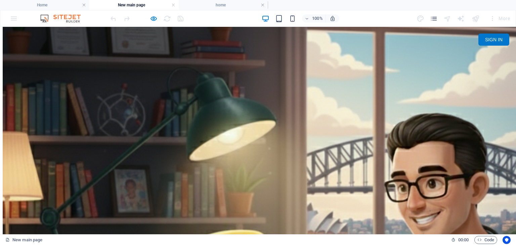
scroll to position [568, 0]
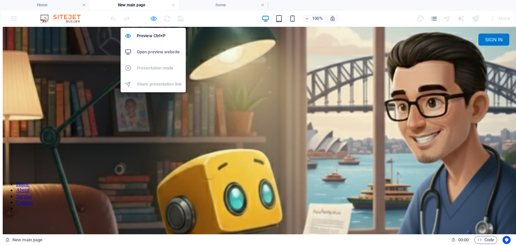
click at [154, 19] on icon "button" at bounding box center [154, 19] width 8 height 8
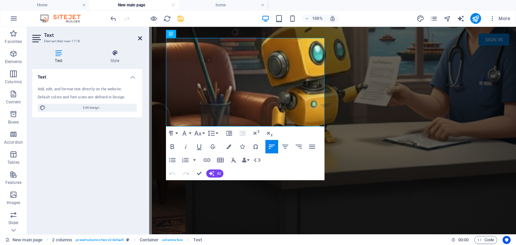
click at [138, 39] on icon at bounding box center [140, 38] width 4 height 5
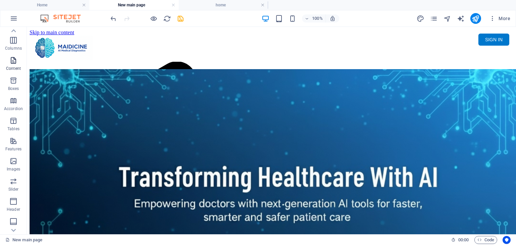
scroll to position [95, 0]
click at [10, 164] on icon "button" at bounding box center [13, 161] width 8 height 8
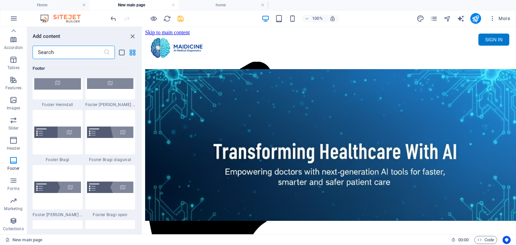
scroll to position [4582, 0]
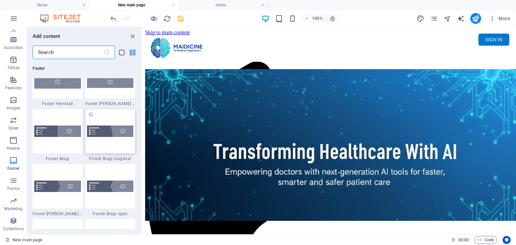
click at [124, 128] on img at bounding box center [110, 131] width 47 height 11
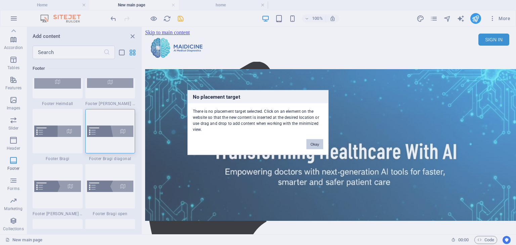
click at [317, 144] on button "Okay" at bounding box center [314, 144] width 17 height 10
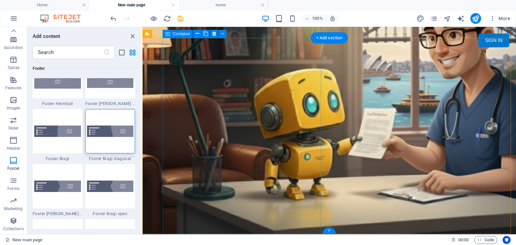
scroll to position [568, 0]
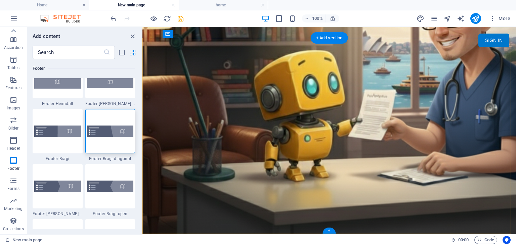
click at [328, 233] on div "+" at bounding box center [328, 231] width 13 height 6
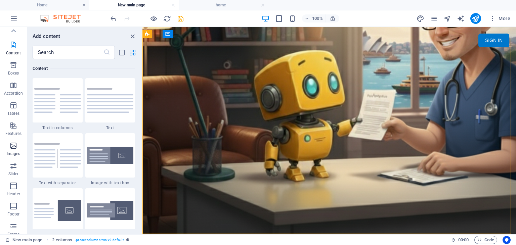
scroll to position [0, 0]
click at [16, 56] on icon "button" at bounding box center [13, 54] width 8 height 8
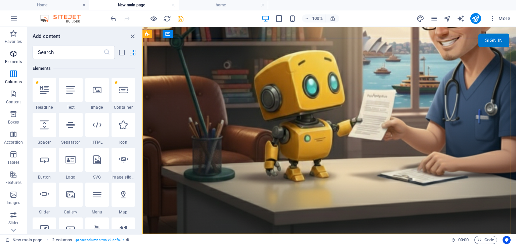
scroll to position [71, 0]
click at [125, 92] on icon at bounding box center [123, 90] width 9 height 9
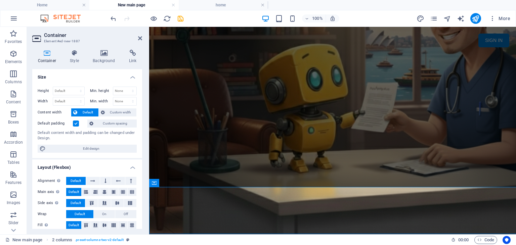
scroll to position [615, 0]
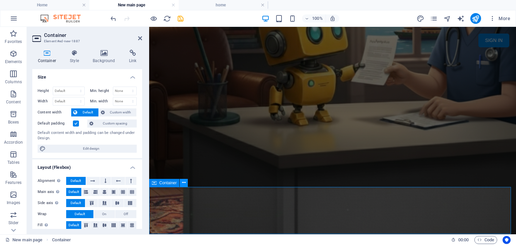
click at [183, 182] on icon at bounding box center [184, 182] width 4 height 7
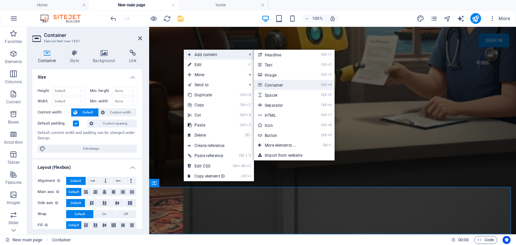
click at [271, 85] on link "Ctrl 4 Container" at bounding box center [281, 85] width 55 height 10
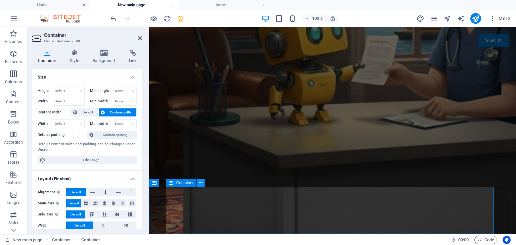
click at [200, 185] on icon at bounding box center [201, 182] width 4 height 7
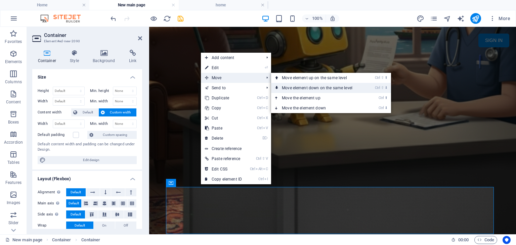
click at [288, 89] on link "Ctrl ⇧ ⬇ Move element down on the same level" at bounding box center [318, 88] width 95 height 10
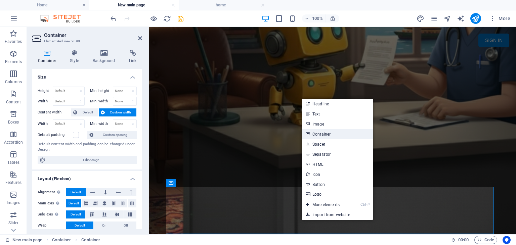
drag, startPoint x: 326, startPoint y: 135, endPoint x: 179, endPoint y: 115, distance: 148.2
click at [326, 135] on link "Container" at bounding box center [337, 134] width 71 height 10
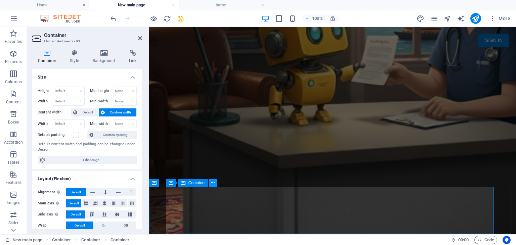
click at [213, 183] on icon at bounding box center [213, 182] width 4 height 7
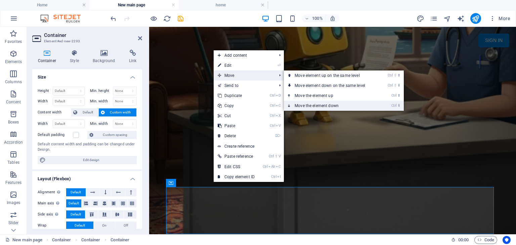
click at [302, 105] on link "Ctrl ⬇ Move the element down" at bounding box center [331, 106] width 95 height 10
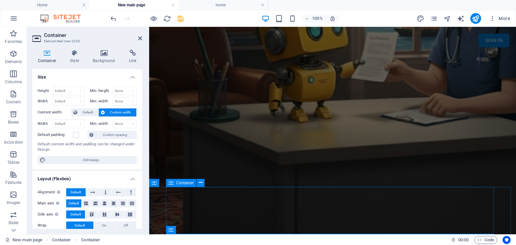
scroll to position [663, 0]
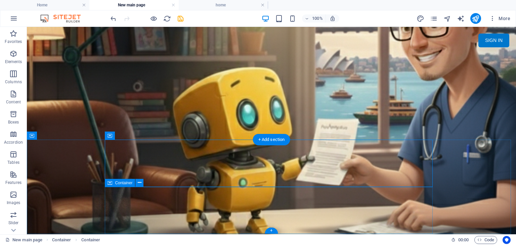
click at [274, 231] on div "+" at bounding box center [271, 231] width 13 height 6
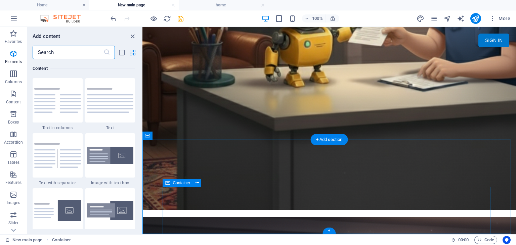
scroll to position [1175, 0]
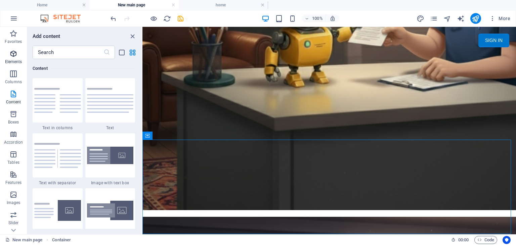
click at [10, 53] on icon "button" at bounding box center [13, 54] width 8 height 8
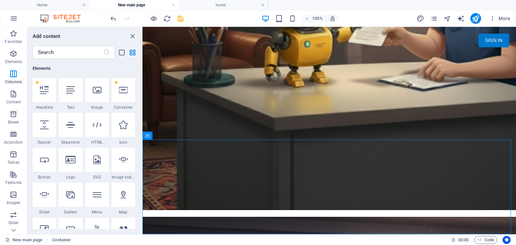
scroll to position [71, 0]
click at [124, 99] on div at bounding box center [124, 91] width 24 height 24
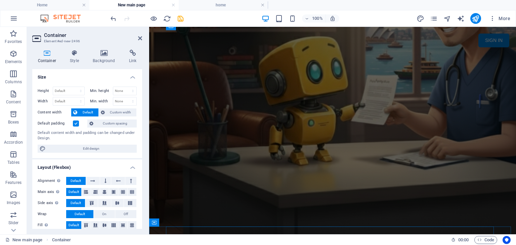
scroll to position [710, 0]
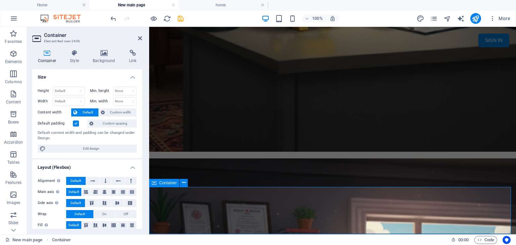
click at [182, 183] on icon at bounding box center [184, 182] width 4 height 7
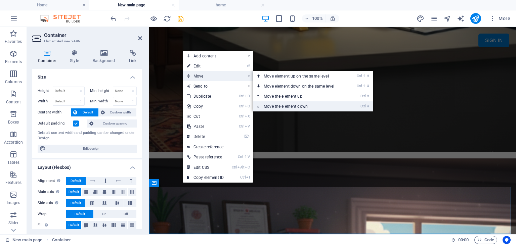
click at [274, 106] on link "Ctrl ⬇ Move the element down" at bounding box center [300, 106] width 95 height 10
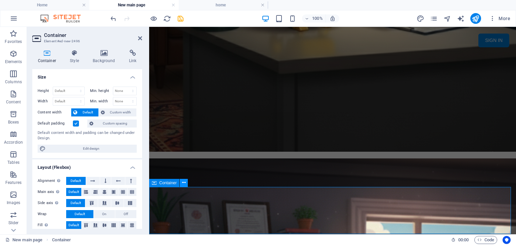
click at [184, 183] on icon at bounding box center [184, 182] width 4 height 7
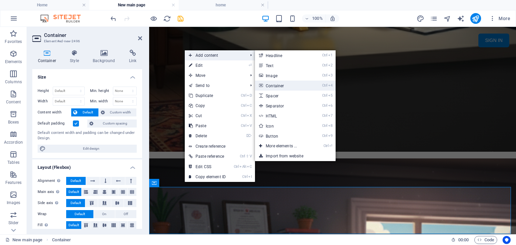
click at [278, 86] on link "Ctrl 4 Container" at bounding box center [282, 86] width 55 height 10
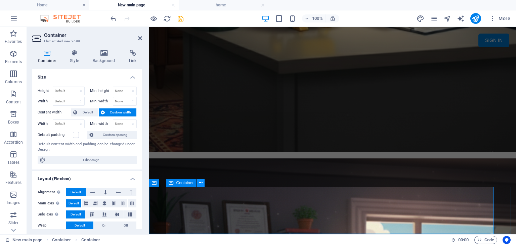
click at [200, 182] on icon at bounding box center [201, 182] width 4 height 7
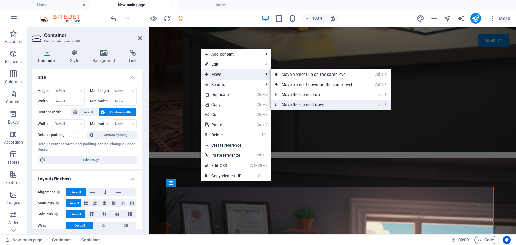
click at [293, 105] on link "Ctrl ⬇ Move the element down" at bounding box center [318, 105] width 95 height 10
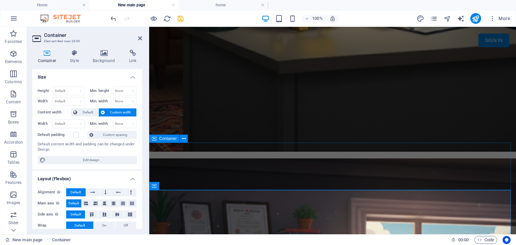
scroll to position [757, 0]
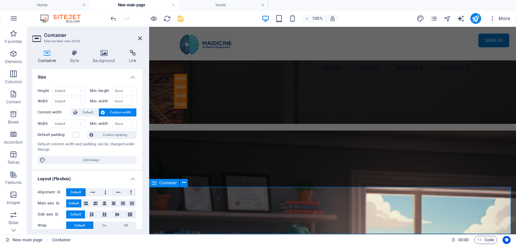
scroll to position [657, 0]
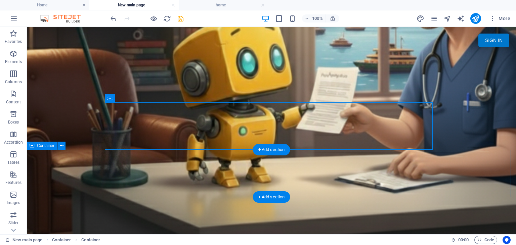
scroll to position [757, 0]
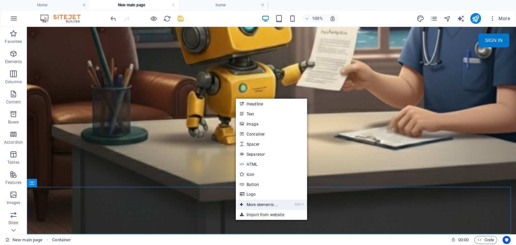
click at [267, 205] on link "Ctrl ⏎ More elements ..." at bounding box center [259, 205] width 46 height 10
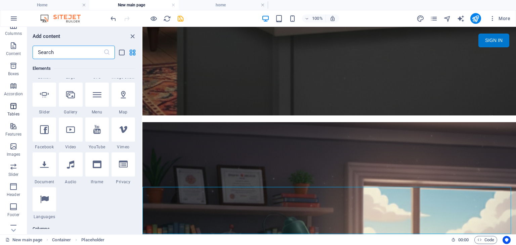
scroll to position [95, 0]
click at [14, 158] on icon "button" at bounding box center [13, 161] width 8 height 8
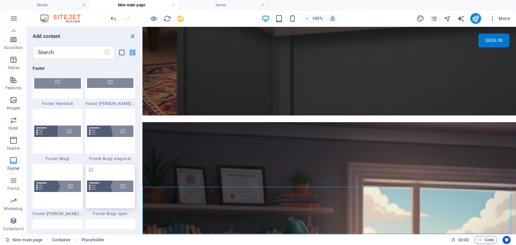
scroll to position [4615, 0]
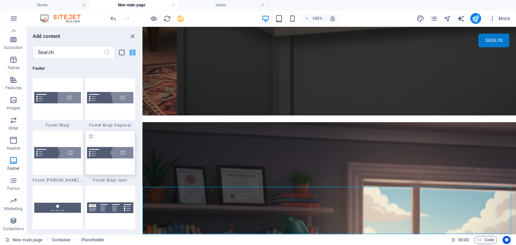
click at [125, 155] on img at bounding box center [110, 152] width 47 height 11
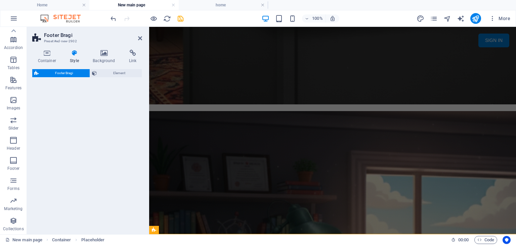
select select "%"
select select "rem"
select select "px"
select select "rem"
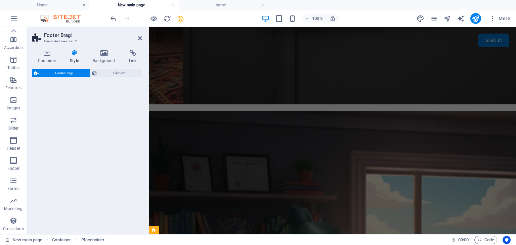
select select "rem"
select select "preset-footer-bragi-v3-triangle-invert"
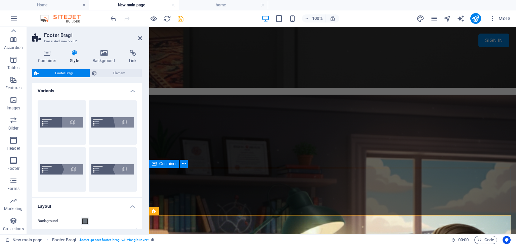
scroll to position [841, 0]
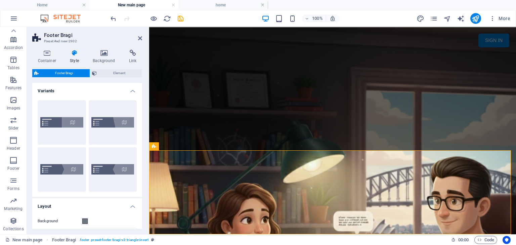
click at [77, 58] on h4 "Style" at bounding box center [75, 57] width 23 height 14
click at [112, 72] on span "Element" at bounding box center [119, 73] width 41 height 8
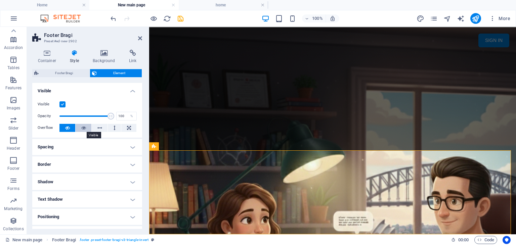
click at [81, 126] on icon at bounding box center [83, 128] width 5 height 8
click at [66, 127] on icon at bounding box center [67, 128] width 5 height 8
click at [75, 74] on span "Footer Bragi" at bounding box center [64, 73] width 47 height 8
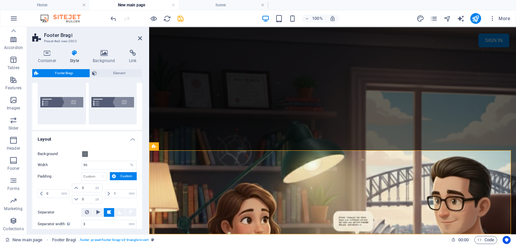
scroll to position [101, 0]
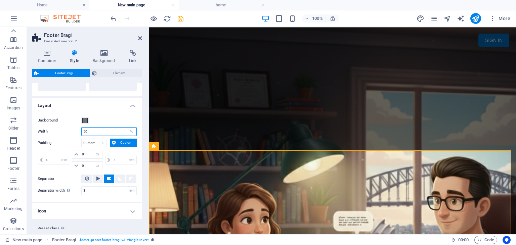
drag, startPoint x: 114, startPoint y: 132, endPoint x: 81, endPoint y: 132, distance: 33.3
click at [81, 132] on div "50 px rem % vw vh" at bounding box center [108, 131] width 55 height 9
click at [72, 130] on label "Width" at bounding box center [60, 132] width 44 height 4
drag, startPoint x: 91, startPoint y: 132, endPoint x: 65, endPoint y: 132, distance: 26.5
click at [65, 132] on div "Width 20 px rem % vw vh" at bounding box center [87, 131] width 99 height 9
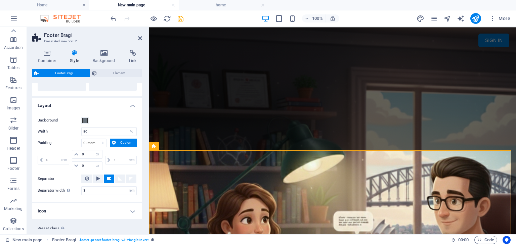
click at [70, 132] on label "Width" at bounding box center [60, 132] width 44 height 4
drag, startPoint x: 96, startPoint y: 134, endPoint x: 52, endPoint y: 133, distance: 44.3
click at [52, 133] on div "Width 80 px rem % vw vh" at bounding box center [87, 131] width 99 height 9
drag, startPoint x: 98, startPoint y: 128, endPoint x: 67, endPoint y: 128, distance: 30.9
click at [67, 128] on div "Width 75 px rem % vw vh" at bounding box center [87, 131] width 99 height 9
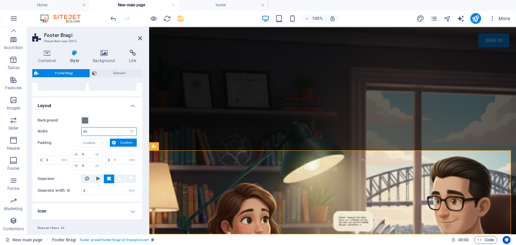
type input "60"
click at [85, 121] on span at bounding box center [84, 120] width 5 height 5
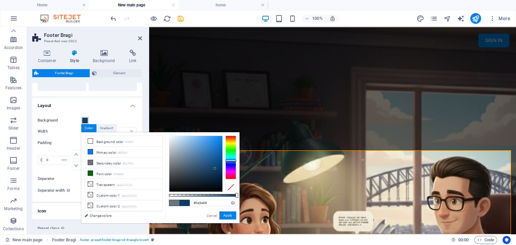
click at [215, 169] on div at bounding box center [195, 164] width 53 height 56
click at [233, 217] on button "Apply" at bounding box center [227, 216] width 17 height 8
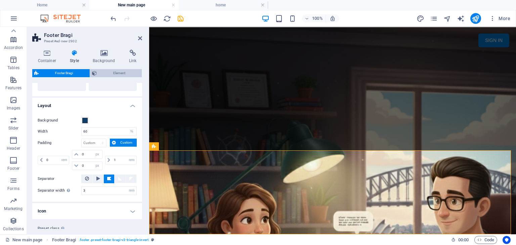
click at [132, 72] on span "Element" at bounding box center [119, 73] width 41 height 8
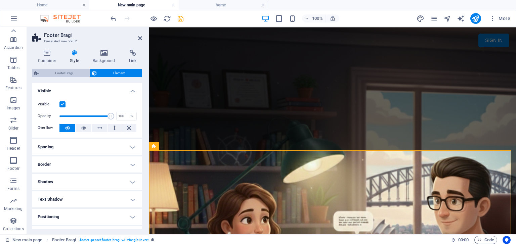
click at [72, 75] on span "Footer Bragi" at bounding box center [64, 73] width 47 height 8
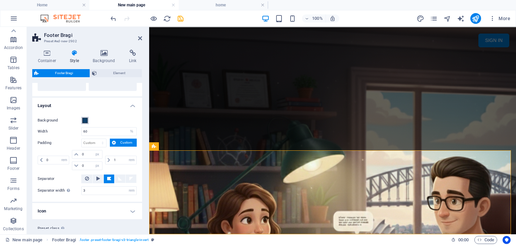
click at [87, 122] on span at bounding box center [84, 120] width 5 height 5
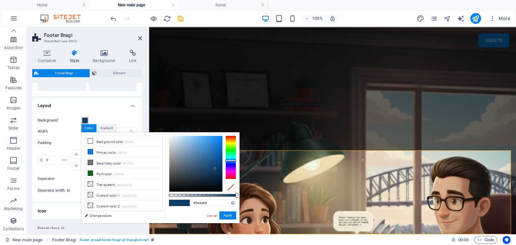
type input "#05325a"
click at [219, 172] on div at bounding box center [195, 164] width 53 height 56
click at [230, 215] on button "Apply" at bounding box center [227, 216] width 17 height 8
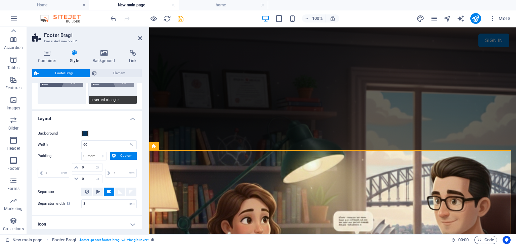
scroll to position [117, 0]
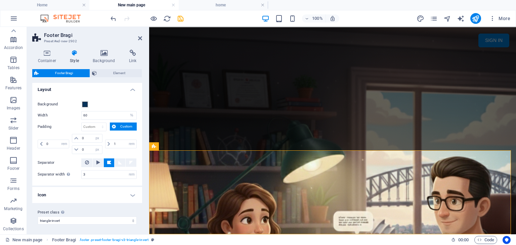
click at [131, 193] on h4 "Icon" at bounding box center [87, 195] width 110 height 16
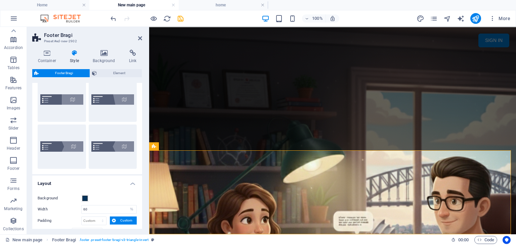
scroll to position [0, 0]
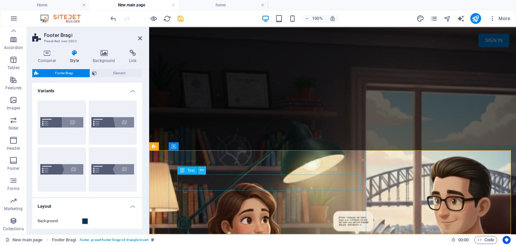
click at [204, 169] on button at bounding box center [202, 171] width 8 height 8
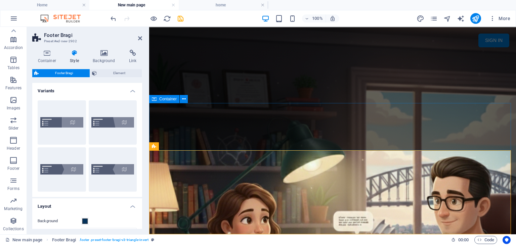
scroll to position [841, 0]
click at [410, 147] on icon at bounding box center [409, 146] width 5 height 7
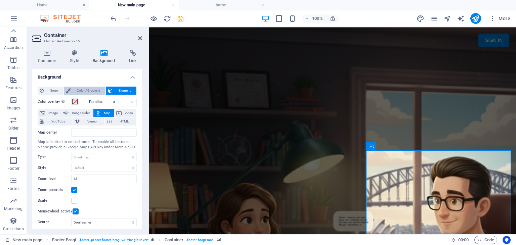
click at [93, 90] on span "Color / Gradient" at bounding box center [88, 91] width 31 height 8
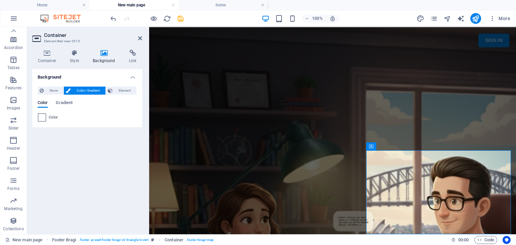
click at [43, 119] on span at bounding box center [41, 117] width 7 height 7
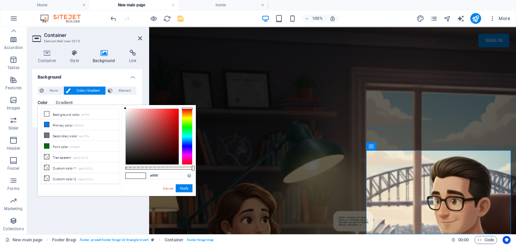
click at [191, 148] on div at bounding box center [187, 137] width 11 height 56
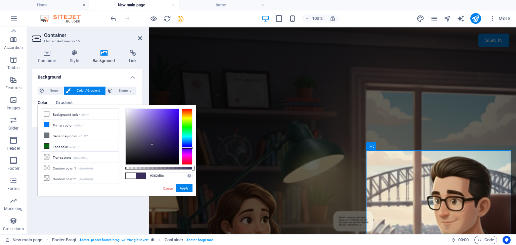
click at [152, 144] on div at bounding box center [152, 137] width 53 height 56
click at [159, 146] on div at bounding box center [152, 137] width 53 height 56
click at [167, 139] on div at bounding box center [152, 137] width 53 height 56
click at [175, 135] on div at bounding box center [152, 137] width 53 height 56
drag, startPoint x: 178, startPoint y: 138, endPoint x: 155, endPoint y: 121, distance: 28.7
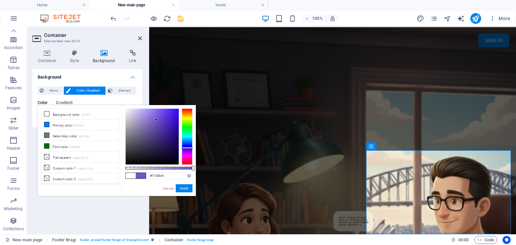
click at [155, 121] on div at bounding box center [152, 137] width 53 height 56
click at [184, 149] on div at bounding box center [187, 150] width 11 height 2
drag, startPoint x: 157, startPoint y: 126, endPoint x: 150, endPoint y: 120, distance: 9.8
click at [149, 120] on div at bounding box center [152, 137] width 53 height 56
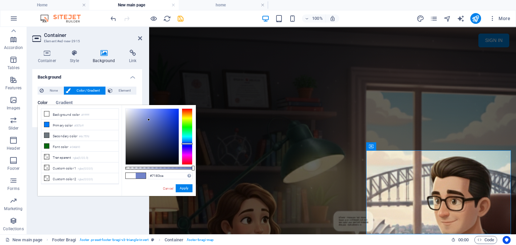
drag, startPoint x: 188, startPoint y: 148, endPoint x: 188, endPoint y: 144, distance: 4.4
click at [188, 144] on div at bounding box center [187, 137] width 11 height 56
drag, startPoint x: 161, startPoint y: 120, endPoint x: 124, endPoint y: 108, distance: 38.8
click at [126, 109] on div at bounding box center [152, 137] width 53 height 56
click at [79, 156] on small "rgba(0,0,0,.0)" at bounding box center [81, 158] width 16 height 5
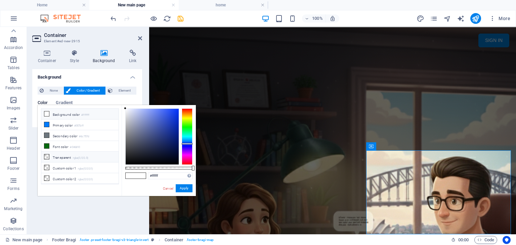
type input "rgba(0, 0, 0, 0)"
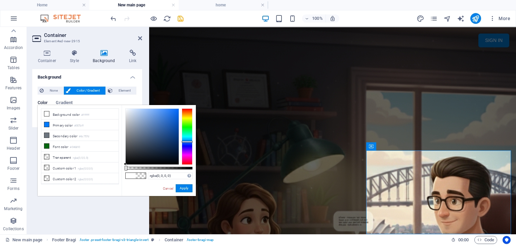
drag, startPoint x: 187, startPoint y: 142, endPoint x: 191, endPoint y: 141, distance: 4.0
click at [191, 141] on div at bounding box center [187, 137] width 11 height 56
click at [53, 91] on span "None" at bounding box center [54, 91] width 16 height 8
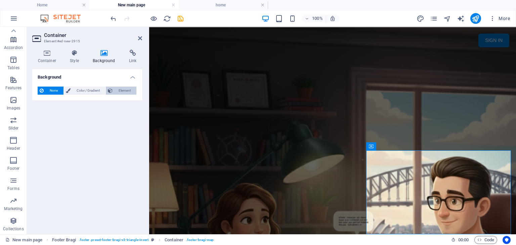
click at [125, 92] on span "Element" at bounding box center [125, 91] width 20 height 8
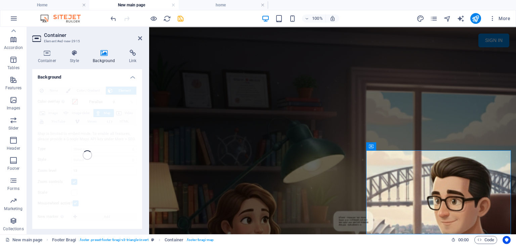
click at [132, 77] on h4 "Background" at bounding box center [87, 75] width 110 height 12
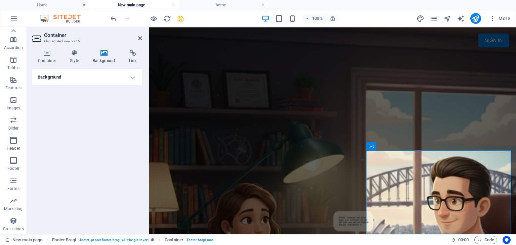
click at [403, 148] on button at bounding box center [401, 146] width 8 height 8
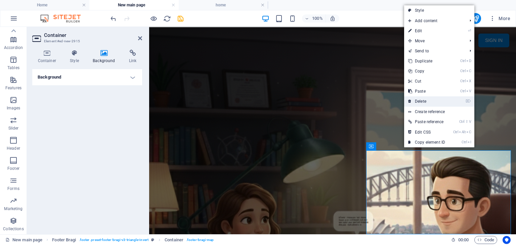
click at [424, 102] on link "⌦ Delete" at bounding box center [426, 101] width 45 height 10
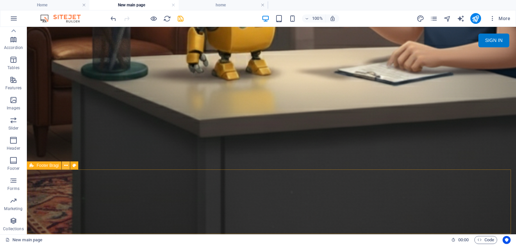
click at [65, 166] on icon at bounding box center [66, 165] width 4 height 7
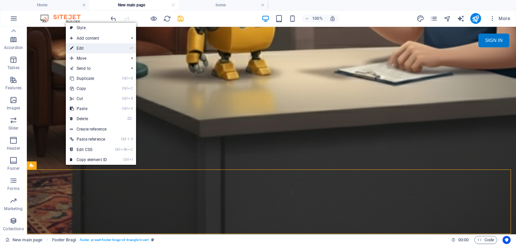
click at [88, 50] on link "⏎ Edit" at bounding box center [88, 48] width 45 height 10
select select "%"
select select "rem"
select select "px"
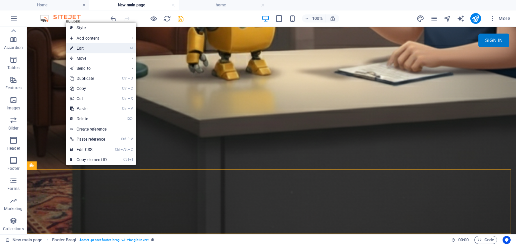
select select "rem"
select select "preset-footer-bragi-v3-triangle-invert"
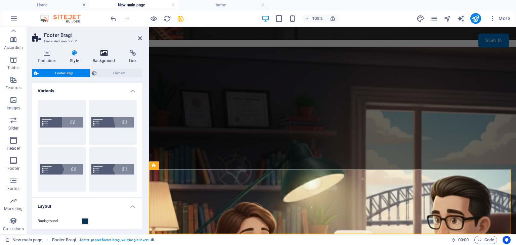
click at [105, 59] on h4 "Background" at bounding box center [105, 57] width 36 height 14
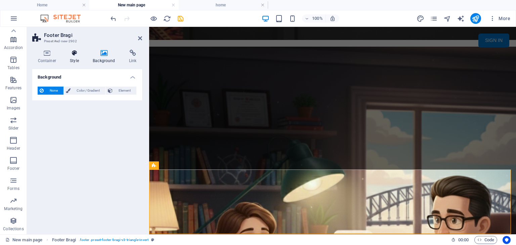
click at [74, 56] on icon at bounding box center [74, 53] width 20 height 7
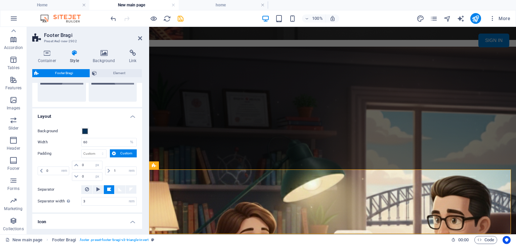
scroll to position [101, 0]
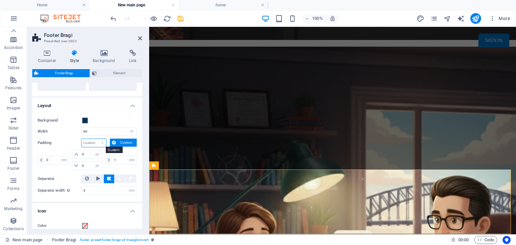
click at [97, 144] on select "px rem % vw vh Custom" at bounding box center [94, 143] width 25 height 8
select select "px"
click at [96, 139] on select "px rem % vw vh Custom" at bounding box center [94, 143] width 25 height 8
type input "0"
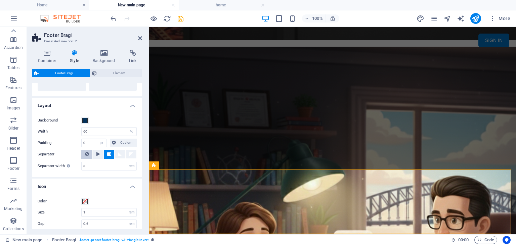
click at [88, 153] on icon at bounding box center [87, 154] width 4 height 8
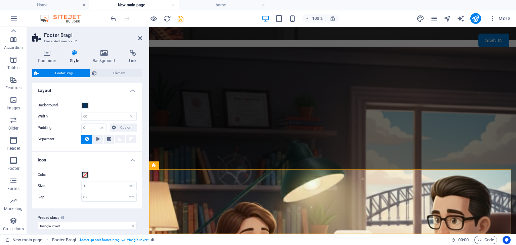
scroll to position [121, 0]
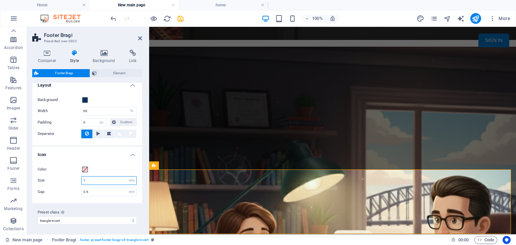
click at [104, 180] on input "1" at bounding box center [109, 181] width 55 height 8
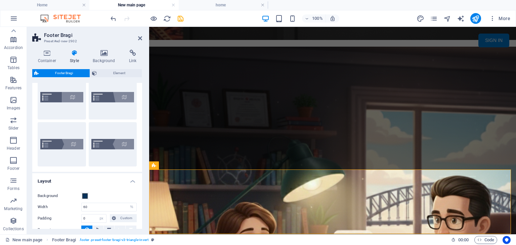
scroll to position [0, 0]
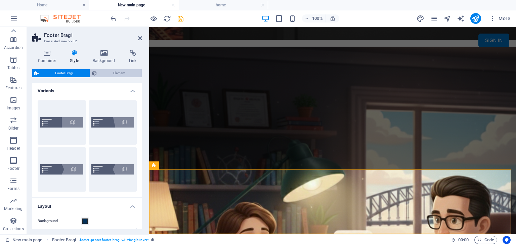
click at [128, 71] on span "Element" at bounding box center [119, 73] width 41 height 8
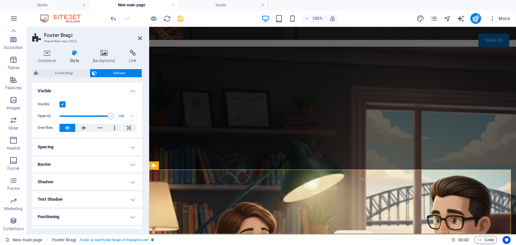
click at [100, 142] on h4 "Spacing" at bounding box center [87, 147] width 110 height 16
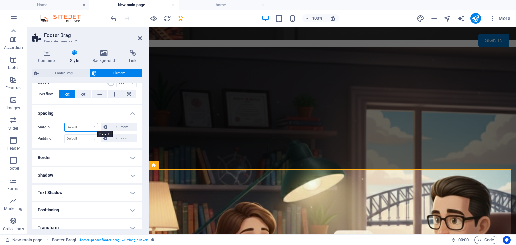
click at [81, 125] on select "Default auto px % rem vw vh Custom" at bounding box center [81, 127] width 33 height 8
click at [65, 123] on select "Default auto px % rem vw vh Custom" at bounding box center [81, 127] width 33 height 8
click at [83, 125] on select "Default auto px % rem vw vh Custom" at bounding box center [81, 127] width 33 height 8
select select "px"
click at [88, 123] on select "Default auto px % rem vw vh Custom" at bounding box center [81, 127] width 33 height 8
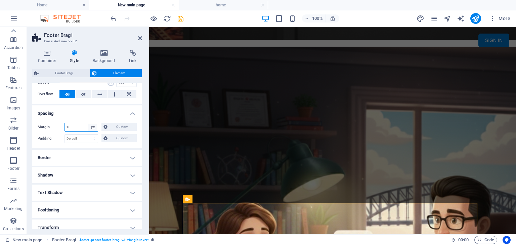
type input "1"
click at [94, 125] on select "Default auto px % rem vw vh Custom" at bounding box center [92, 127] width 9 height 8
click at [88, 123] on select "Default auto px % rem vw vh Custom" at bounding box center [92, 127] width 9 height 8
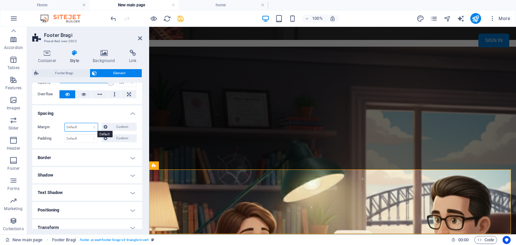
click at [90, 125] on select "Default auto px % rem vw vh Custom" at bounding box center [81, 127] width 33 height 8
select select "%"
click at [88, 123] on select "Default auto px % rem vw vh Custom" at bounding box center [81, 127] width 33 height 8
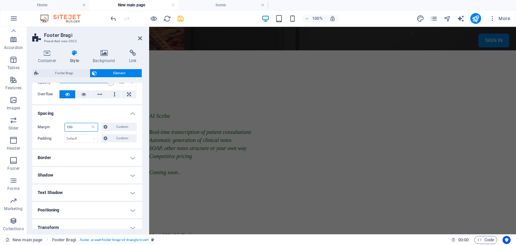
scroll to position [1311, 0]
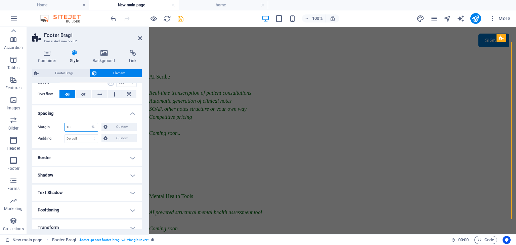
type input "3"
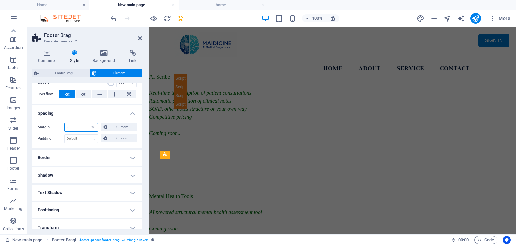
scroll to position [844, 0]
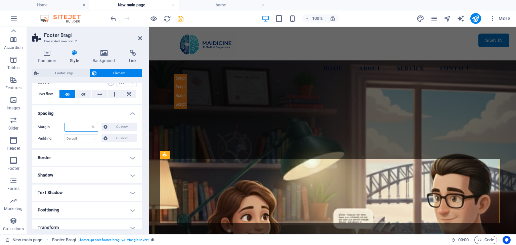
type input "1"
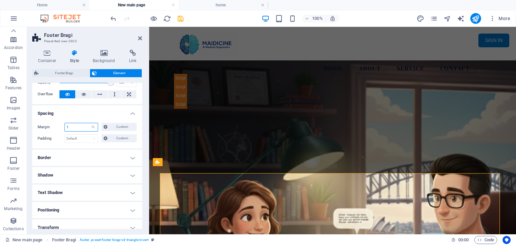
scroll to position [829, 0]
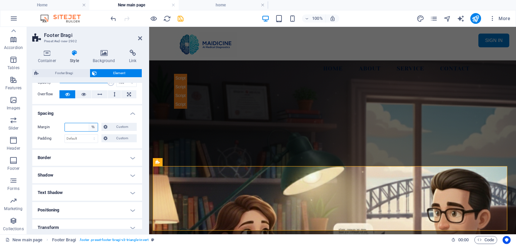
click at [90, 127] on select "Default auto px % rem vw vh Custom" at bounding box center [92, 127] width 9 height 8
click at [88, 123] on select "Default auto px % rem vw vh Custom" at bounding box center [92, 127] width 9 height 8
select select "DISABLED_OPTION_VALUE"
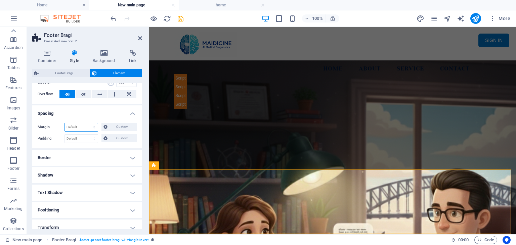
scroll to position [822, 0]
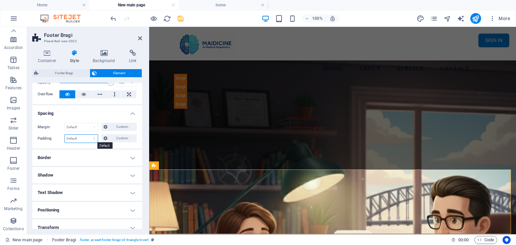
click at [91, 137] on select "Default px rem % vh vw Custom" at bounding box center [81, 139] width 33 height 8
select select "px"
click at [88, 135] on select "Default px rem % vh vw Custom" at bounding box center [81, 139] width 33 height 8
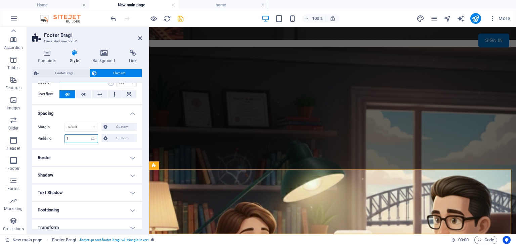
scroll to position [822, 0]
type input "1"
click at [91, 139] on select "Default px rem % vh vw Custom" at bounding box center [92, 139] width 9 height 8
select select "default"
click at [88, 135] on select "Default px rem % vh vw Custom" at bounding box center [92, 139] width 9 height 8
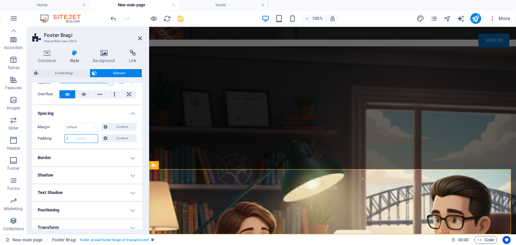
select select "DISABLED_OPTION_VALUE"
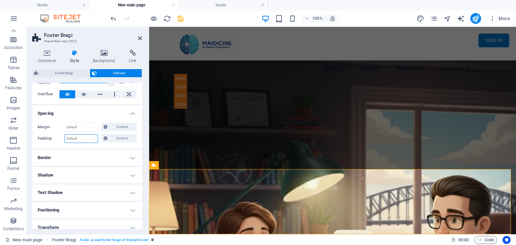
scroll to position [822, 0]
click at [115, 156] on h4 "Border" at bounding box center [87, 158] width 110 height 16
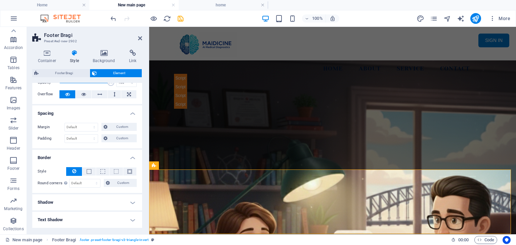
click at [115, 156] on h4 "Border" at bounding box center [87, 156] width 110 height 12
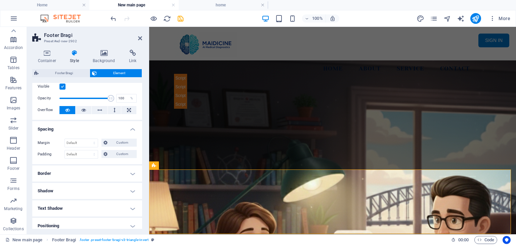
scroll to position [0, 0]
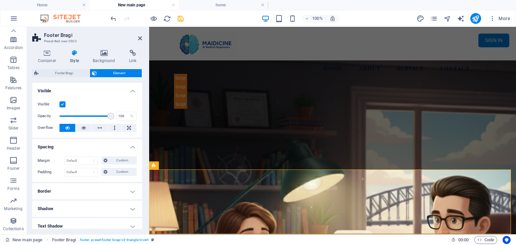
click at [71, 53] on icon at bounding box center [74, 53] width 20 height 7
click at [72, 53] on icon at bounding box center [74, 53] width 20 height 7
click at [99, 54] on icon at bounding box center [104, 53] width 34 height 7
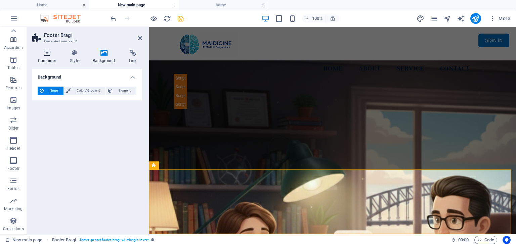
click at [50, 57] on h4 "Container" at bounding box center [48, 57] width 32 height 14
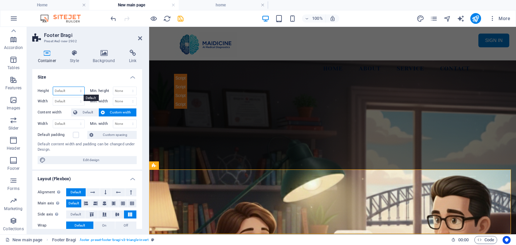
click at [69, 89] on select "Default px rem % vh vw" at bounding box center [68, 91] width 31 height 8
select select "px"
click at [74, 87] on select "Default px rem % vh vw" at bounding box center [68, 91] width 31 height 8
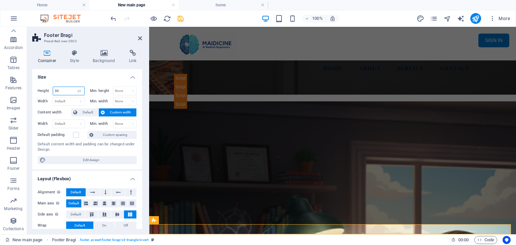
type input "3"
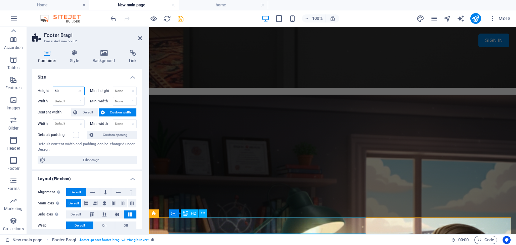
type input "50"
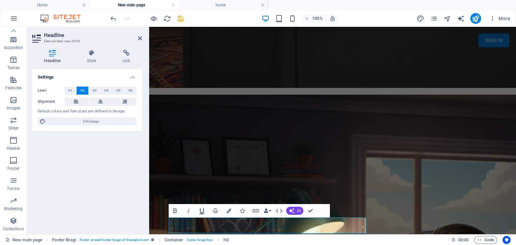
click at [203, 212] on icon "button" at bounding box center [202, 212] width 5 height 6
click at [229, 213] on icon "button" at bounding box center [228, 211] width 5 height 5
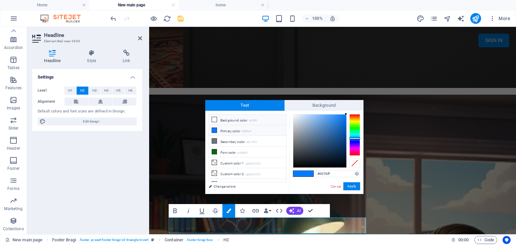
click at [212, 120] on icon at bounding box center [214, 119] width 5 height 5
type input "#ffffff"
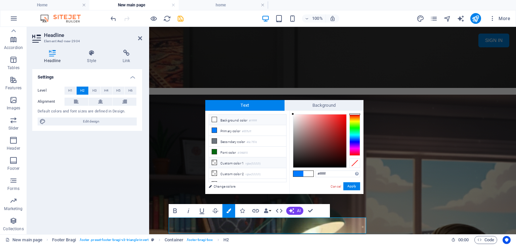
click at [231, 162] on li "Custom color 1 rgba(0,0,0,0)" at bounding box center [247, 163] width 77 height 11
drag, startPoint x: 301, startPoint y: 120, endPoint x: 292, endPoint y: 115, distance: 10.2
click at [293, 115] on div at bounding box center [319, 141] width 53 height 53
drag, startPoint x: 350, startPoint y: 186, endPoint x: 201, endPoint y: 160, distance: 151.9
click at [350, 186] on button "Apply" at bounding box center [351, 186] width 17 height 8
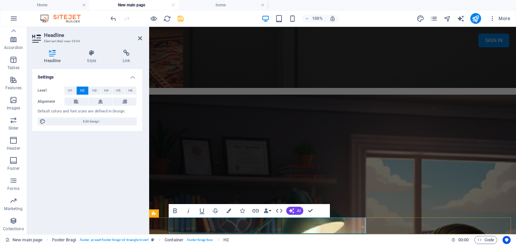
drag, startPoint x: 266, startPoint y: 224, endPoint x: 165, endPoint y: 226, distance: 100.8
click at [228, 213] on icon "button" at bounding box center [228, 211] width 5 height 5
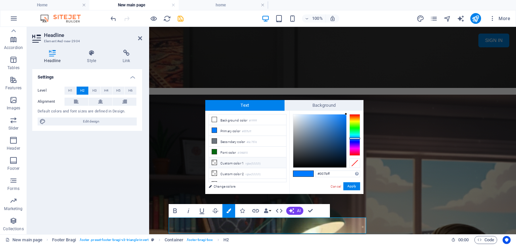
click at [248, 162] on small "rgba(0,0,0,0)" at bounding box center [253, 164] width 15 height 5
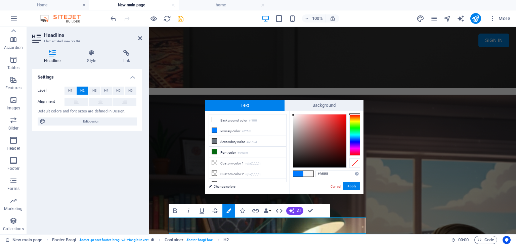
type input "#fafafa"
drag, startPoint x: 299, startPoint y: 118, endPoint x: 293, endPoint y: 115, distance: 7.1
click at [293, 115] on div at bounding box center [319, 141] width 53 height 53
click at [353, 187] on button "Apply" at bounding box center [351, 186] width 17 height 8
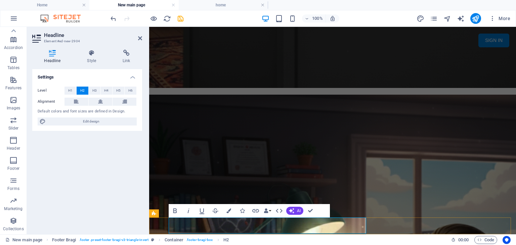
drag, startPoint x: 246, startPoint y: 226, endPoint x: 166, endPoint y: 226, distance: 79.9
click at [176, 211] on icon "button" at bounding box center [175, 211] width 8 height 8
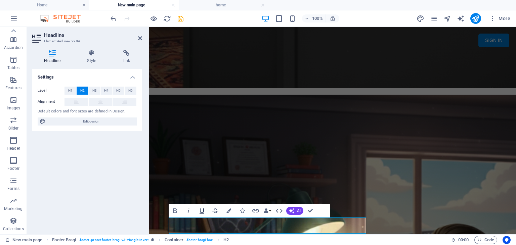
click at [206, 212] on icon "button" at bounding box center [202, 211] width 8 height 8
drag, startPoint x: 253, startPoint y: 225, endPoint x: 155, endPoint y: 225, distance: 97.8
click at [204, 213] on icon "button" at bounding box center [202, 211] width 8 height 8
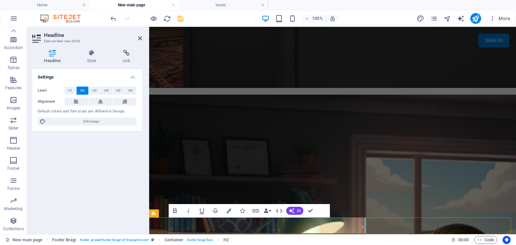
drag, startPoint x: 260, startPoint y: 224, endPoint x: 169, endPoint y: 227, distance: 90.8
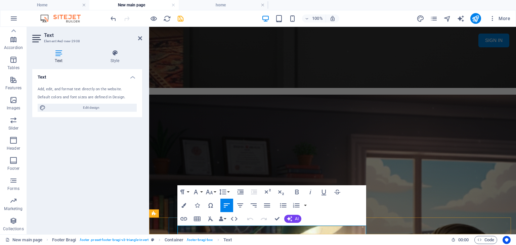
drag, startPoint x: 193, startPoint y: 229, endPoint x: 181, endPoint y: 231, distance: 12.2
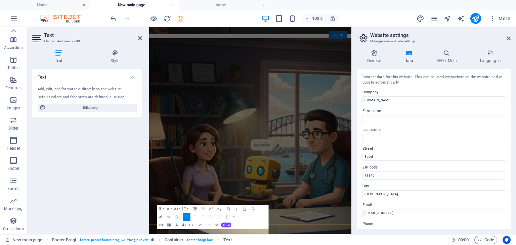
scroll to position [636, 0]
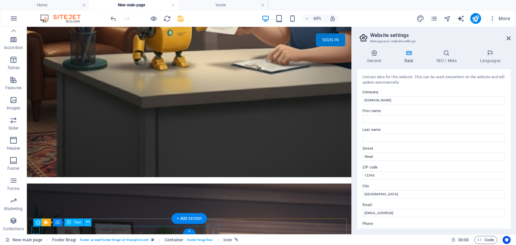
scroll to position [763, 0]
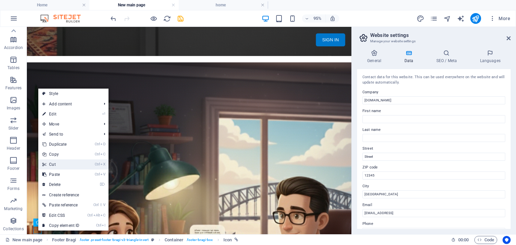
click at [70, 167] on link "Ctrl X Cut" at bounding box center [60, 165] width 45 height 10
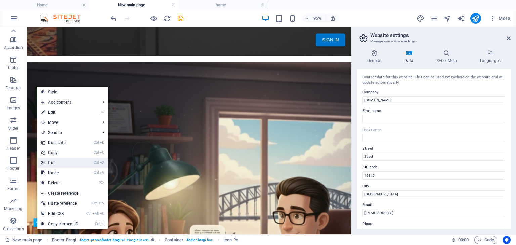
click at [60, 163] on link "Ctrl X Cut" at bounding box center [59, 163] width 45 height 10
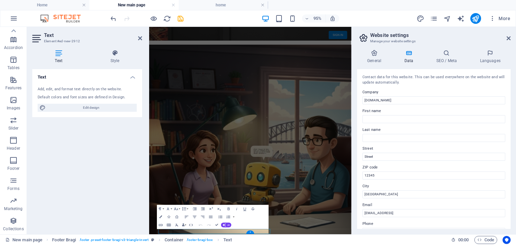
scroll to position [636, 0]
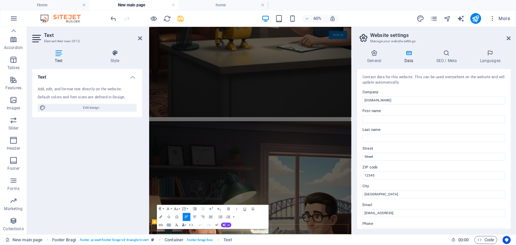
drag, startPoint x: 451, startPoint y: 213, endPoint x: 363, endPoint y: 215, distance: 88.4
click at [363, 215] on input "[EMAIL_ADDRESS]" at bounding box center [433, 213] width 143 height 8
type input "a"
type input "i"
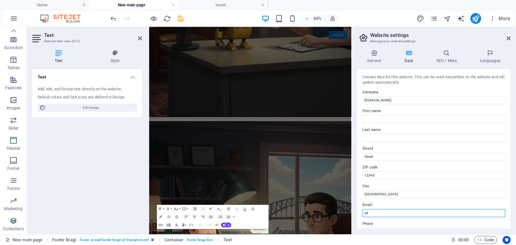
type input "a"
type input "h"
type input "g"
drag, startPoint x: 520, startPoint y: 240, endPoint x: 458, endPoint y: 345, distance: 122.8
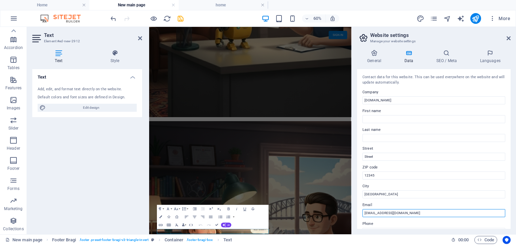
click at [371, 213] on input "hello@maidicine.com.au" at bounding box center [433, 213] width 143 height 8
click at [408, 213] on input "info@maidicine.com.au" at bounding box center [433, 213] width 143 height 8
type input "info@maidicine.com.au"
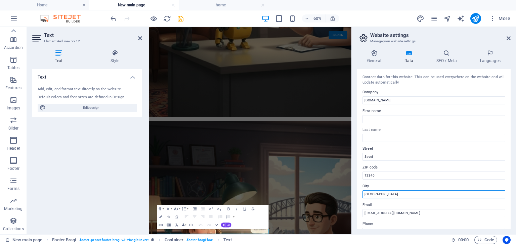
drag, startPoint x: 388, startPoint y: 192, endPoint x: 361, endPoint y: 194, distance: 27.2
click at [361, 194] on div "Contact data for this website. This can be used everywhere on the website and w…" at bounding box center [434, 149] width 154 height 160
type input "Adelaide"
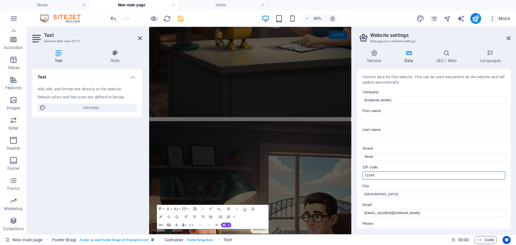
drag, startPoint x: 396, startPoint y: 176, endPoint x: 362, endPoint y: 176, distance: 33.6
click at [362, 176] on input "12345" at bounding box center [433, 176] width 143 height 8
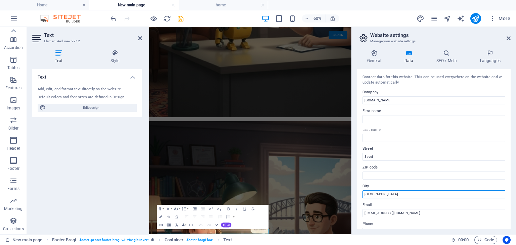
drag, startPoint x: 394, startPoint y: 193, endPoint x: 361, endPoint y: 193, distance: 32.6
click at [361, 193] on div "Contact data for this website. This can be used everywhere on the website and w…" at bounding box center [434, 149] width 154 height 160
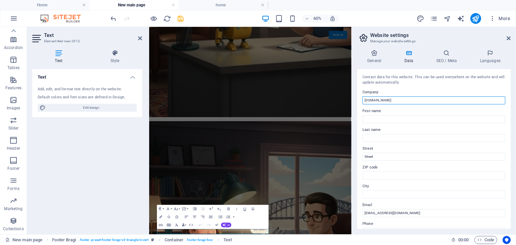
click at [408, 98] on input "[DOMAIN_NAME]" at bounding box center [433, 100] width 143 height 8
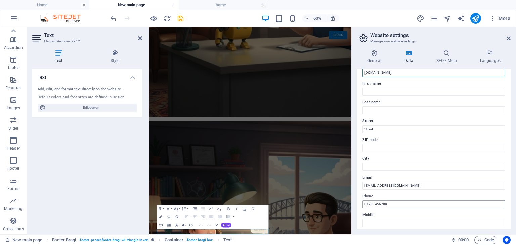
scroll to position [67, 0]
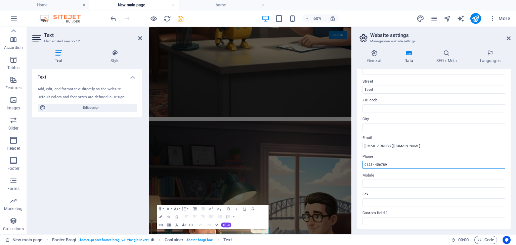
drag, startPoint x: 412, startPoint y: 165, endPoint x: 362, endPoint y: 164, distance: 50.1
click at [362, 164] on div "Contact data for this website. This can be used everywhere on the website and w…" at bounding box center [434, 149] width 154 height 160
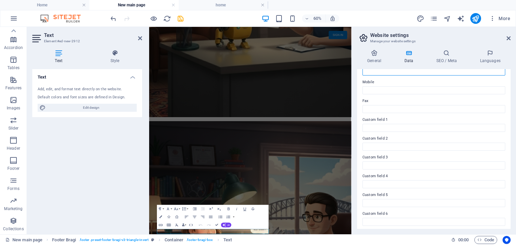
scroll to position [163, 0]
click at [377, 54] on icon at bounding box center [374, 53] width 34 height 7
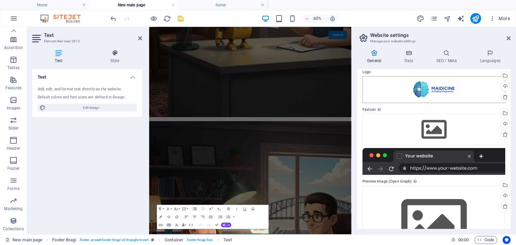
scroll to position [34, 0]
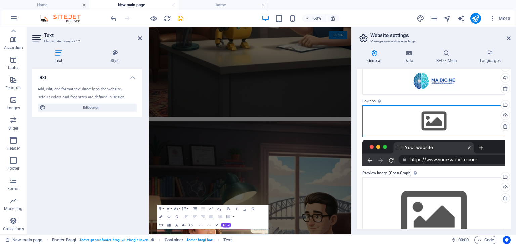
click at [447, 123] on div "Drag files here, click to choose files or select files from Files or our free s…" at bounding box center [433, 121] width 143 height 32
click at [447, 123] on body "maidicine.com.au Home New main page home Favorites Elements Columns Content Box…" at bounding box center [258, 122] width 516 height 245
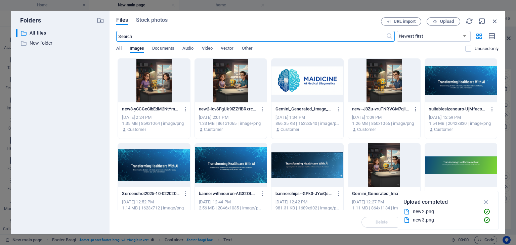
scroll to position [0, 0]
click at [444, 22] on span "Upload" at bounding box center [447, 21] width 14 height 4
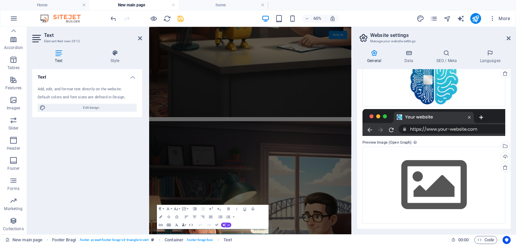
scroll to position [86, 0]
drag, startPoint x: 411, startPoint y: 142, endPoint x: 365, endPoint y: 142, distance: 46.4
click at [365, 142] on label "Preview Image (Open Graph) This image will be shown when the website is shared …" at bounding box center [433, 143] width 143 height 8
click at [505, 156] on div "Upload" at bounding box center [505, 158] width 10 height 10
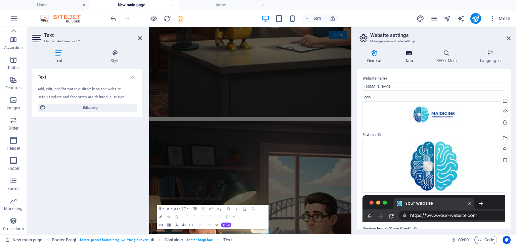
click at [409, 54] on icon at bounding box center [408, 53] width 29 height 7
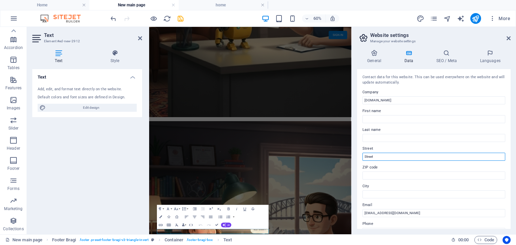
drag, startPoint x: 391, startPoint y: 159, endPoint x: 352, endPoint y: 159, distance: 38.6
click at [352, 159] on aside "Website settings Manage your website settings General Data SEO / Meta Languages…" at bounding box center [433, 131] width 165 height 208
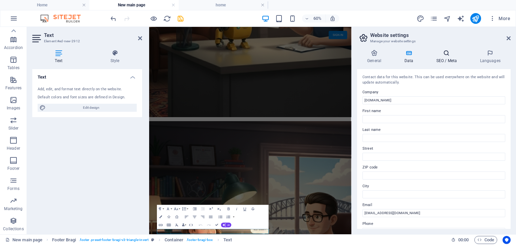
click at [449, 56] on h4 "SEO / Meta" at bounding box center [448, 57] width 44 height 14
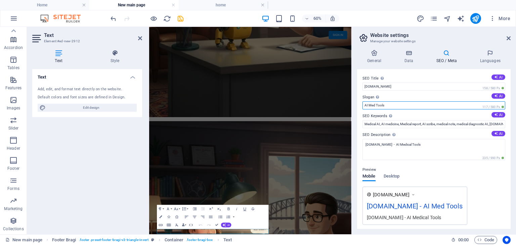
click at [375, 104] on input "AI Med Tools" at bounding box center [433, 105] width 143 height 8
click at [400, 105] on input "AI Medical Tools" at bounding box center [433, 105] width 143 height 8
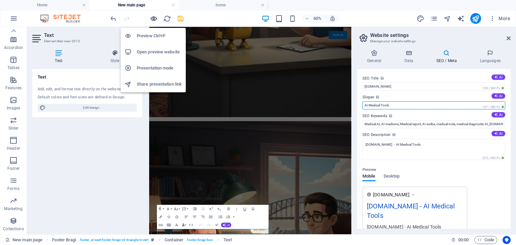
type input "AI Medical Tools"
click at [155, 18] on icon "button" at bounding box center [154, 19] width 8 height 8
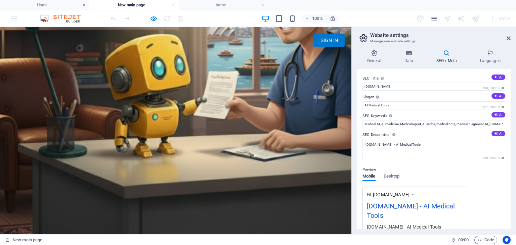
scroll to position [585, 0]
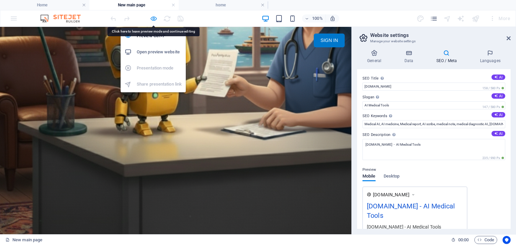
click at [153, 17] on icon "button" at bounding box center [154, 19] width 8 height 8
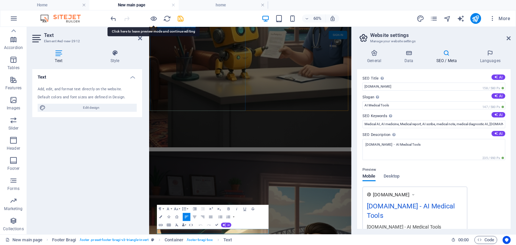
scroll to position [636, 0]
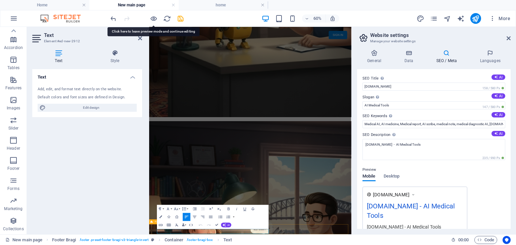
select select "px"
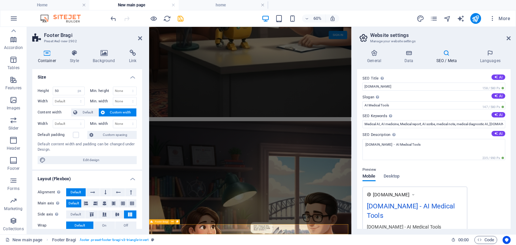
click at [507, 37] on icon at bounding box center [509, 38] width 4 height 5
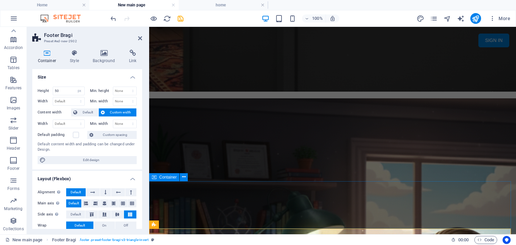
scroll to position [774, 0]
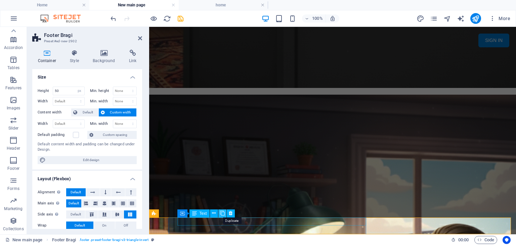
click at [223, 215] on icon at bounding box center [222, 213] width 5 height 7
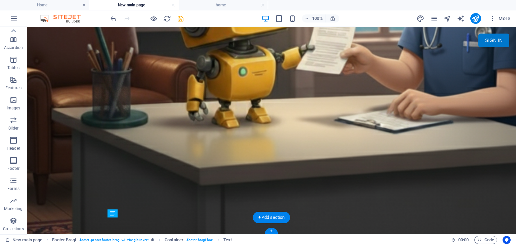
drag, startPoint x: 138, startPoint y: 229, endPoint x: 310, endPoint y: 229, distance: 172.3
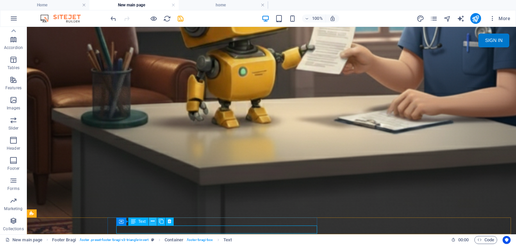
click at [153, 222] on icon at bounding box center [153, 221] width 4 height 7
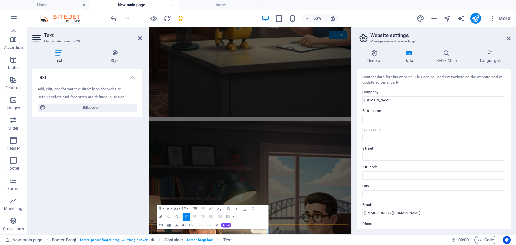
drag, startPoint x: 163, startPoint y: 366, endPoint x: 199, endPoint y: 370, distance: 35.8
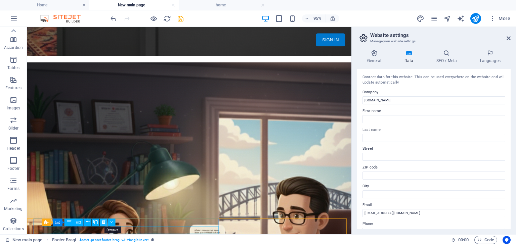
click at [102, 223] on icon at bounding box center [103, 222] width 3 height 7
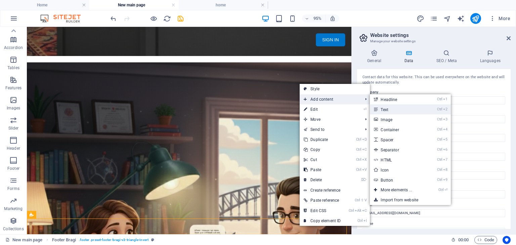
click at [392, 108] on link "Ctrl 2 Text" at bounding box center [397, 109] width 55 height 10
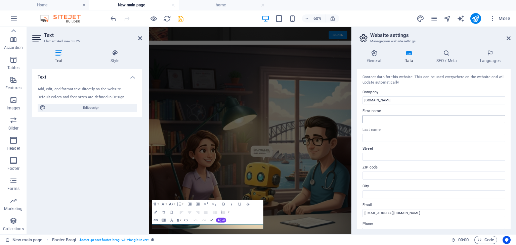
scroll to position [636, 0]
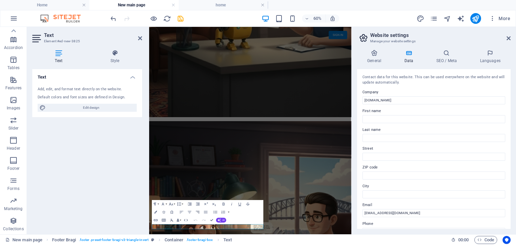
click at [198, 212] on icon "button" at bounding box center [197, 212] width 5 height 5
click at [182, 212] on icon "button" at bounding box center [181, 212] width 5 height 5
click at [197, 212] on icon "button" at bounding box center [197, 212] width 5 height 5
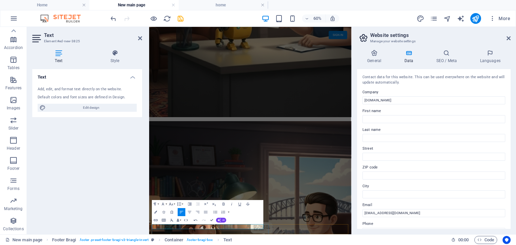
click at [196, 213] on icon "button" at bounding box center [197, 212] width 5 height 5
click at [117, 56] on h4 "Style" at bounding box center [115, 57] width 54 height 14
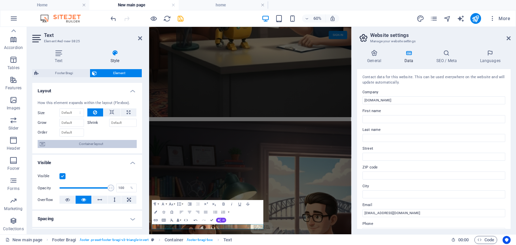
click at [103, 141] on span "Container layout" at bounding box center [91, 144] width 88 height 8
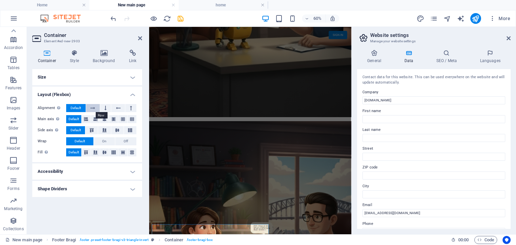
click at [94, 108] on icon at bounding box center [92, 108] width 5 height 8
click at [95, 152] on icon at bounding box center [95, 152] width 4 height 8
click at [95, 108] on icon at bounding box center [92, 108] width 5 height 8
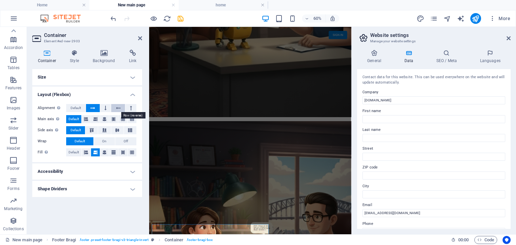
click at [120, 108] on icon at bounding box center [118, 108] width 5 height 8
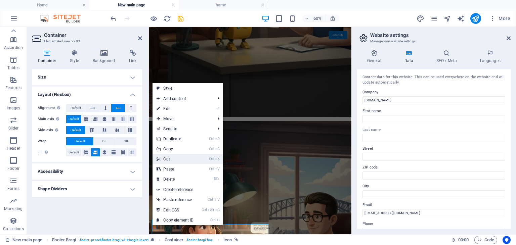
click at [175, 159] on link "Ctrl X Cut" at bounding box center [175, 159] width 45 height 10
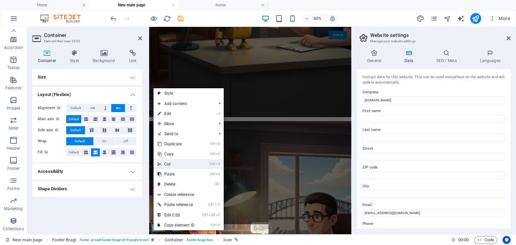
click at [179, 166] on link "Ctrl X Cut" at bounding box center [176, 164] width 45 height 10
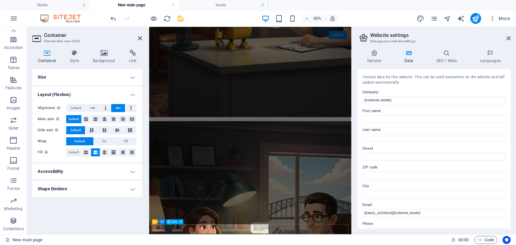
scroll to position [763, 0]
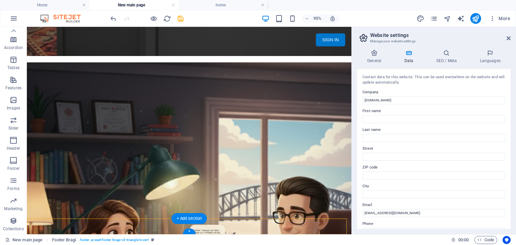
drag, startPoint x: 35, startPoint y: 361, endPoint x: 158, endPoint y: 242, distance: 170.8
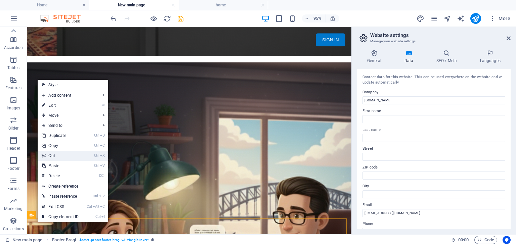
click at [70, 158] on link "Ctrl X Cut" at bounding box center [60, 156] width 45 height 10
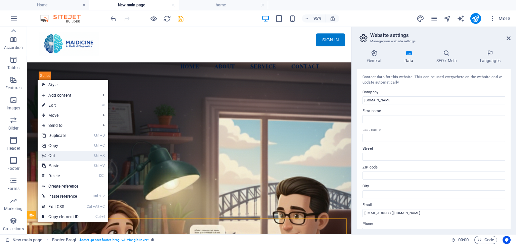
scroll to position [746, 0]
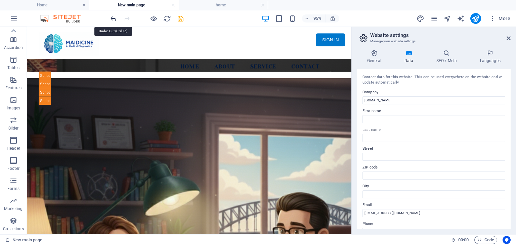
click at [110, 17] on icon "undo" at bounding box center [114, 19] width 8 height 8
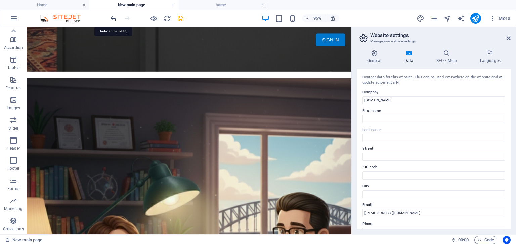
scroll to position [763, 0]
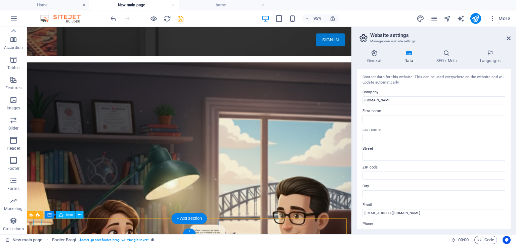
select select "xMidYMid"
select select "px"
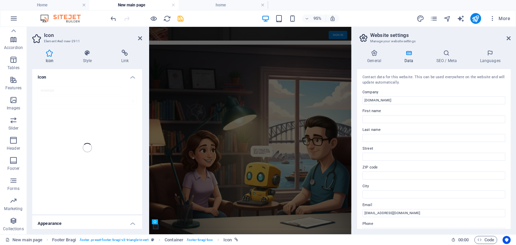
scroll to position [636, 0]
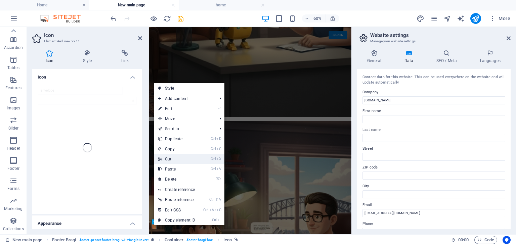
click at [184, 159] on link "Ctrl X Cut" at bounding box center [176, 159] width 45 height 10
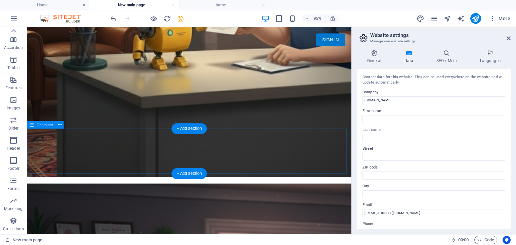
scroll to position [763, 0]
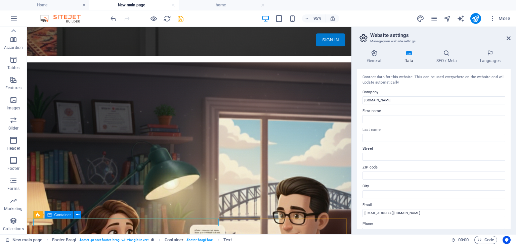
click at [49, 216] on icon at bounding box center [49, 215] width 4 height 8
click at [61, 214] on span "Container" at bounding box center [62, 215] width 16 height 4
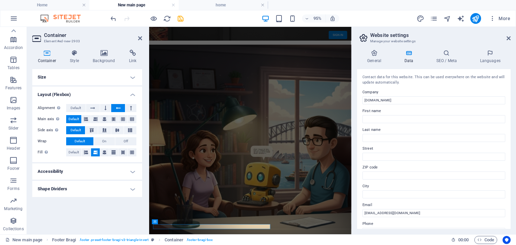
scroll to position [636, 0]
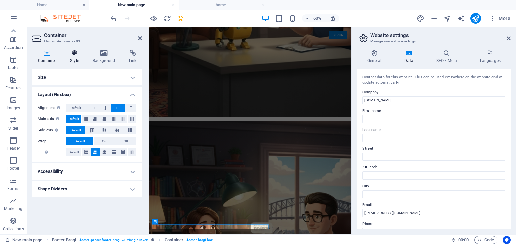
click at [74, 56] on h4 "Style" at bounding box center [75, 57] width 23 height 14
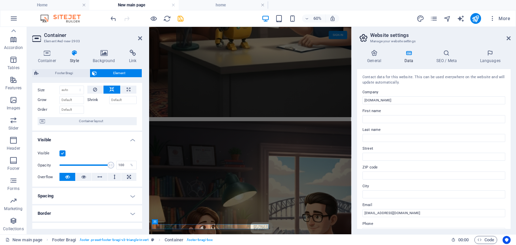
scroll to position [34, 0]
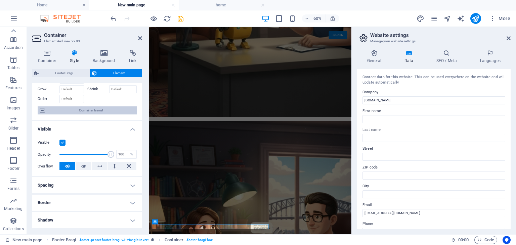
click at [97, 111] on span "Container layout" at bounding box center [91, 110] width 88 height 8
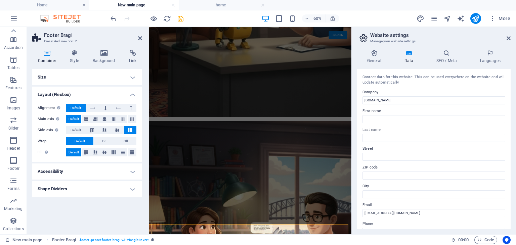
click at [99, 77] on h4 "Size" at bounding box center [87, 77] width 110 height 16
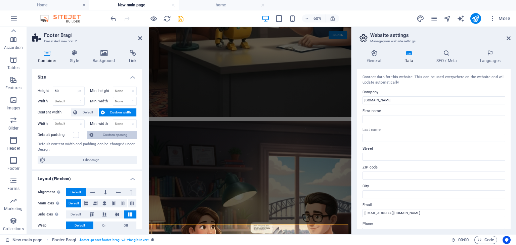
click at [107, 135] on span "Custom spacing" at bounding box center [114, 135] width 39 height 8
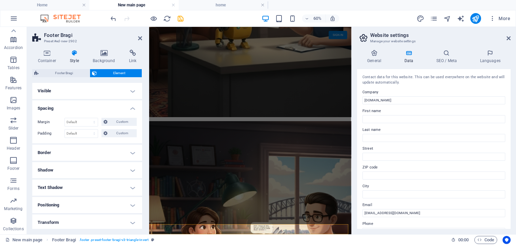
click at [131, 110] on h4 "Spacing" at bounding box center [87, 106] width 110 height 12
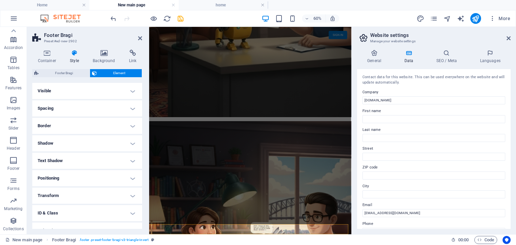
click at [130, 110] on h4 "Spacing" at bounding box center [87, 108] width 110 height 16
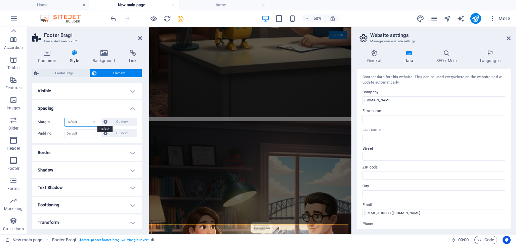
click at [90, 123] on select "Default auto px % rem vw vh Custom" at bounding box center [81, 122] width 33 height 8
click at [65, 118] on select "Default auto px % rem vw vh Custom" at bounding box center [81, 122] width 33 height 8
select select "DISABLED_OPTION_VALUE"
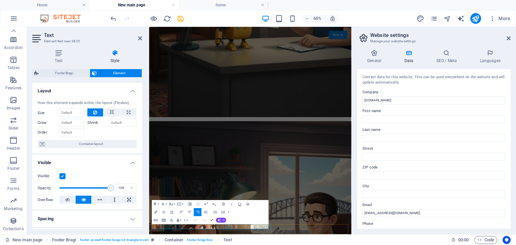
click at [188, 213] on icon "button" at bounding box center [189, 212] width 5 height 5
click at [181, 213] on icon "button" at bounding box center [181, 212] width 5 height 5
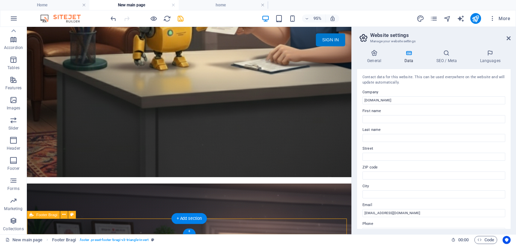
select select "%"
select select "px"
select select "rem"
select select "preset-footer-bragi-v3-triangle-invert"
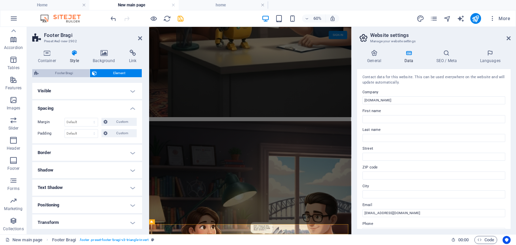
click at [66, 74] on span "Footer Bragi" at bounding box center [64, 73] width 47 height 8
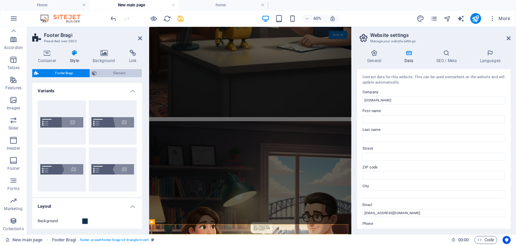
click at [114, 73] on span "Element" at bounding box center [119, 73] width 41 height 8
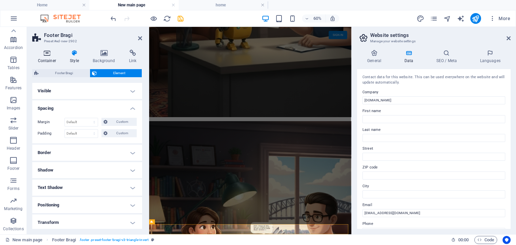
click at [42, 55] on icon at bounding box center [47, 53] width 30 height 7
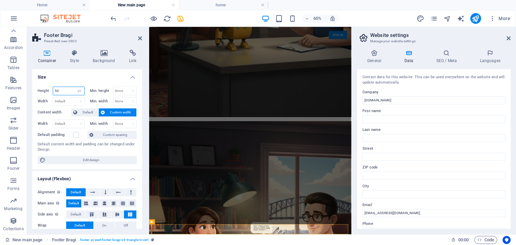
drag, startPoint x: 69, startPoint y: 90, endPoint x: 53, endPoint y: 90, distance: 15.1
click at [53, 90] on input "50" at bounding box center [68, 91] width 31 height 8
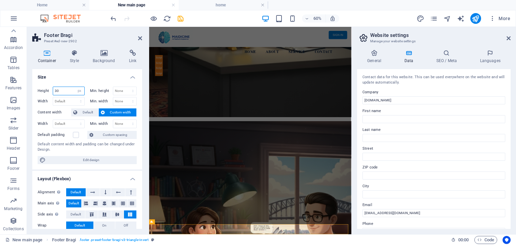
scroll to position [629, 0]
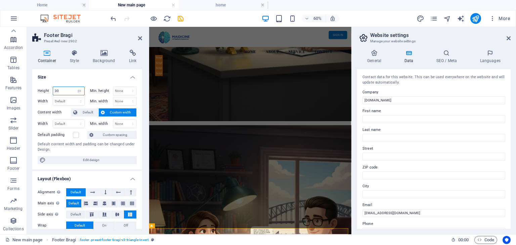
type input "3"
type input "58"
click at [92, 73] on h4 "Size" at bounding box center [87, 75] width 110 height 12
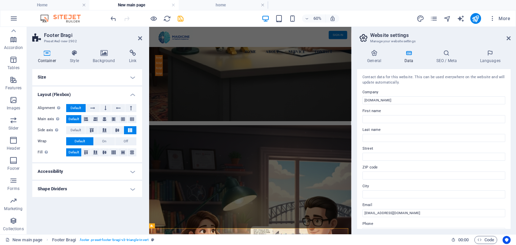
click at [66, 77] on h4 "Size" at bounding box center [87, 77] width 110 height 16
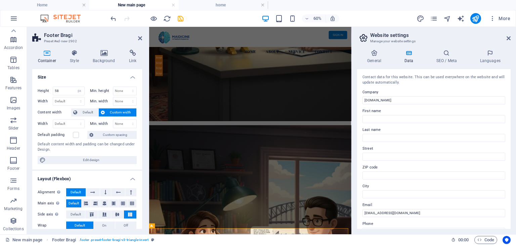
click at [91, 78] on h4 "Size" at bounding box center [87, 75] width 110 height 12
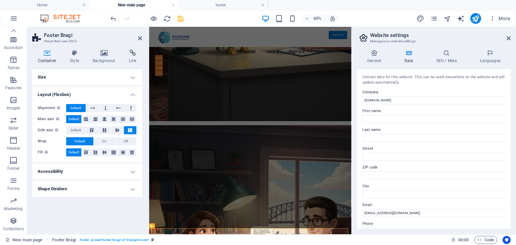
click at [91, 78] on h4 "Size" at bounding box center [87, 77] width 110 height 16
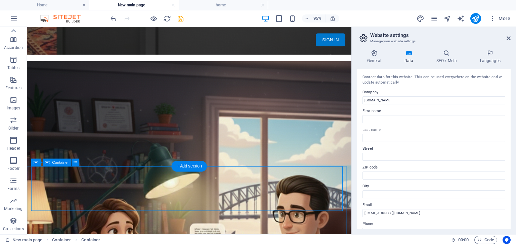
scroll to position [766, 0]
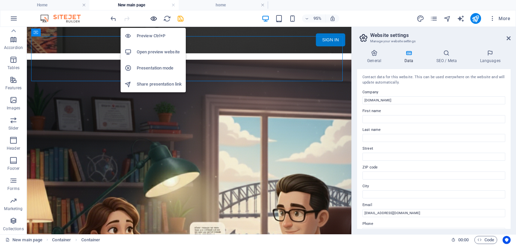
click at [155, 19] on icon "button" at bounding box center [154, 19] width 8 height 8
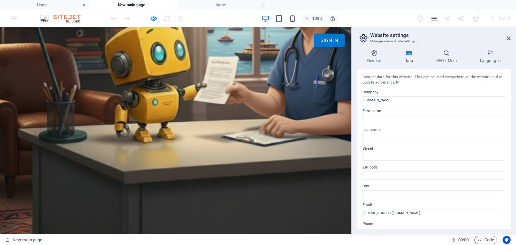
scroll to position [588, 0]
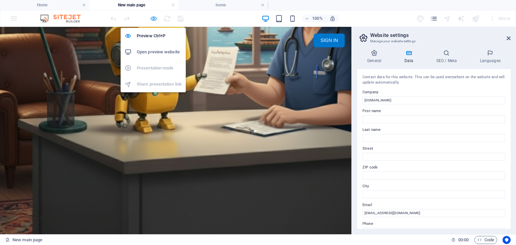
click at [153, 20] on icon "button" at bounding box center [154, 19] width 8 height 8
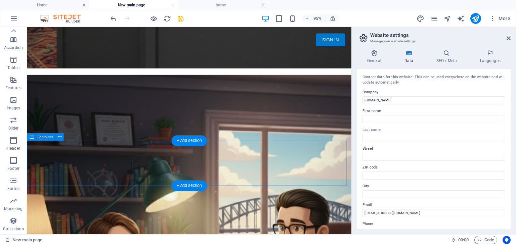
scroll to position [766, 0]
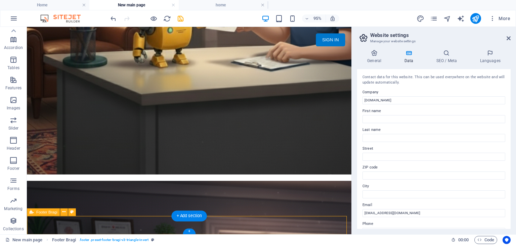
select select "px"
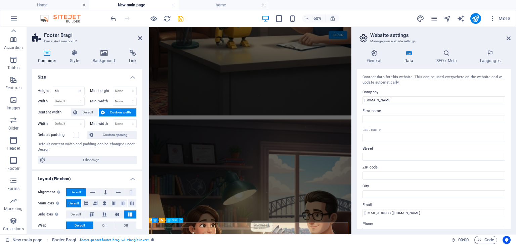
click at [181, 222] on icon at bounding box center [181, 220] width 2 height 4
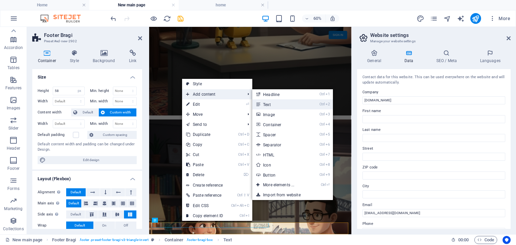
click at [266, 101] on link "Ctrl 2 Text" at bounding box center [279, 104] width 55 height 10
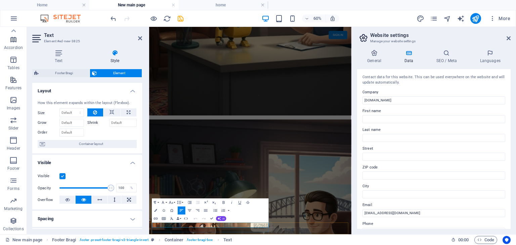
drag, startPoint x: 258, startPoint y: 358, endPoint x: 158, endPoint y: 358, distance: 100.1
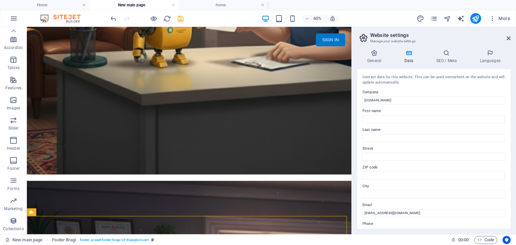
scroll to position [766, 0]
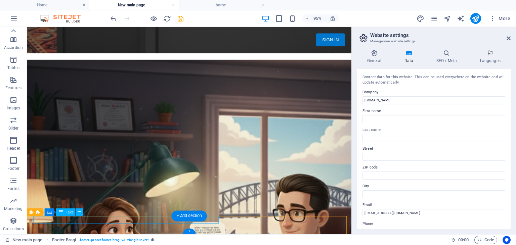
click at [78, 211] on icon at bounding box center [79, 212] width 3 height 7
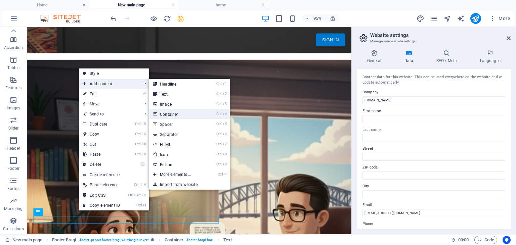
click at [171, 115] on link "Ctrl 4 Container" at bounding box center [176, 114] width 55 height 10
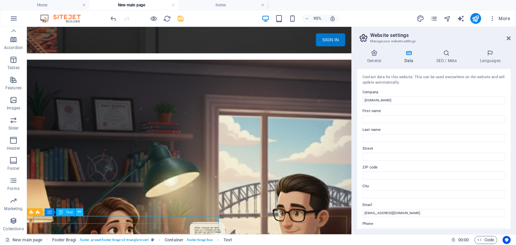
click at [78, 212] on icon at bounding box center [79, 212] width 3 height 7
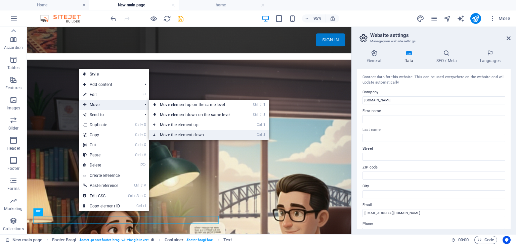
click at [191, 133] on link "Ctrl ⬇ Move the element down" at bounding box center [196, 135] width 95 height 10
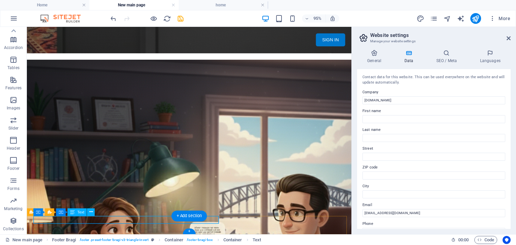
click at [90, 214] on icon at bounding box center [90, 212] width 3 height 7
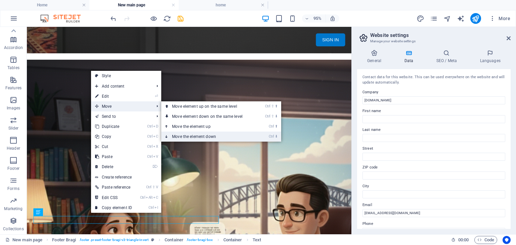
click at [185, 136] on link "Ctrl ⬇ Move the element down" at bounding box center [208, 137] width 95 height 10
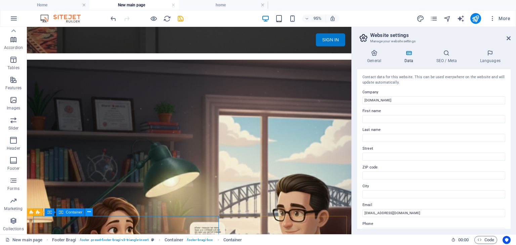
click at [90, 214] on icon at bounding box center [88, 212] width 3 height 7
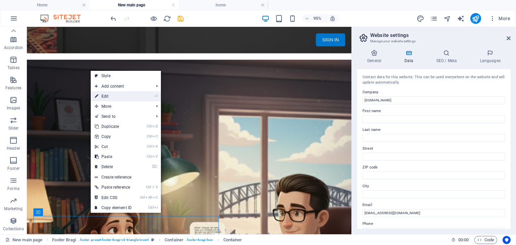
click at [115, 96] on link "⏎ Edit" at bounding box center [113, 96] width 45 height 10
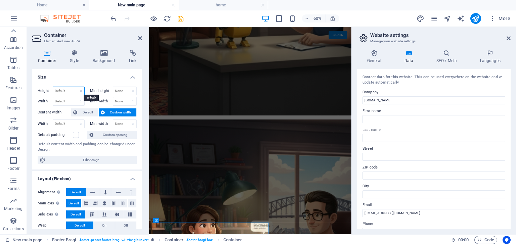
click at [71, 88] on select "Default px rem % vh vw" at bounding box center [68, 91] width 31 height 8
select select "px"
click at [74, 87] on select "Default px rem % vh vw" at bounding box center [68, 91] width 31 height 8
type input "30"
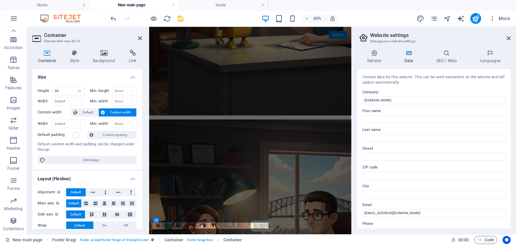
click at [97, 76] on h4 "Size" at bounding box center [87, 75] width 110 height 12
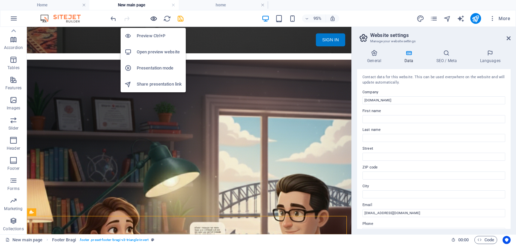
click at [153, 16] on icon "button" at bounding box center [154, 19] width 8 height 8
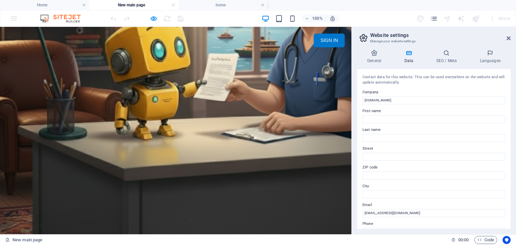
scroll to position [588, 0]
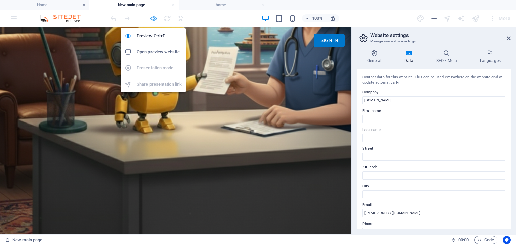
click at [153, 19] on icon "button" at bounding box center [154, 19] width 8 height 8
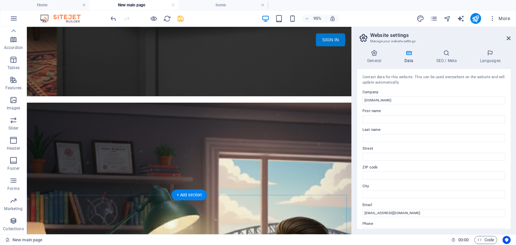
scroll to position [722, 0]
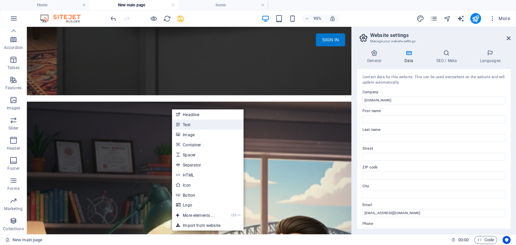
click at [188, 121] on link "Text" at bounding box center [207, 125] width 71 height 10
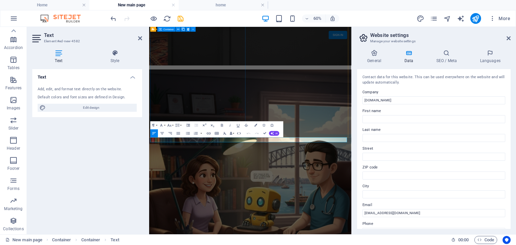
scroll to position [591, 0]
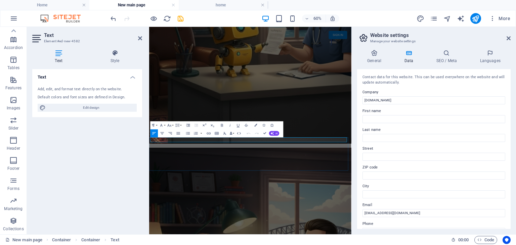
drag, startPoint x: 210, startPoint y: 215, endPoint x: 145, endPoint y: 215, distance: 65.2
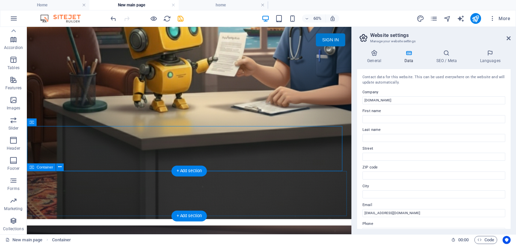
scroll to position [727, 0]
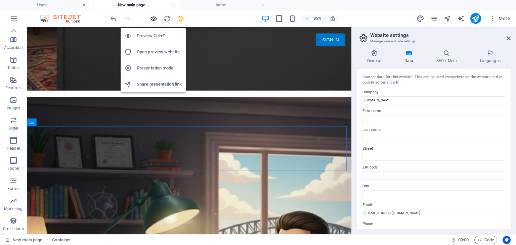
click at [155, 20] on icon "button" at bounding box center [154, 19] width 8 height 8
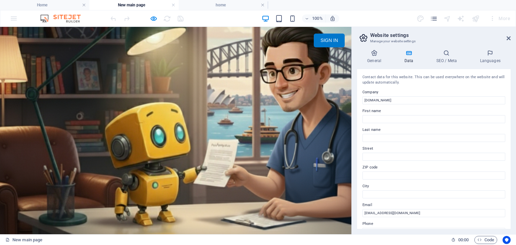
scroll to position [596, 0]
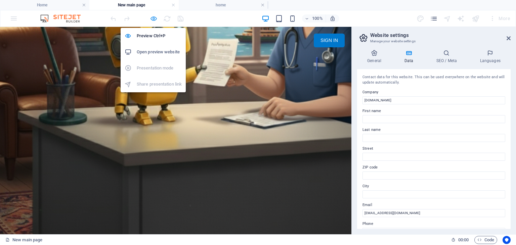
click at [153, 16] on icon "button" at bounding box center [154, 19] width 8 height 8
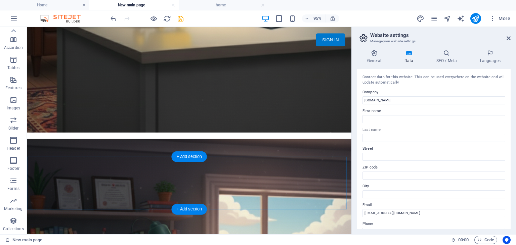
scroll to position [696, 0]
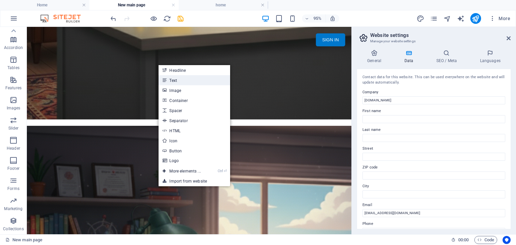
click at [182, 82] on link "Text" at bounding box center [194, 80] width 71 height 10
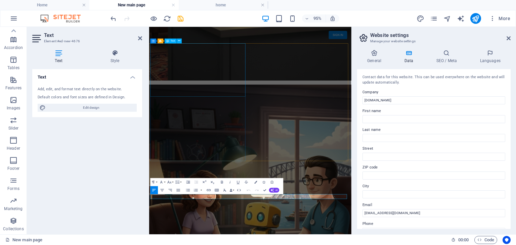
scroll to position [552, 0]
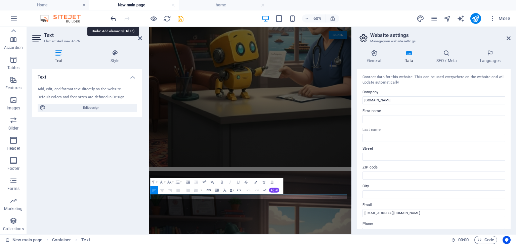
click at [114, 20] on icon "undo" at bounding box center [114, 19] width 8 height 8
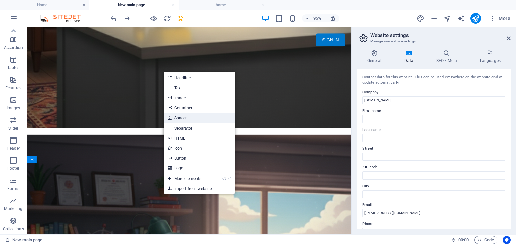
click at [197, 119] on link "Spacer" at bounding box center [199, 118] width 71 height 10
select select "px"
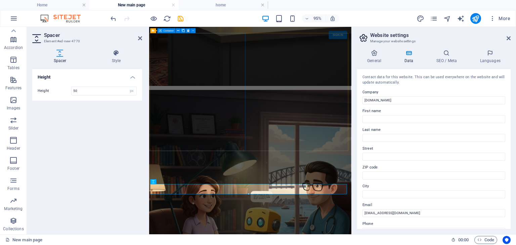
scroll to position [569, 0]
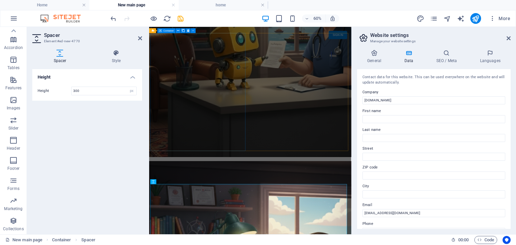
type input "300"
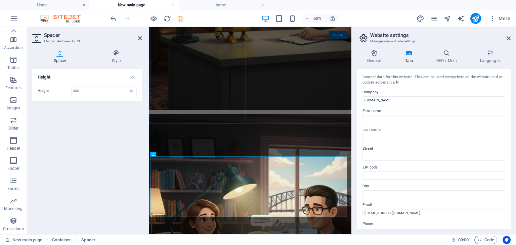
scroll to position [653, 0]
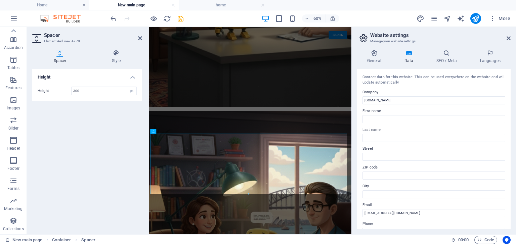
click at [127, 123] on div "Height Height 300 px rem vh vw" at bounding box center [87, 149] width 110 height 160
click at [140, 38] on icon at bounding box center [140, 38] width 4 height 5
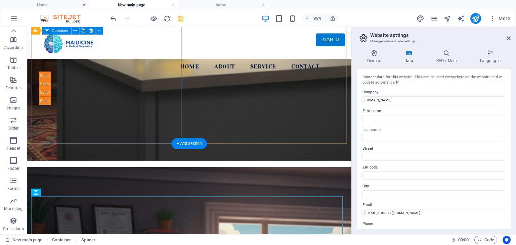
scroll to position [552, 0]
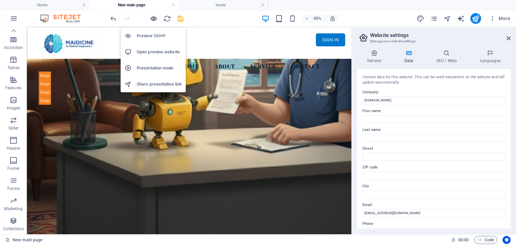
click at [152, 15] on icon "button" at bounding box center [154, 19] width 8 height 8
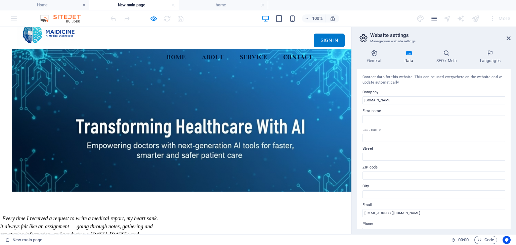
scroll to position [0, 0]
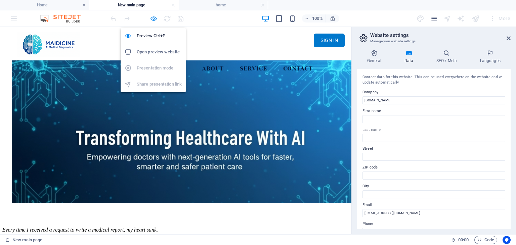
click at [152, 19] on icon "button" at bounding box center [154, 19] width 8 height 8
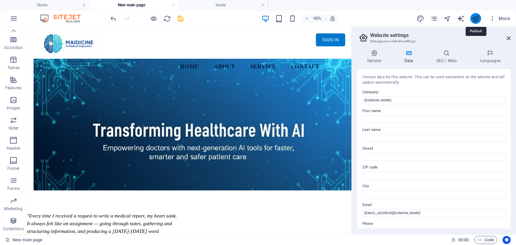
click at [475, 17] on icon "publish" at bounding box center [476, 19] width 8 height 8
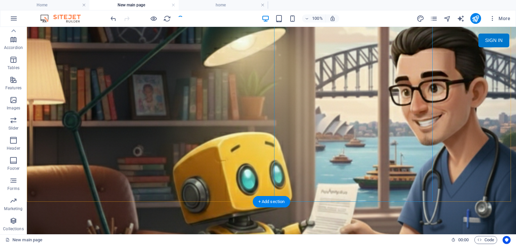
scroll to position [605, 0]
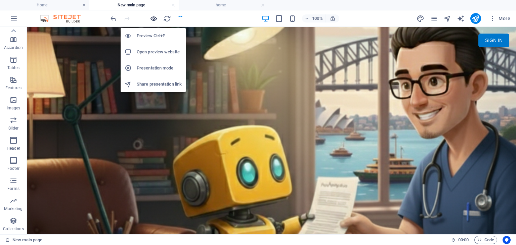
click at [154, 18] on icon "button" at bounding box center [154, 19] width 8 height 8
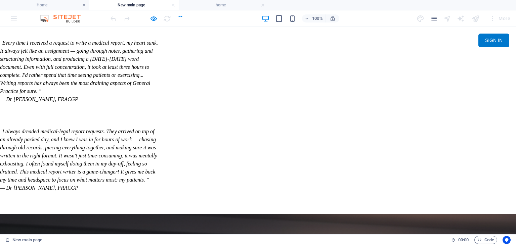
scroll to position [302, 0]
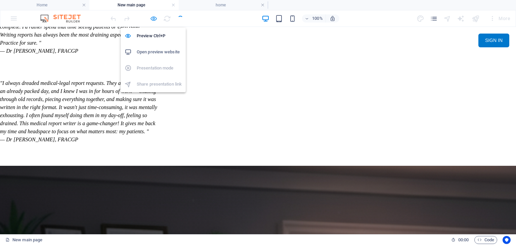
click at [153, 18] on icon "button" at bounding box center [154, 19] width 8 height 8
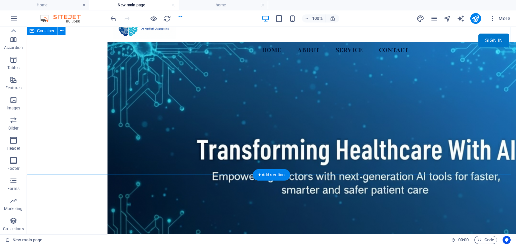
scroll to position [0, 0]
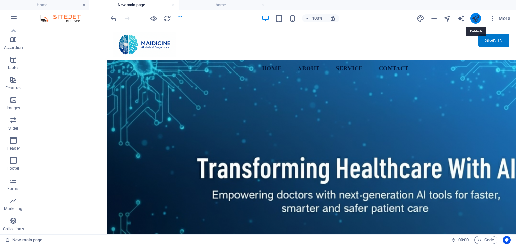
click at [477, 17] on icon "publish" at bounding box center [476, 19] width 8 height 8
